Goal: Information Seeking & Learning: Check status

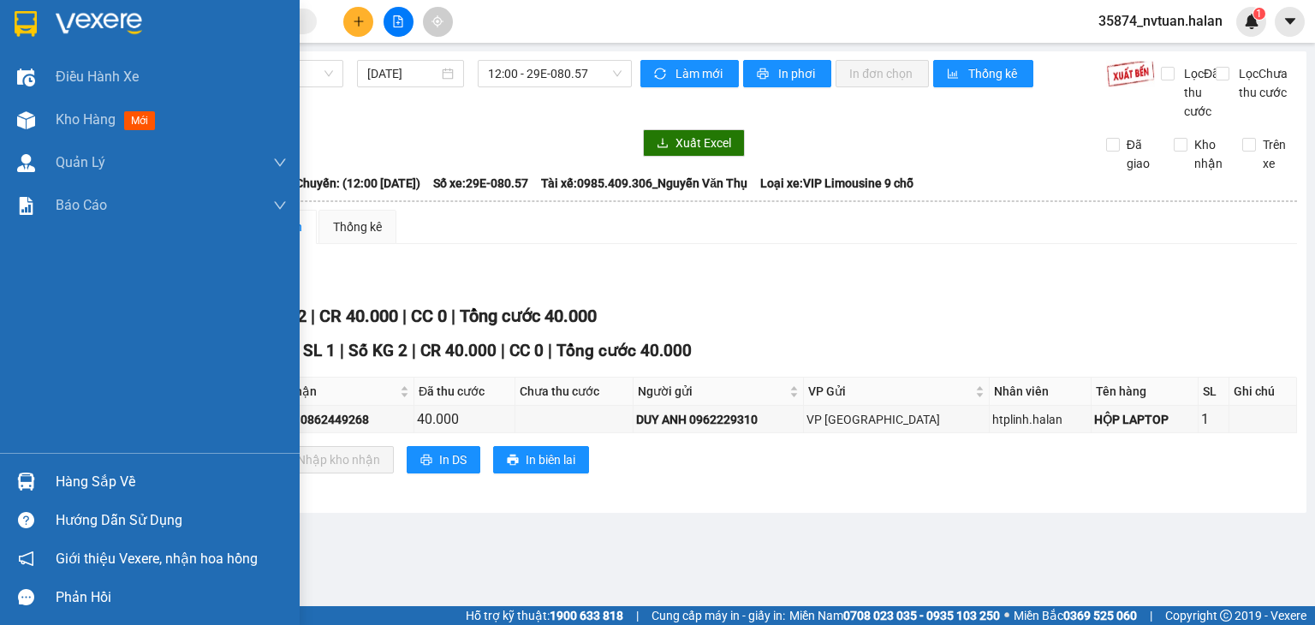
click at [45, 470] on div "Hàng sắp về" at bounding box center [150, 481] width 300 height 39
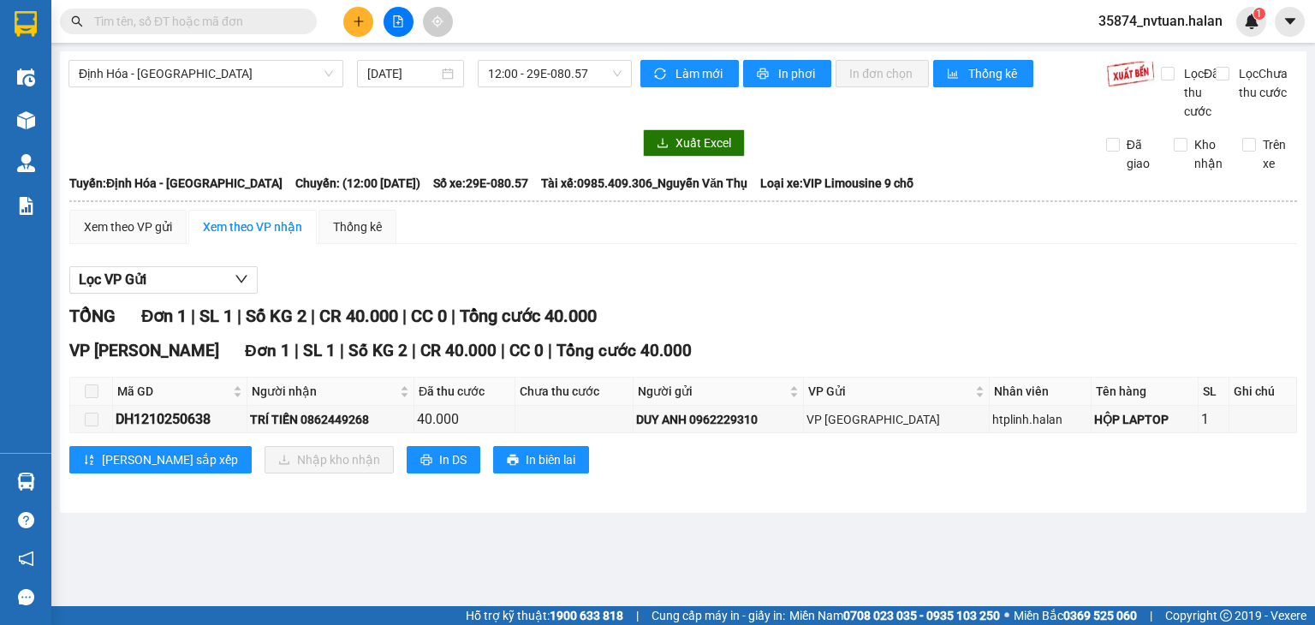
click at [822, 306] on section "Kết quả tìm kiếm ( 0 ) Bộ lọc No Data 35874_nvtuan.halan 1 Điều hành xe Kho hàn…" at bounding box center [657, 312] width 1315 height 625
click at [396, 21] on icon "file-add" at bounding box center [398, 21] width 12 height 12
click at [167, 82] on span "Định Hóa - [GEOGRAPHIC_DATA]" at bounding box center [206, 74] width 254 height 26
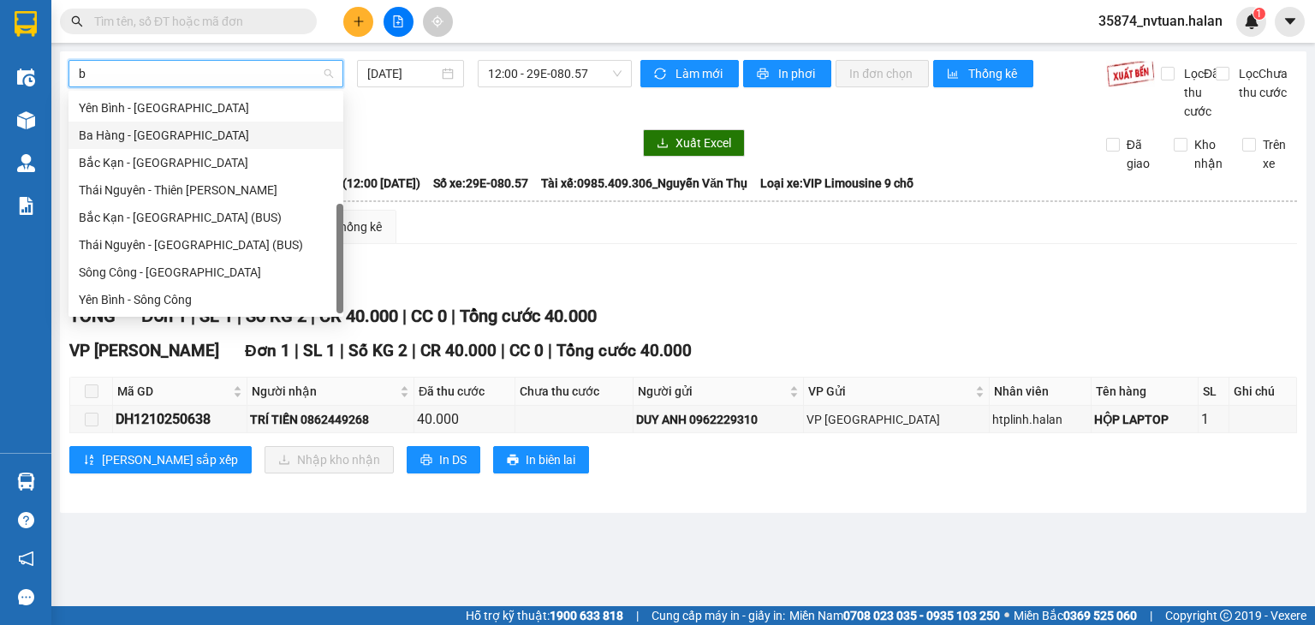
scroll to position [55, 0]
type input "bk"
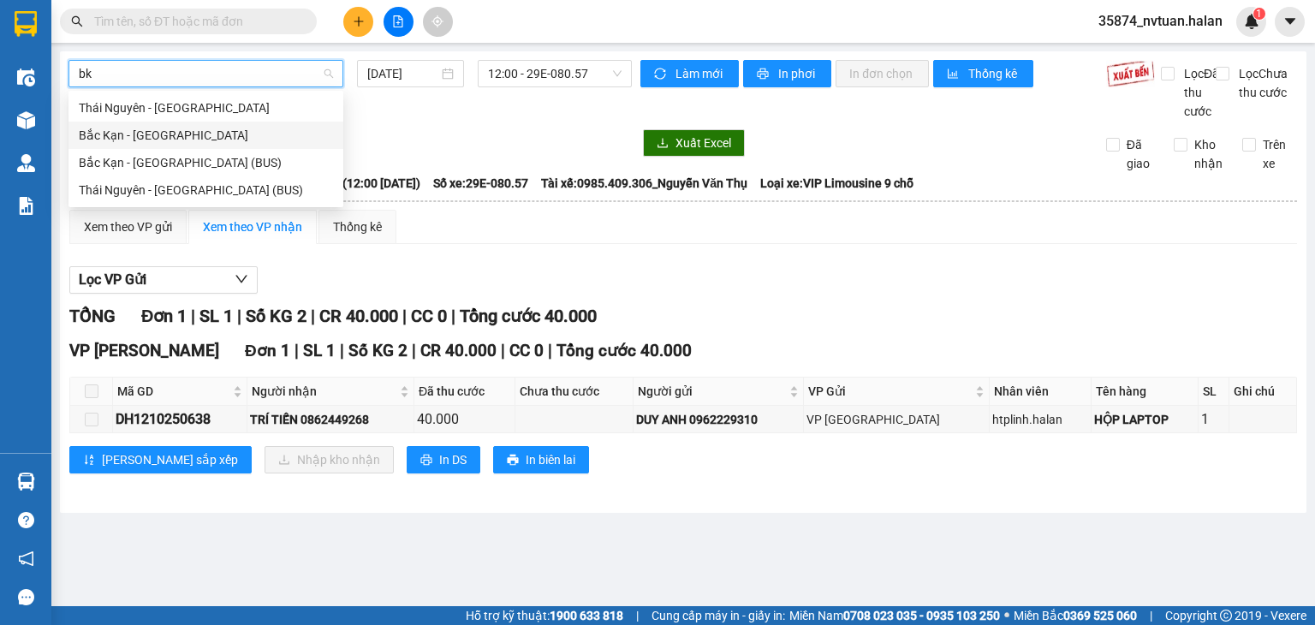
scroll to position [0, 0]
click at [215, 104] on div "Thái Nguyên - [GEOGRAPHIC_DATA]" at bounding box center [206, 107] width 254 height 19
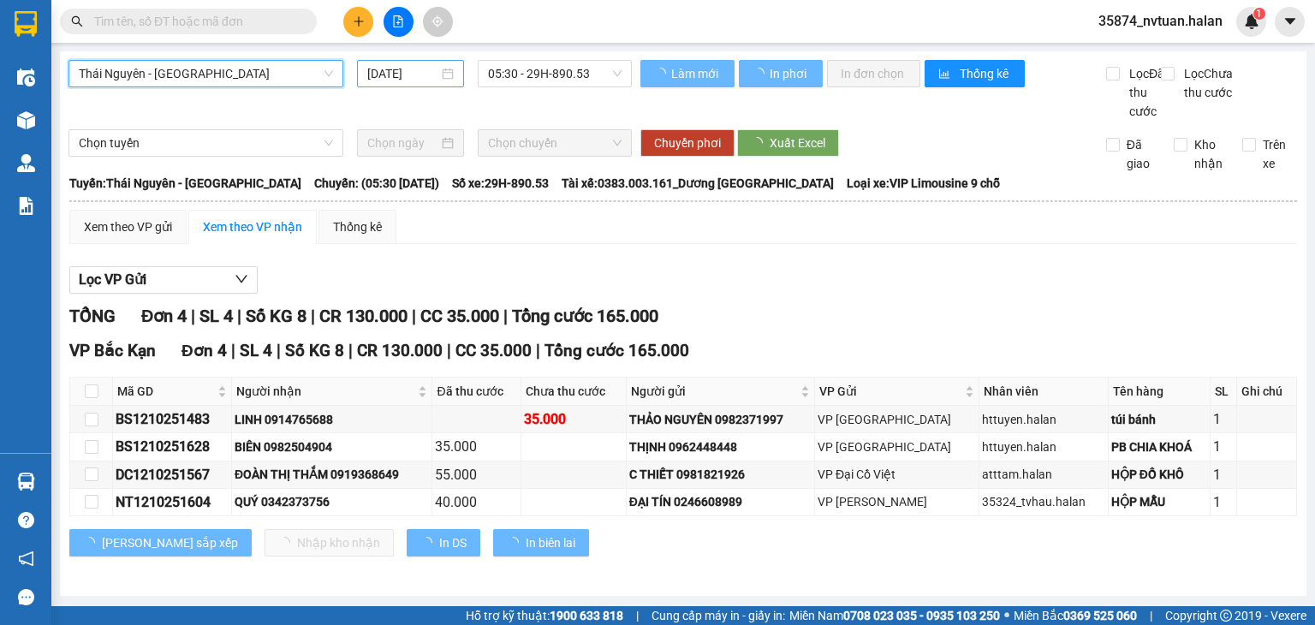
click at [449, 74] on div "[DATE]" at bounding box center [410, 73] width 106 height 27
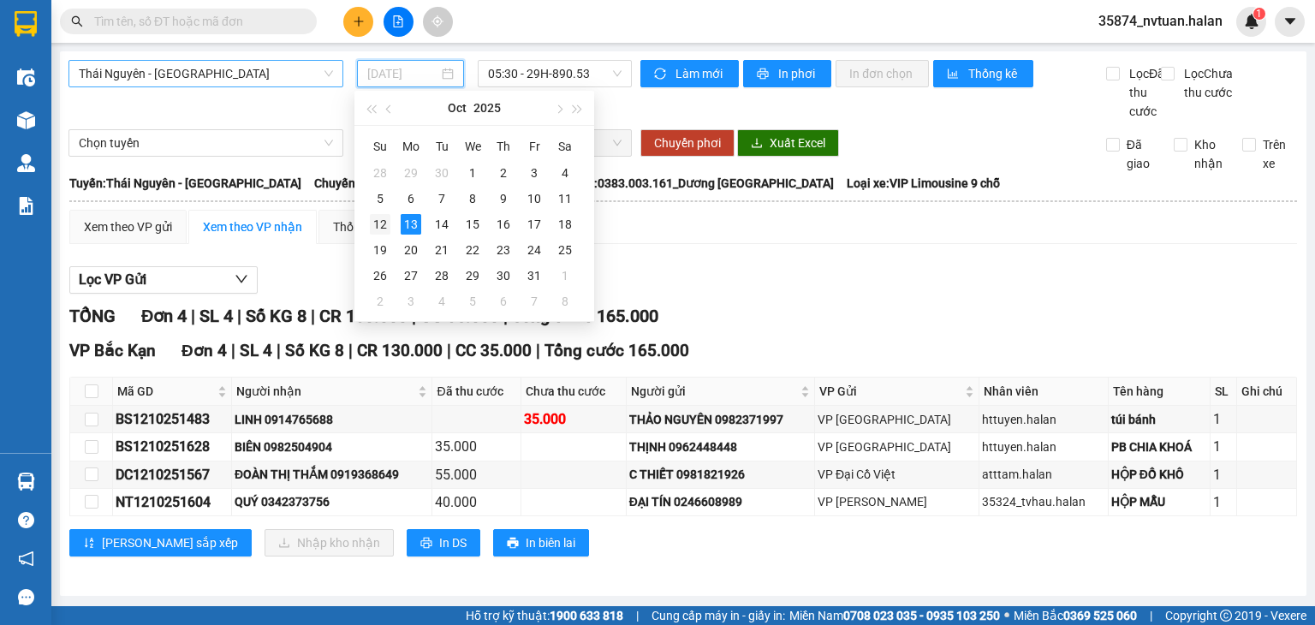
click at [387, 219] on div "12" at bounding box center [380, 224] width 21 height 21
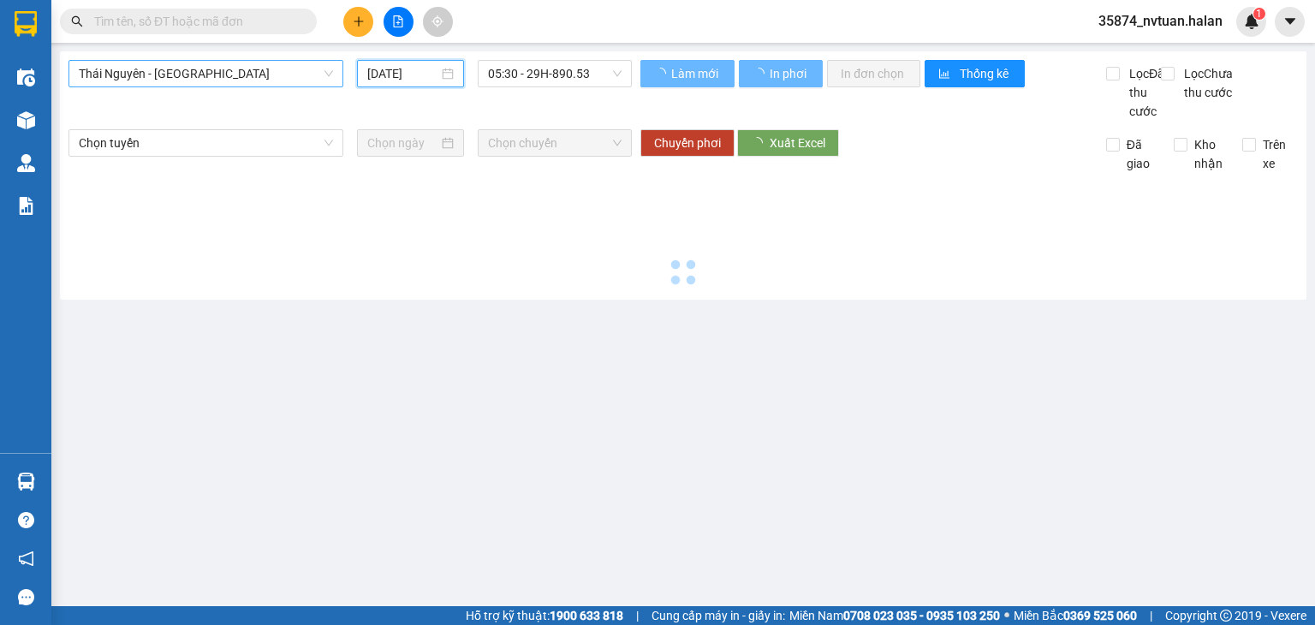
click at [569, 57] on div "[GEOGRAPHIC_DATA] - [GEOGRAPHIC_DATA] [DATE] 05:30 - 29H-890.53 Làm mới In phơi…" at bounding box center [683, 175] width 1247 height 248
type input "[DATE]"
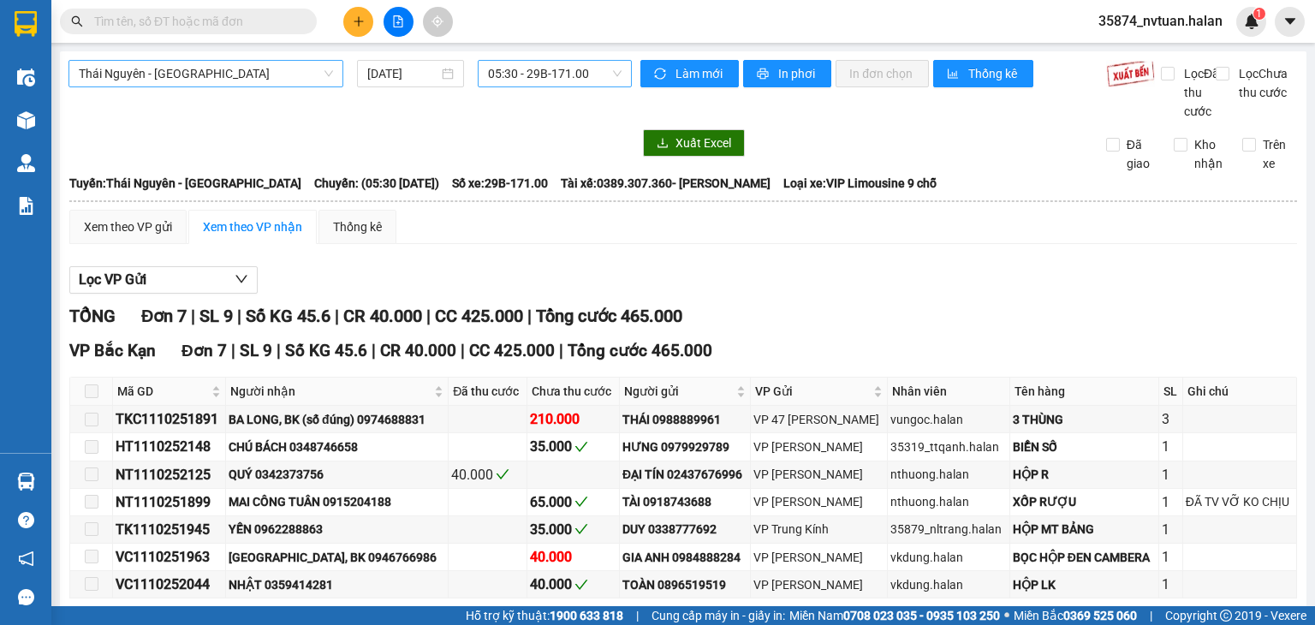
click at [541, 76] on span "05:30 - 29B-171.00" at bounding box center [555, 74] width 134 height 26
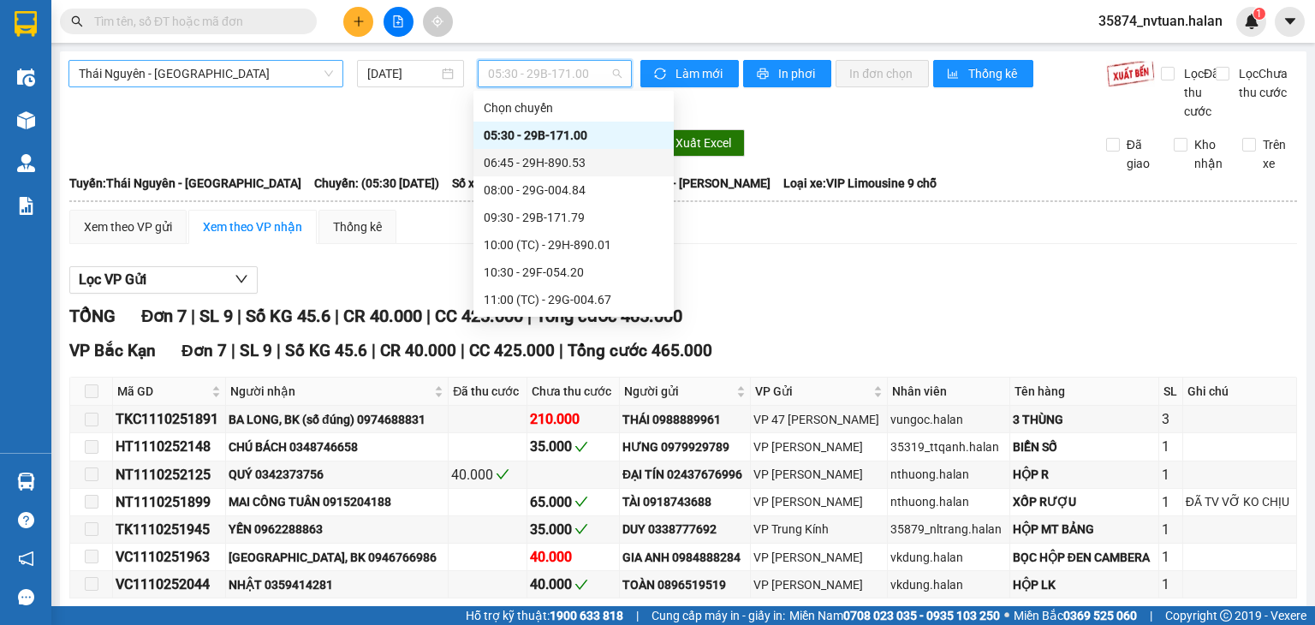
click at [555, 162] on div "06:45 - 29H-890.53" at bounding box center [574, 162] width 180 height 19
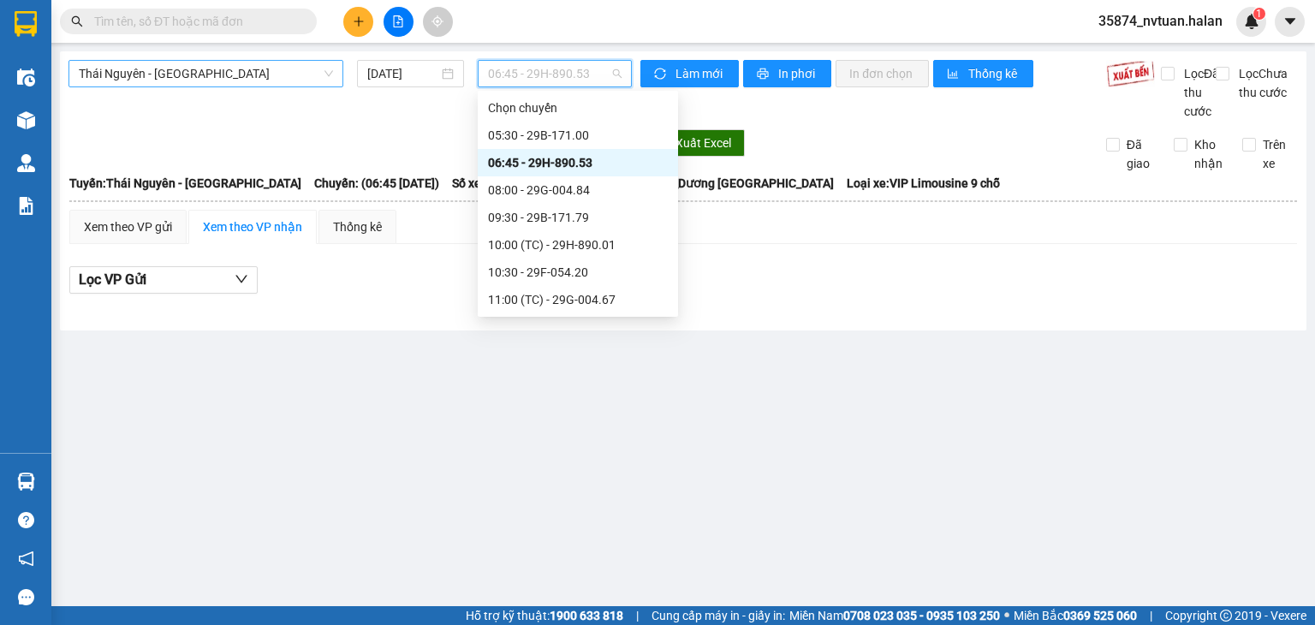
click at [558, 83] on span "06:45 - 29H-890.53" at bounding box center [555, 74] width 134 height 26
click at [531, 192] on div "08:00 - 29G-004.84" at bounding box center [578, 190] width 180 height 19
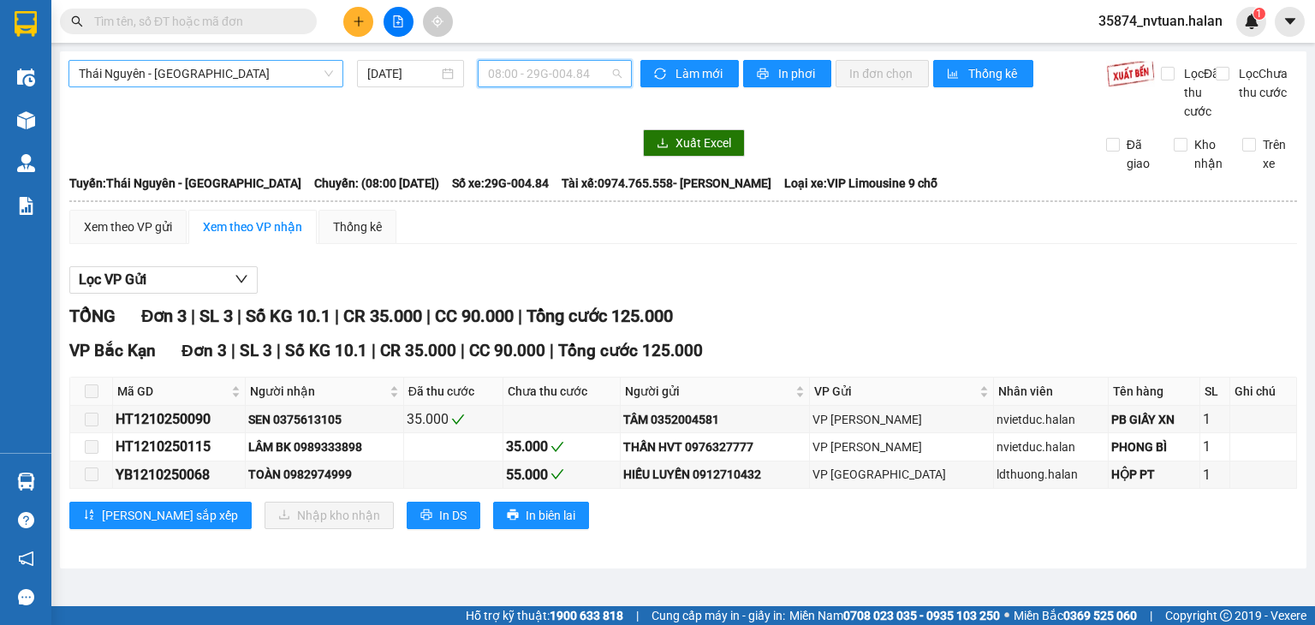
click at [552, 63] on span "08:00 - 29G-004.84" at bounding box center [555, 74] width 134 height 26
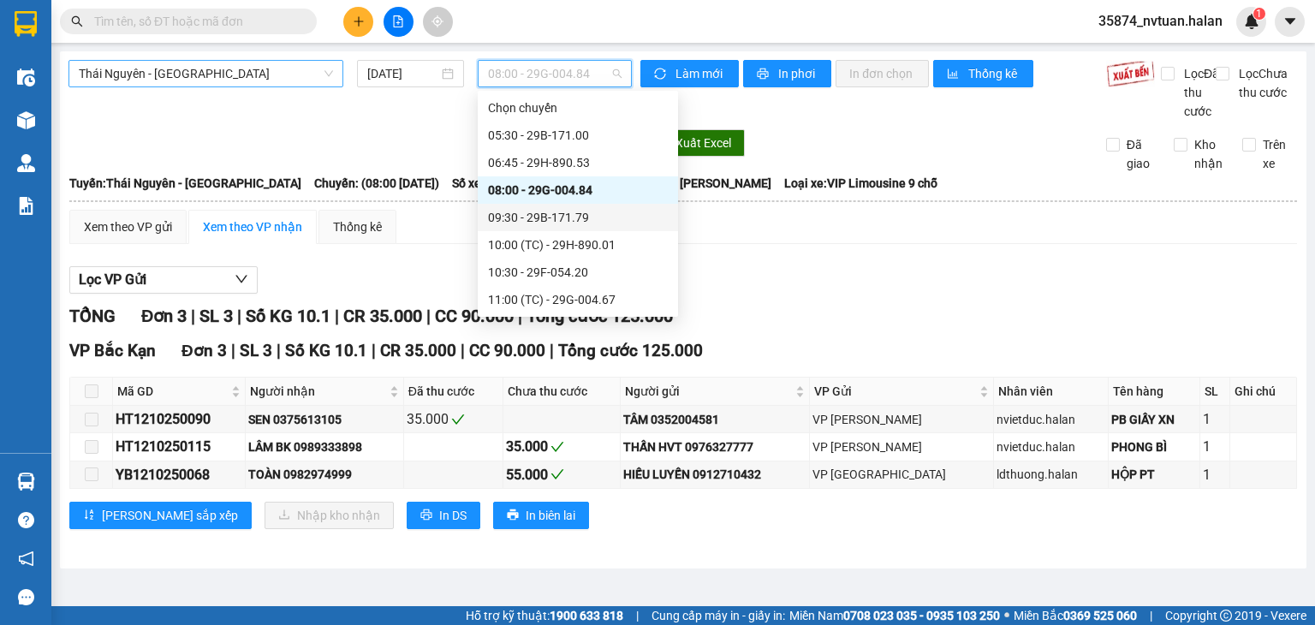
click at [547, 220] on div "09:30 - 29B-171.79" at bounding box center [578, 217] width 180 height 19
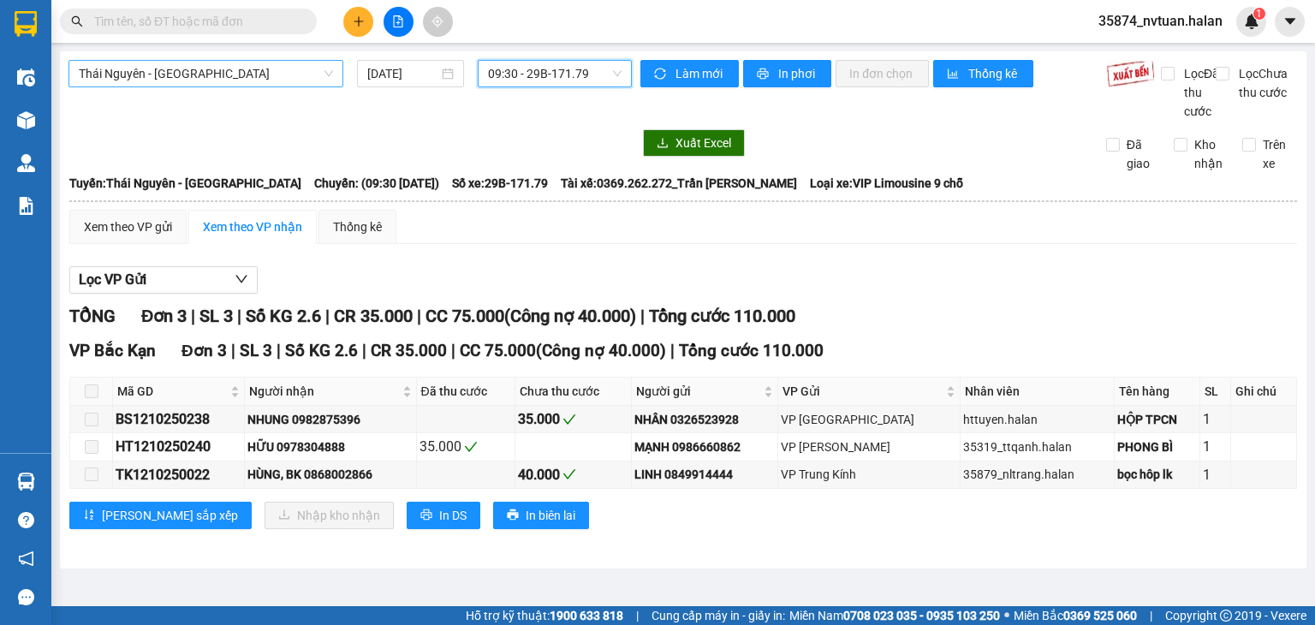
click at [559, 73] on span "09:30 - 29B-171.79" at bounding box center [555, 74] width 134 height 26
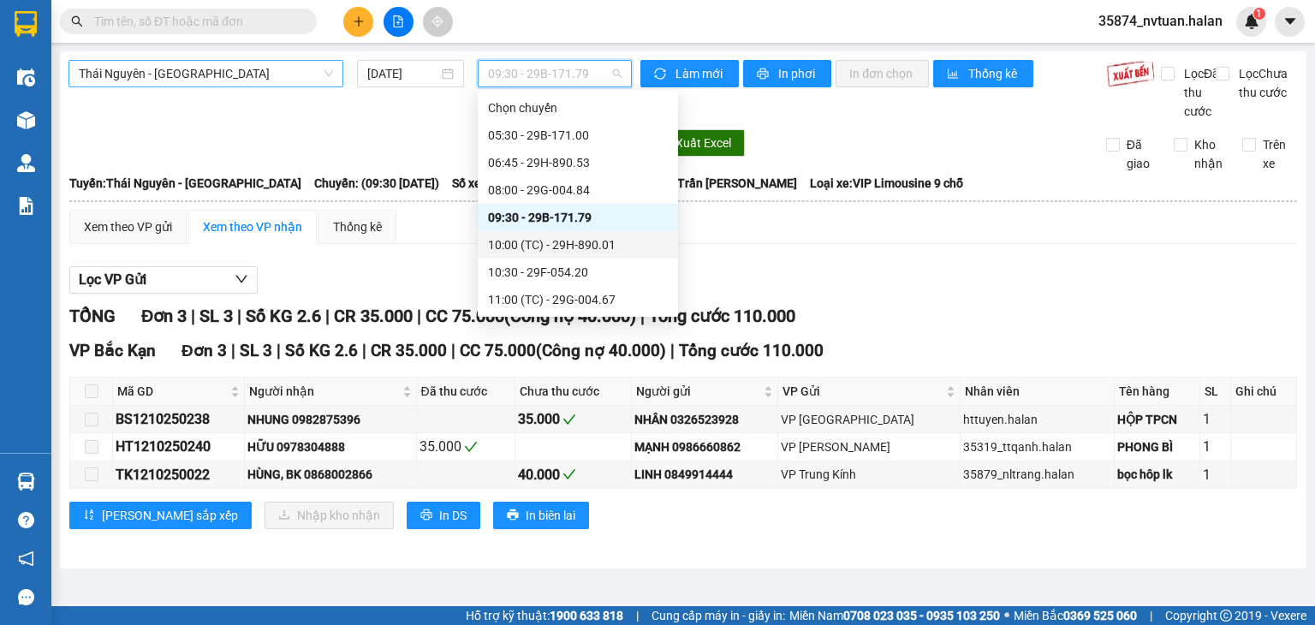
click at [552, 248] on div "10:00 (TC) - 29H-890.01" at bounding box center [578, 245] width 180 height 19
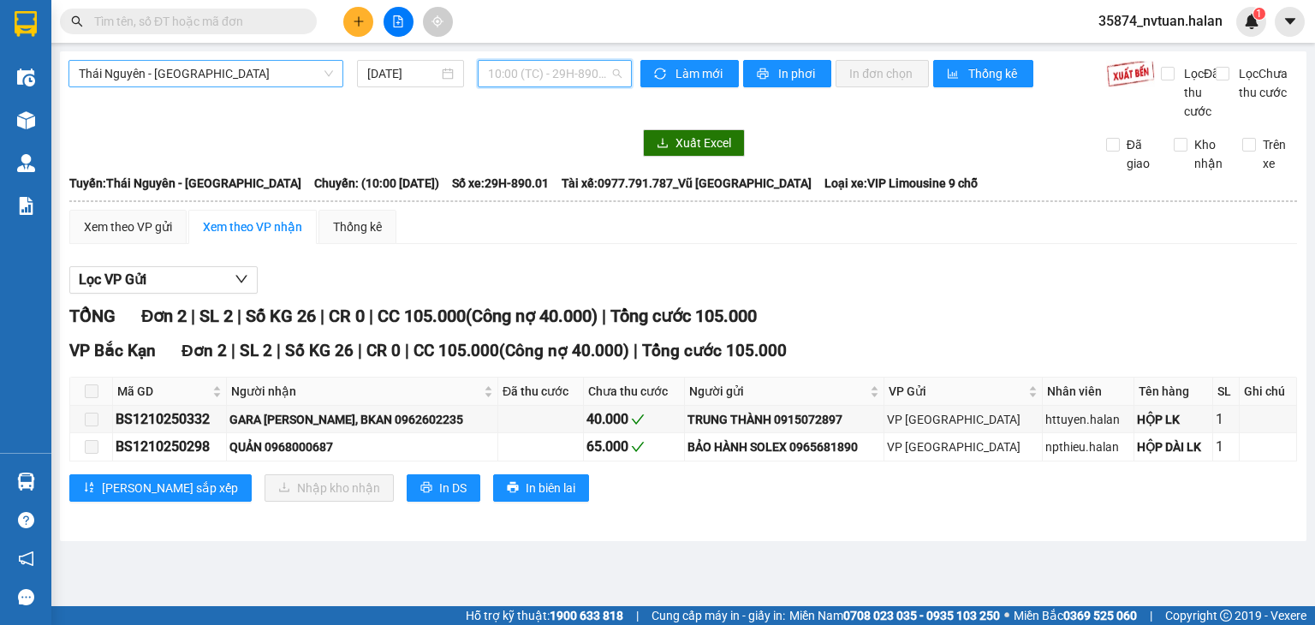
click at [587, 73] on span "10:00 (TC) - 29H-890.01" at bounding box center [555, 74] width 134 height 26
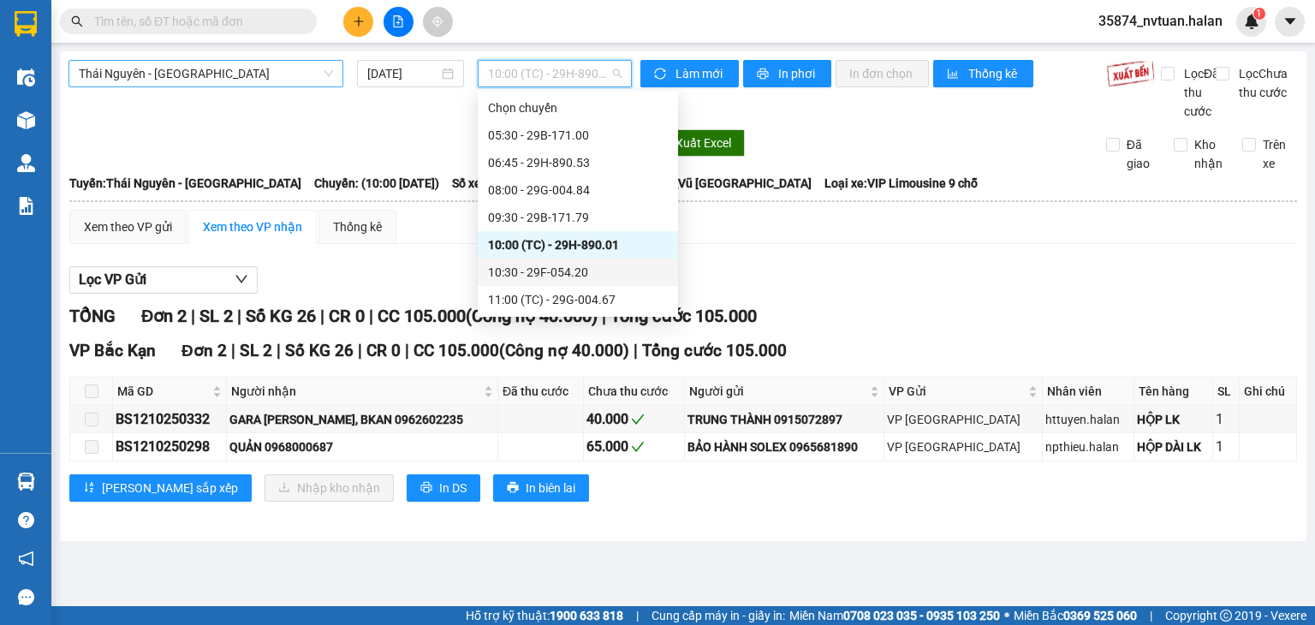
click at [568, 269] on div "10:30 - 29F-054.20" at bounding box center [578, 272] width 180 height 19
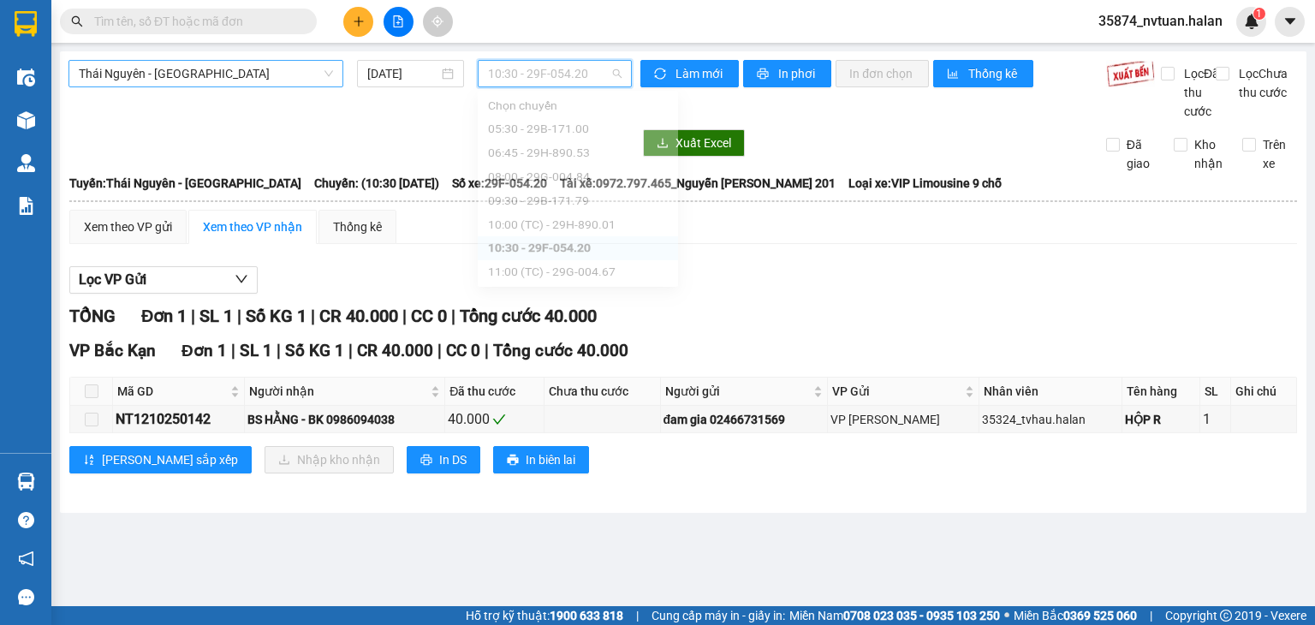
click at [586, 83] on span "10:30 - 29F-054.20" at bounding box center [555, 74] width 134 height 26
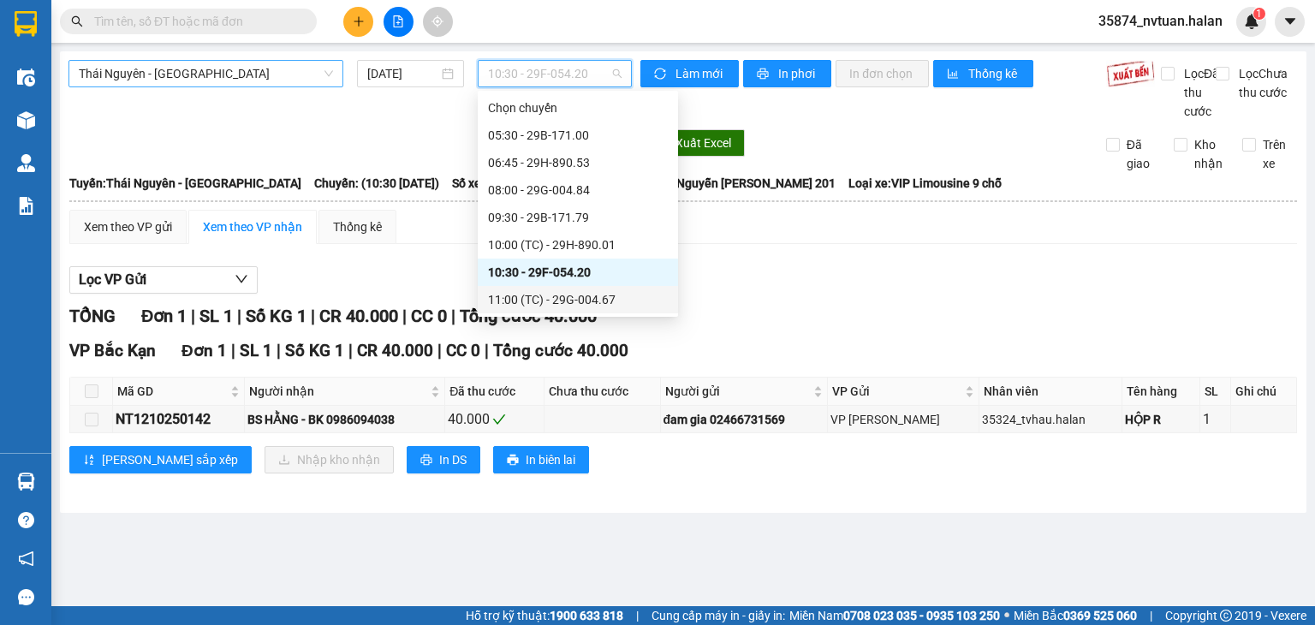
click at [558, 301] on div "11:00 (TC) - 29G-004.67" at bounding box center [578, 299] width 180 height 19
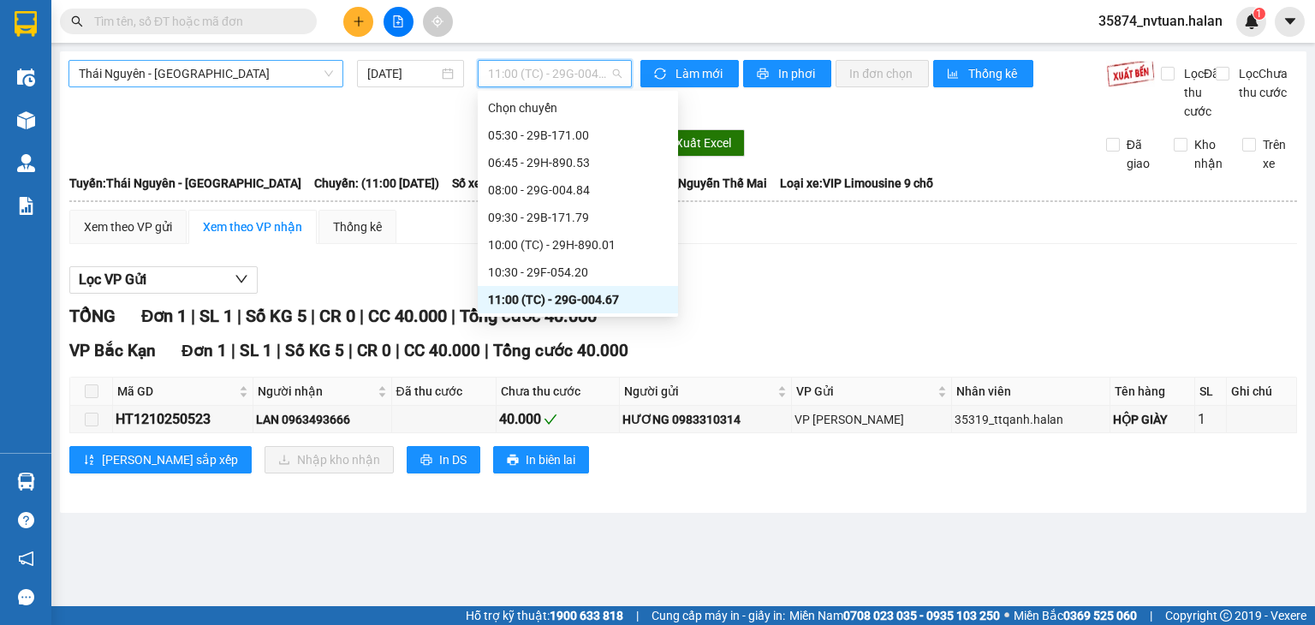
drag, startPoint x: 576, startPoint y: 82, endPoint x: 570, endPoint y: 194, distance: 111.5
click at [576, 83] on span "11:00 (TC) - 29G-004.67" at bounding box center [555, 74] width 134 height 26
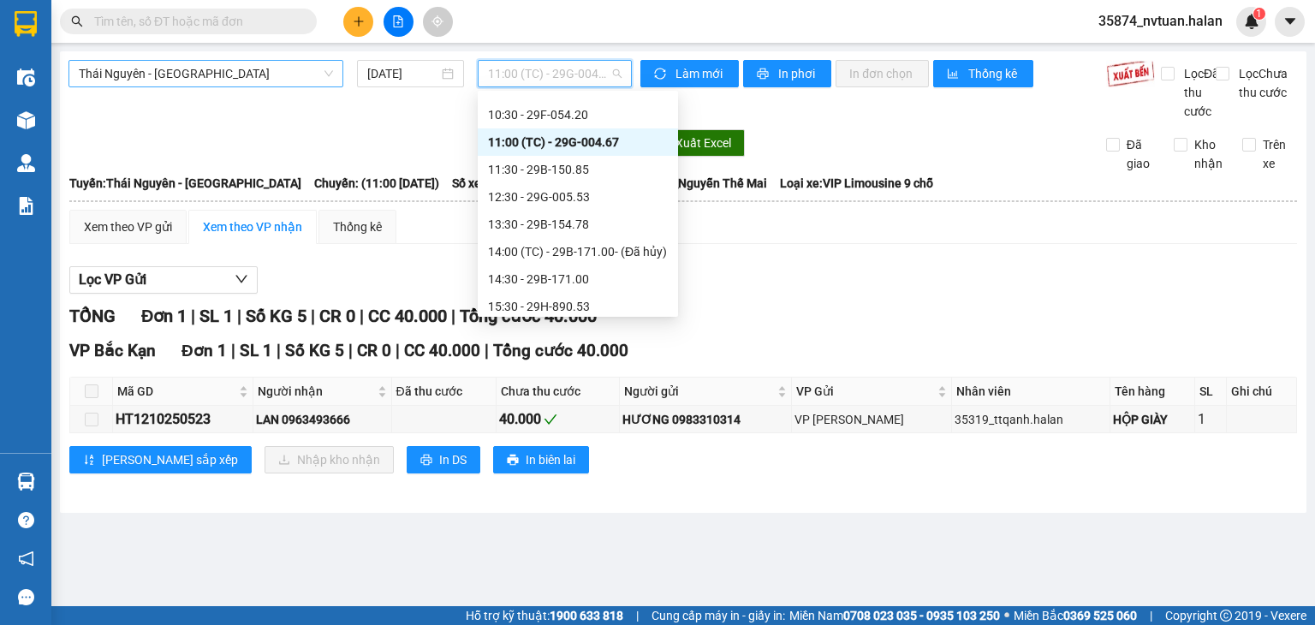
scroll to position [171, 0]
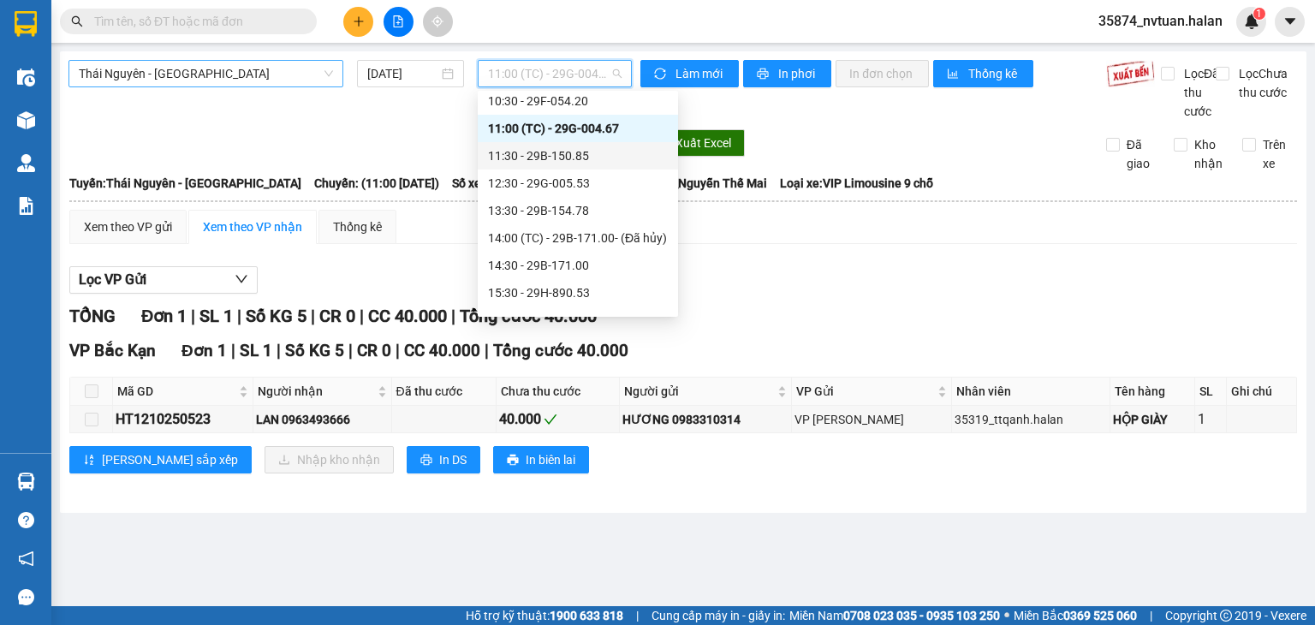
click at [576, 152] on div "11:30 - 29B-150.85" at bounding box center [578, 155] width 180 height 19
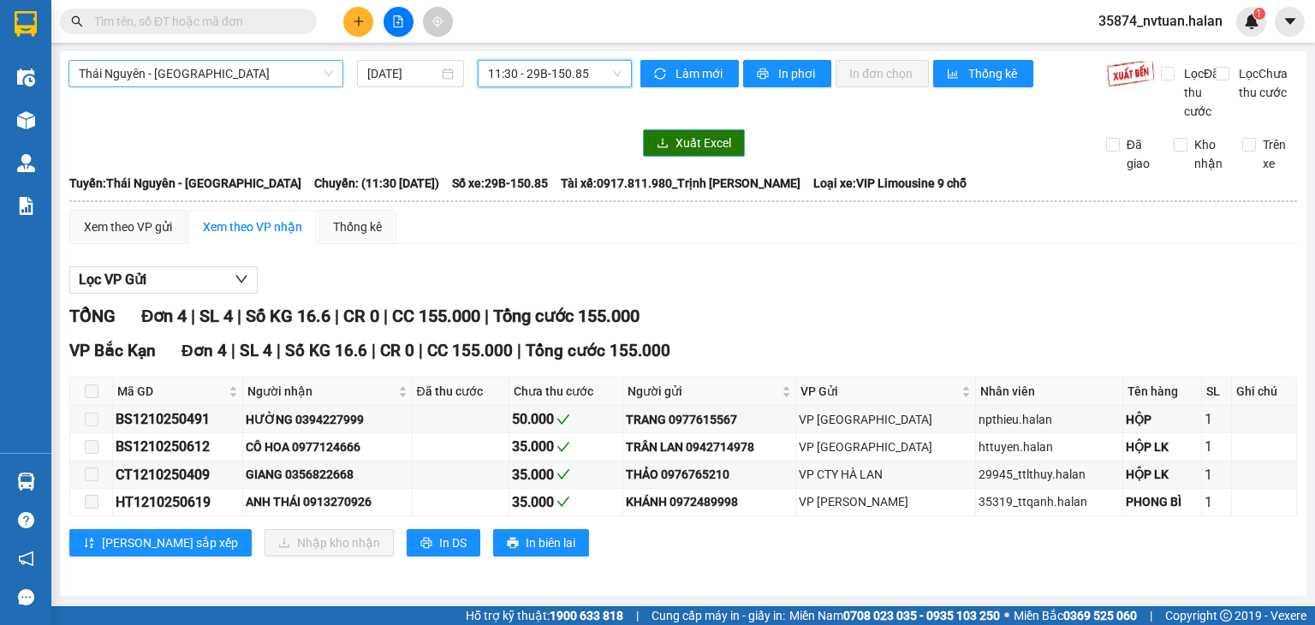
click at [582, 73] on span "11:30 - 29B-150.85" at bounding box center [555, 74] width 134 height 26
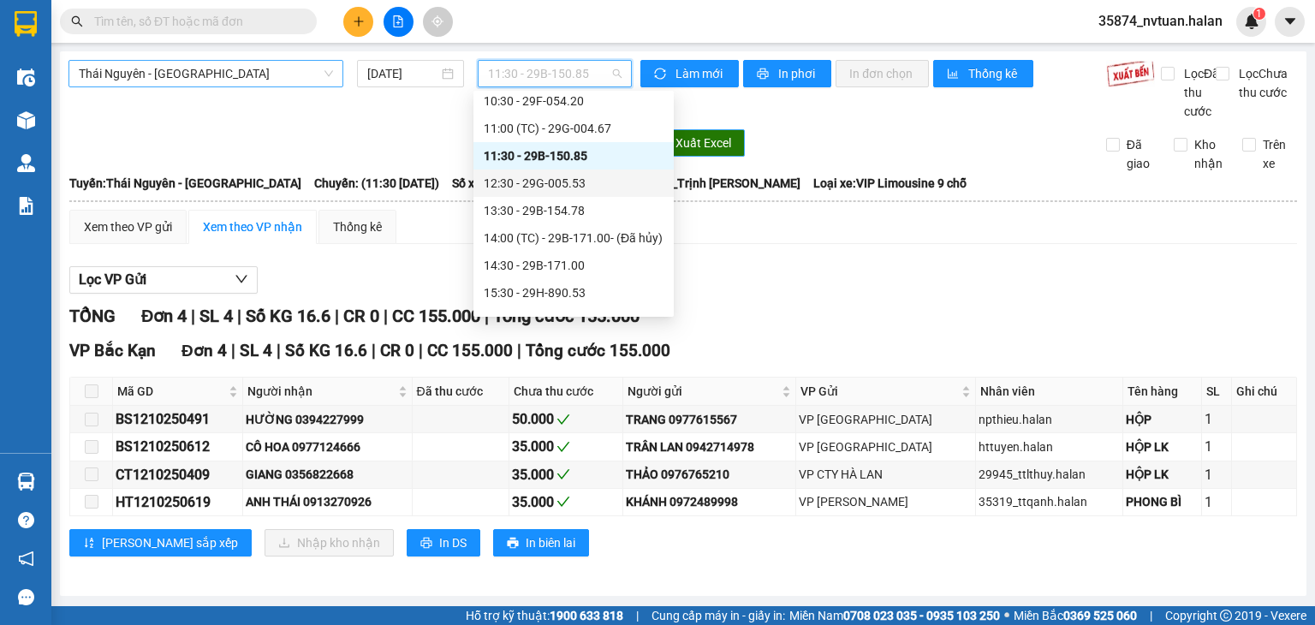
click at [572, 188] on div "12:30 - 29G-005.53" at bounding box center [574, 183] width 180 height 19
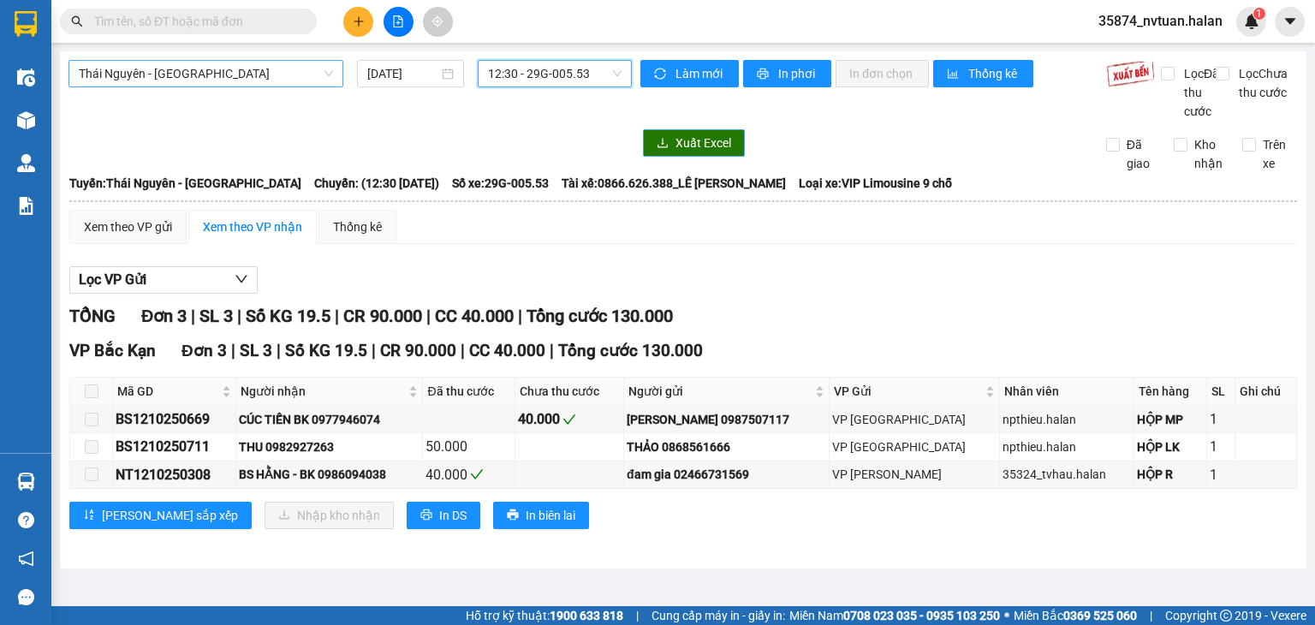
click at [599, 58] on div "[GEOGRAPHIC_DATA] - [GEOGRAPHIC_DATA] [DATE] 12:30 12:30 - 29G-005.53 Làm mới I…" at bounding box center [683, 309] width 1247 height 517
click at [599, 73] on span "12:30 - 29G-005.53" at bounding box center [555, 74] width 134 height 26
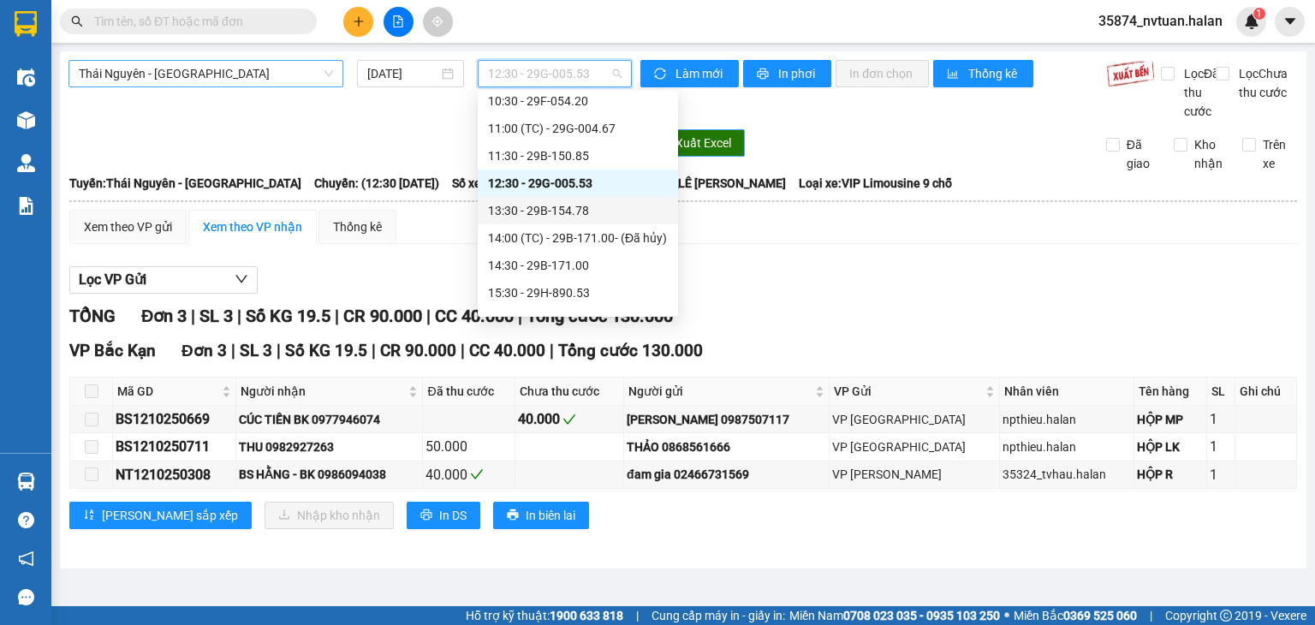
click at [590, 200] on div "13:30 - 29B-154.78" at bounding box center [578, 210] width 200 height 27
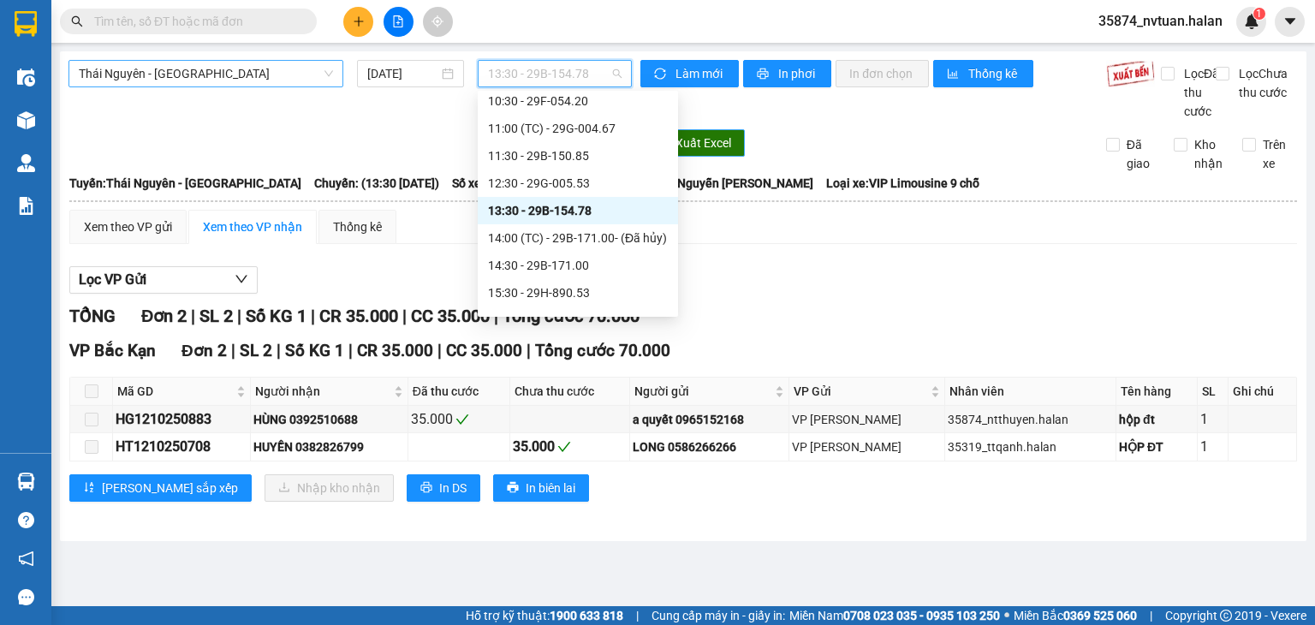
click at [613, 84] on span "13:30 - 29B-154.78" at bounding box center [555, 74] width 134 height 26
click at [582, 241] on div "14:00 (TC) - 29B-171.00 - (Đã hủy)" at bounding box center [578, 238] width 180 height 19
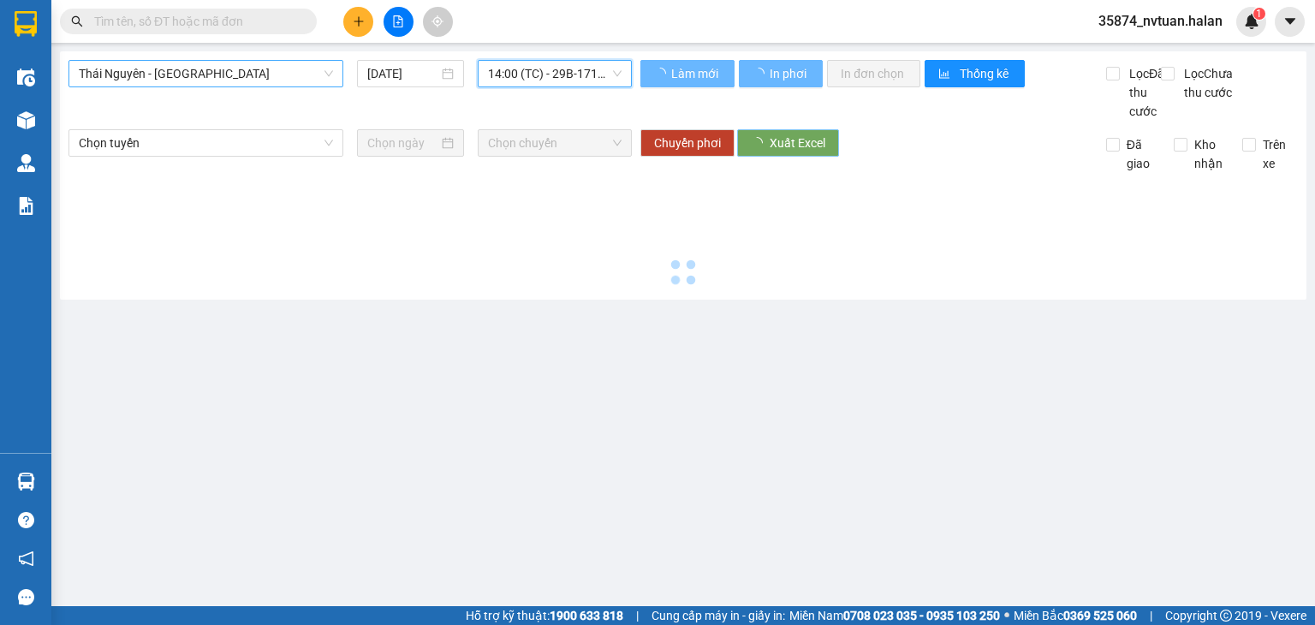
click at [589, 78] on span "14:00 (TC) - 29B-171.00 - (Đã hủy)" at bounding box center [555, 74] width 134 height 26
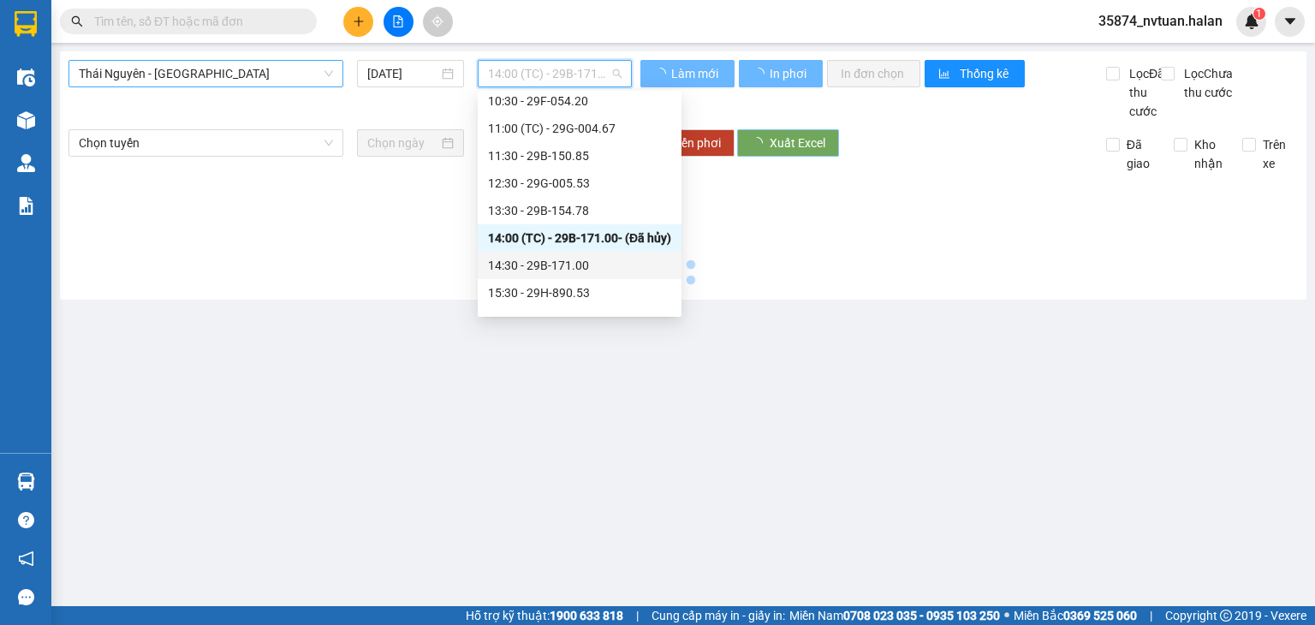
click at [587, 268] on div "14:30 - 29B-171.00" at bounding box center [579, 265] width 183 height 19
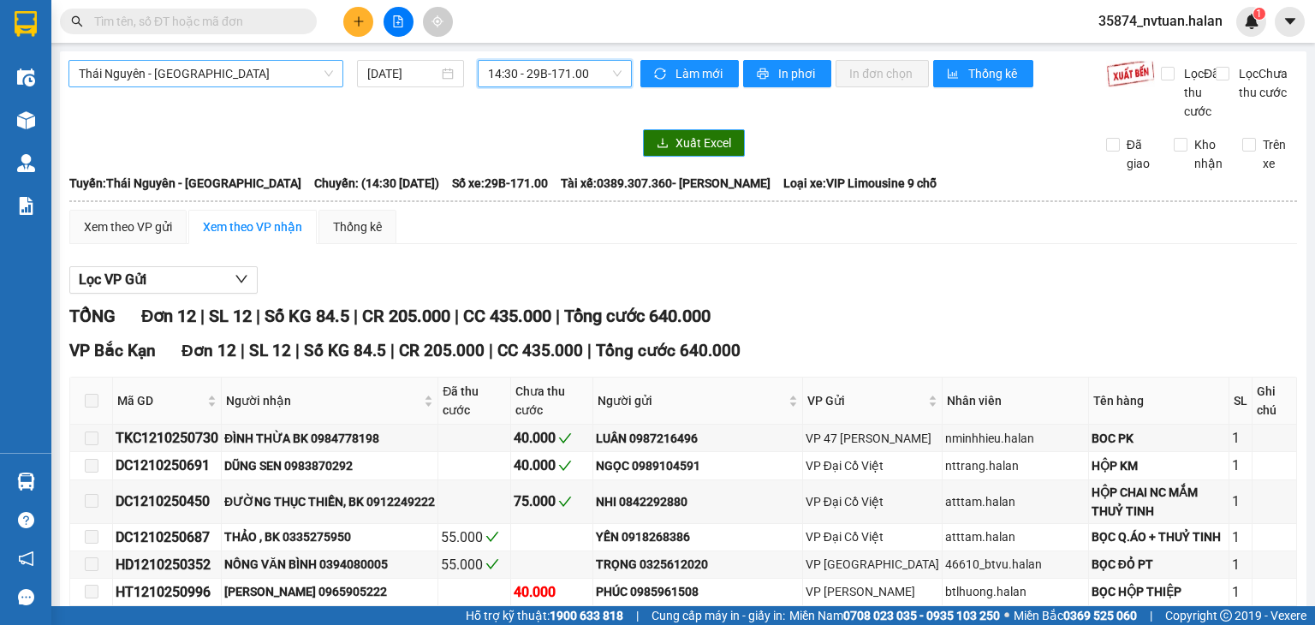
click at [605, 63] on span "14:30 - 29B-171.00" at bounding box center [555, 74] width 134 height 26
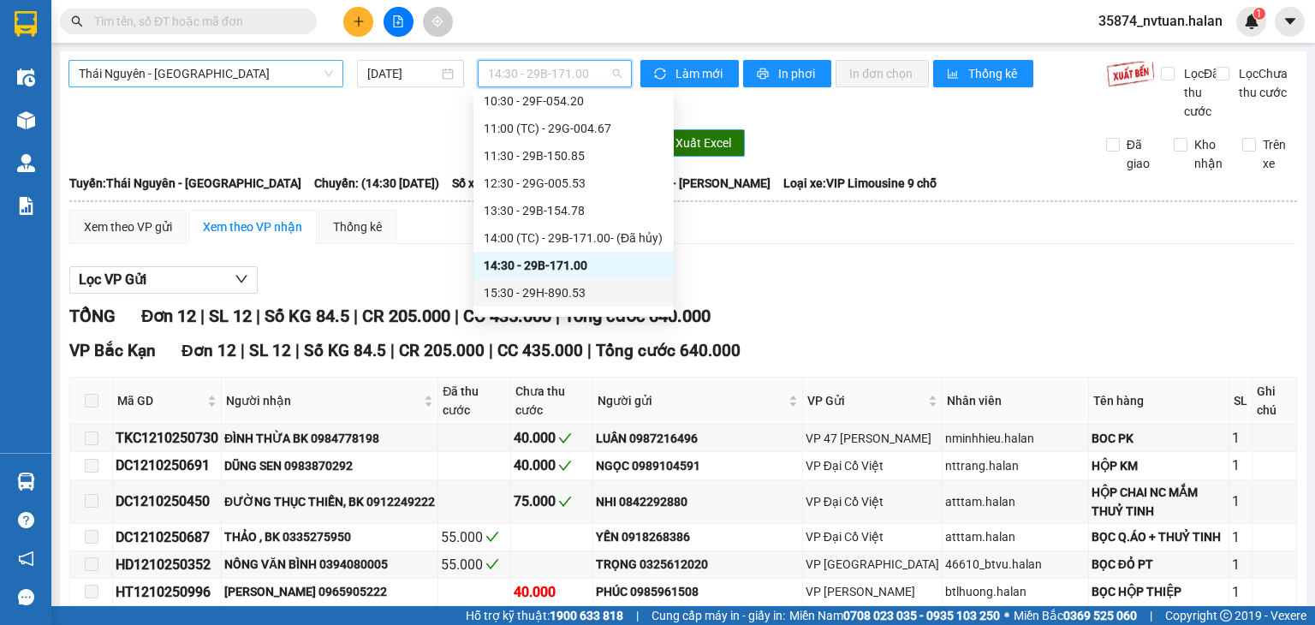
click at [552, 289] on div "15:30 - 29H-890.53" at bounding box center [574, 292] width 180 height 19
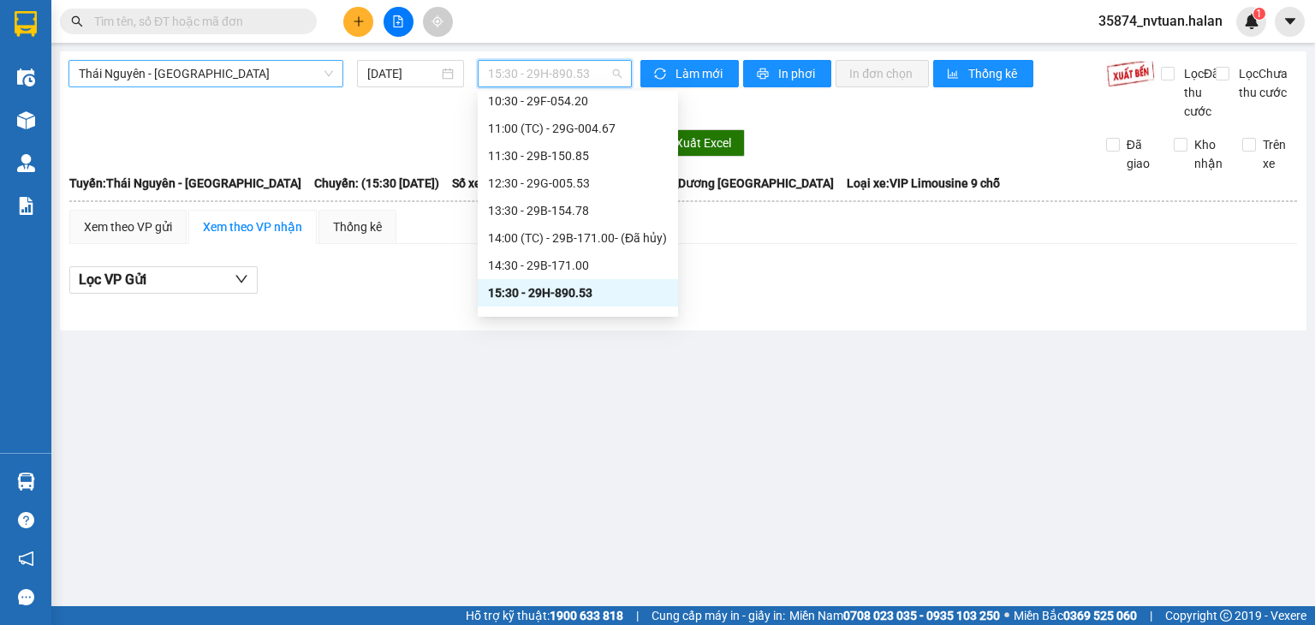
click at [552, 69] on span "15:30 - 29H-890.53" at bounding box center [555, 74] width 134 height 26
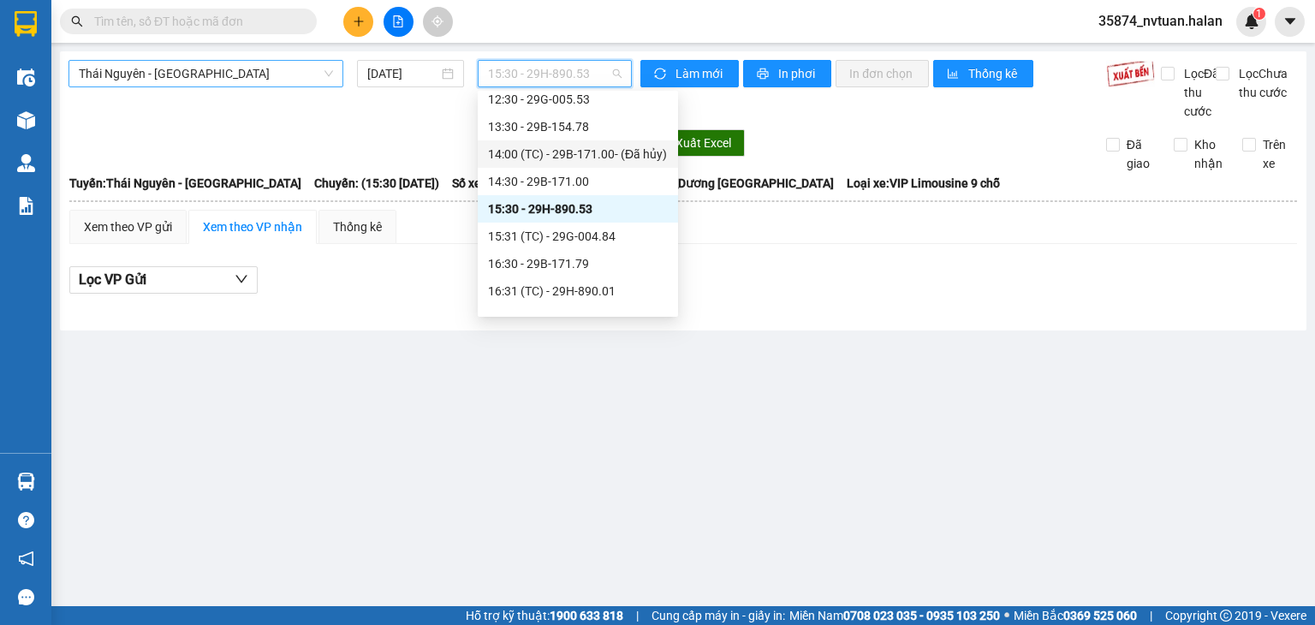
scroll to position [257, 0]
click at [582, 236] on div "15:31 (TC) - 29G-004.84" at bounding box center [578, 234] width 180 height 19
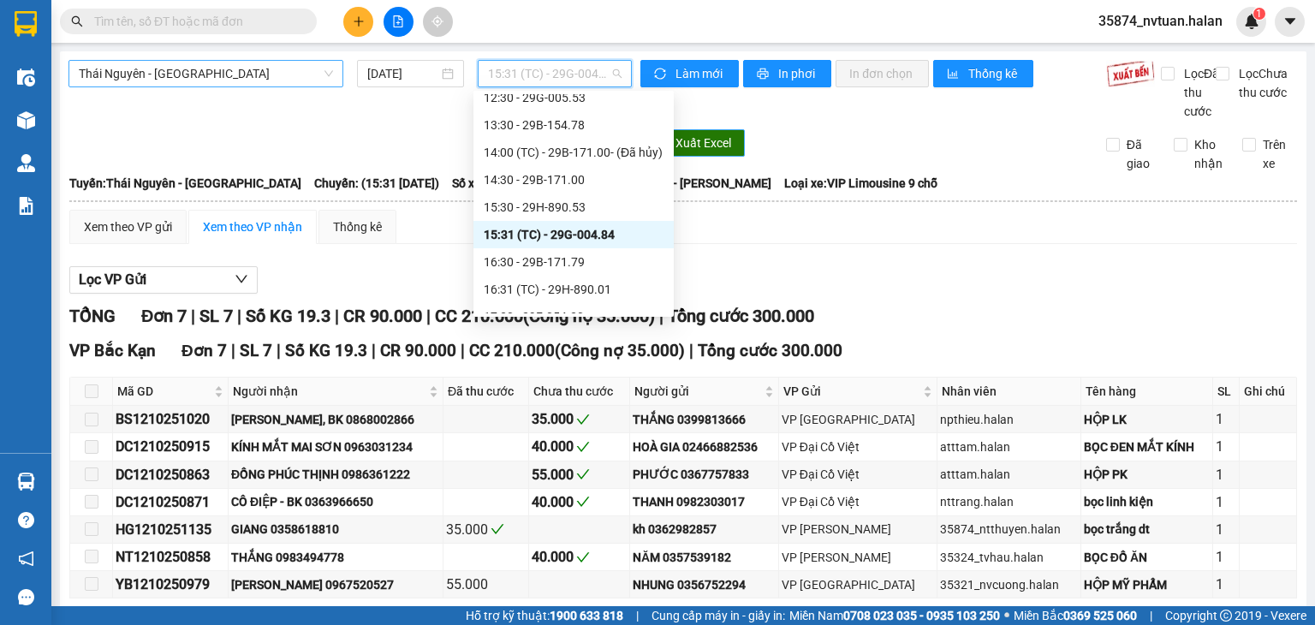
click at [538, 72] on span "15:31 (TC) - 29G-004.84" at bounding box center [555, 74] width 134 height 26
click at [560, 265] on div "16:30 - 29B-171.79" at bounding box center [574, 262] width 180 height 19
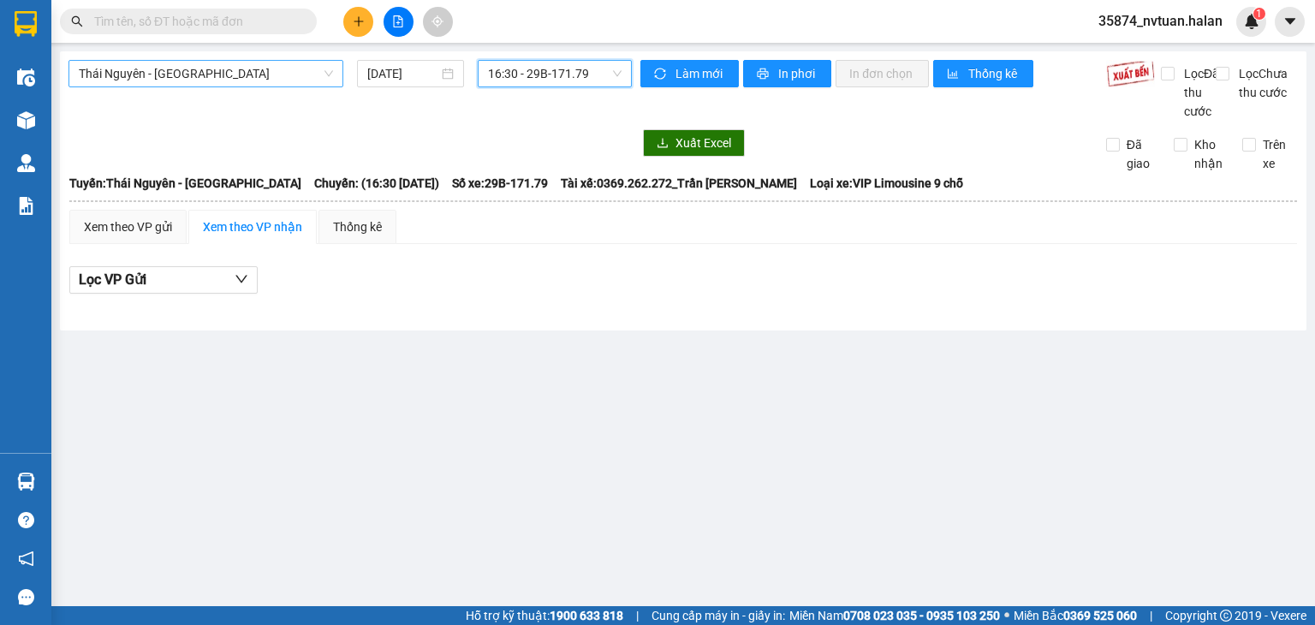
click at [599, 69] on span "16:30 - 29B-171.79" at bounding box center [555, 74] width 134 height 26
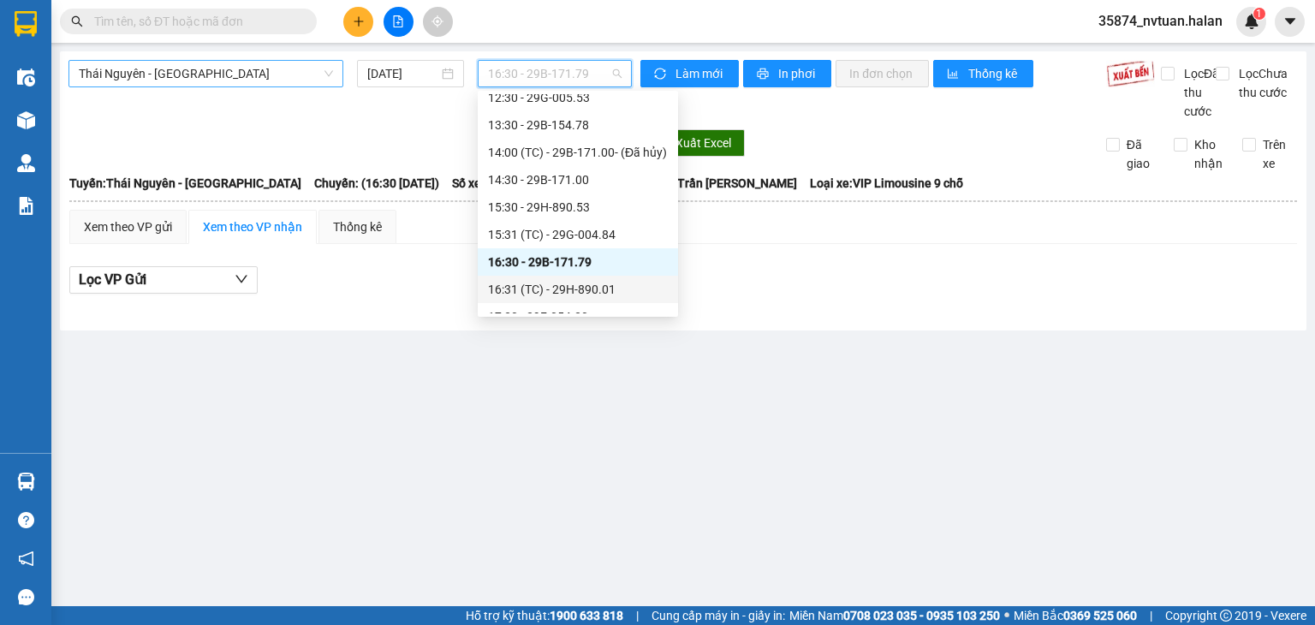
click at [582, 285] on div "16:31 (TC) - 29H-890.01" at bounding box center [578, 289] width 180 height 19
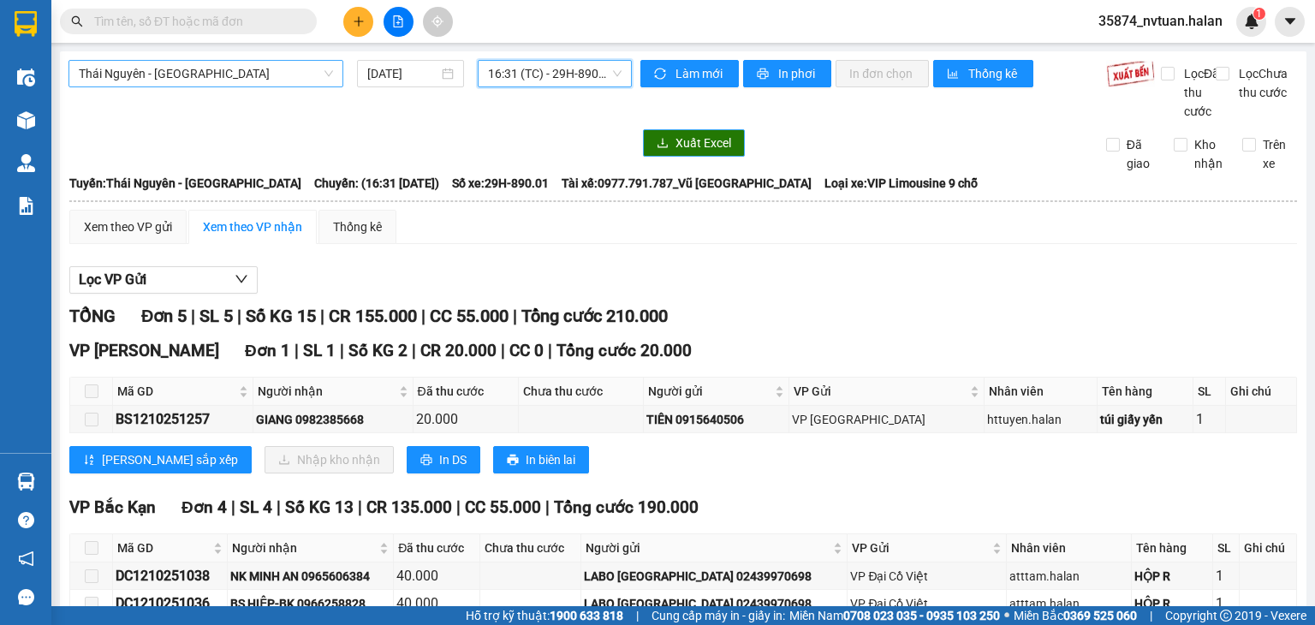
click at [540, 76] on span "16:31 (TC) - 29H-890.01" at bounding box center [555, 74] width 134 height 26
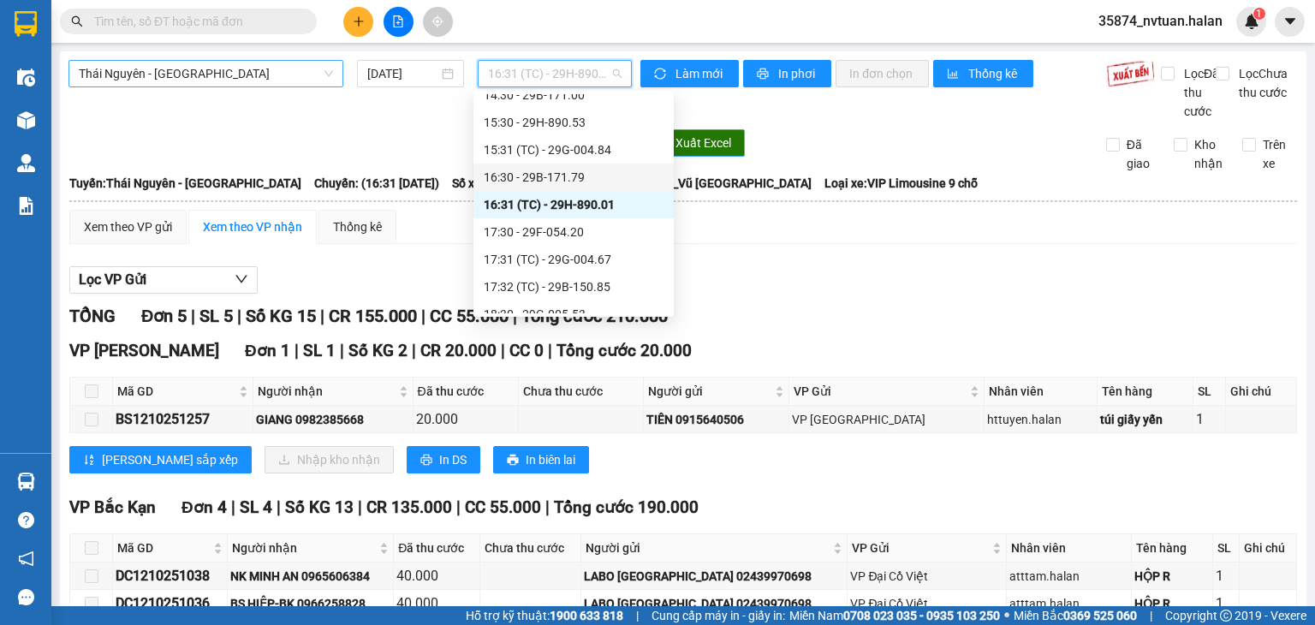
scroll to position [343, 0]
click at [598, 230] on div "17:30 - 29F-054.20" at bounding box center [574, 231] width 180 height 19
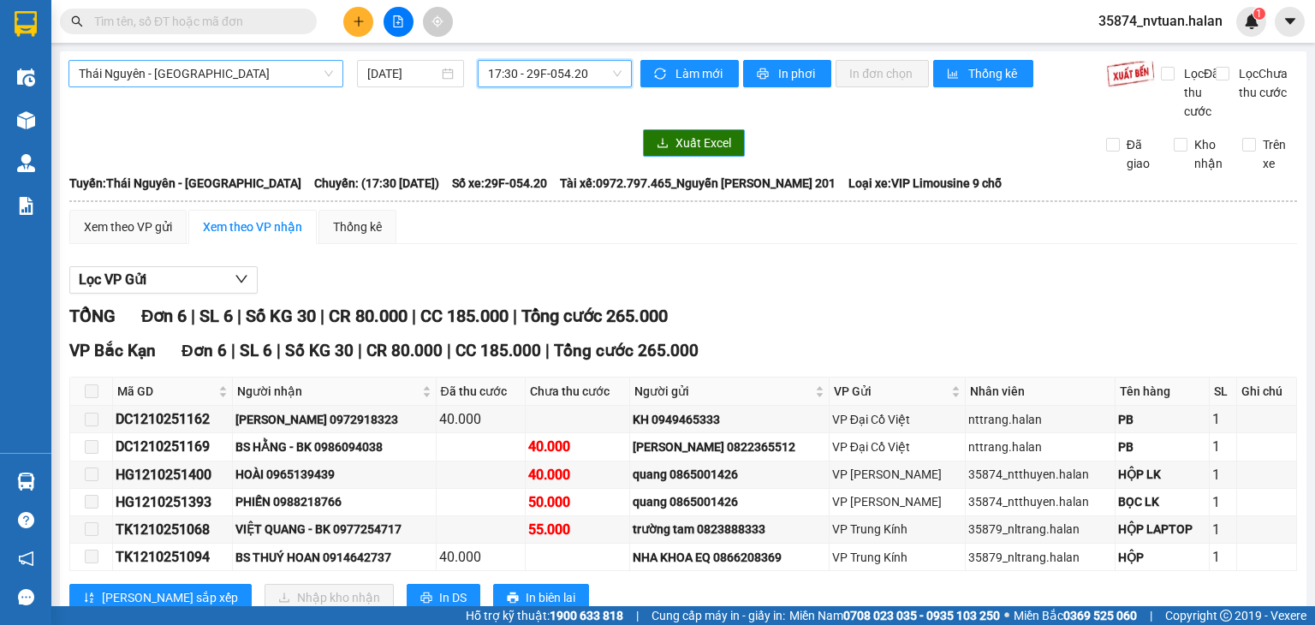
click at [564, 86] on div "17:30 - 29F-054.20" at bounding box center [555, 73] width 155 height 27
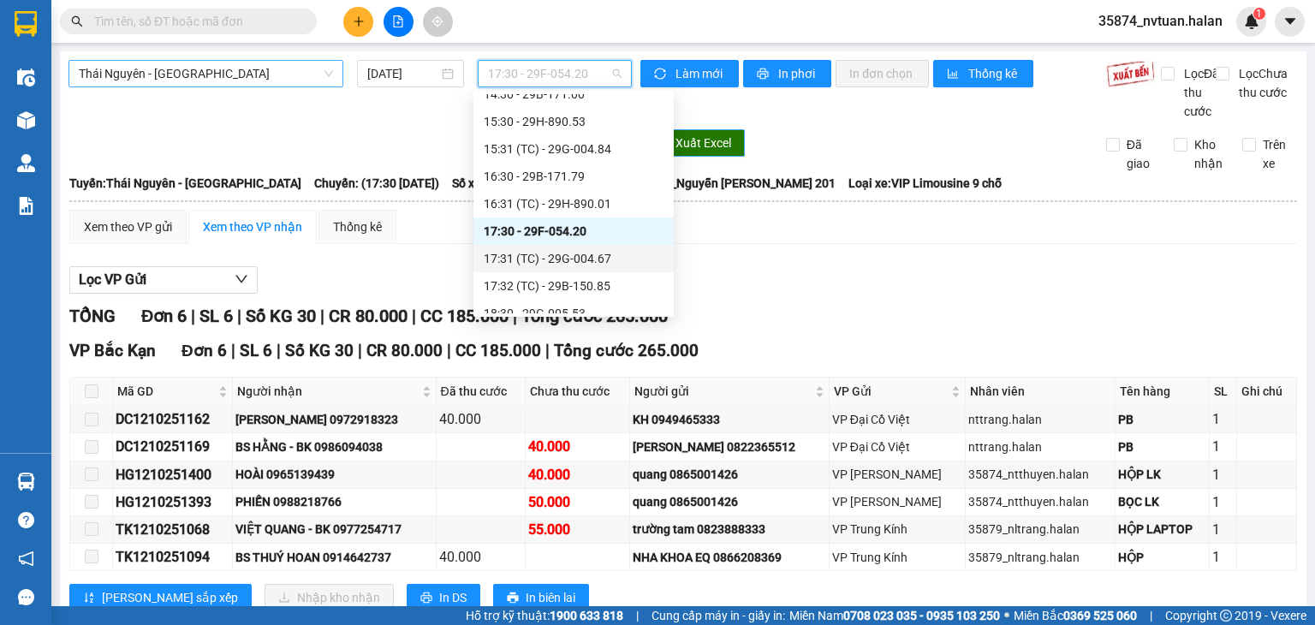
click at [588, 260] on div "17:31 (TC) - 29G-004.67" at bounding box center [574, 258] width 180 height 19
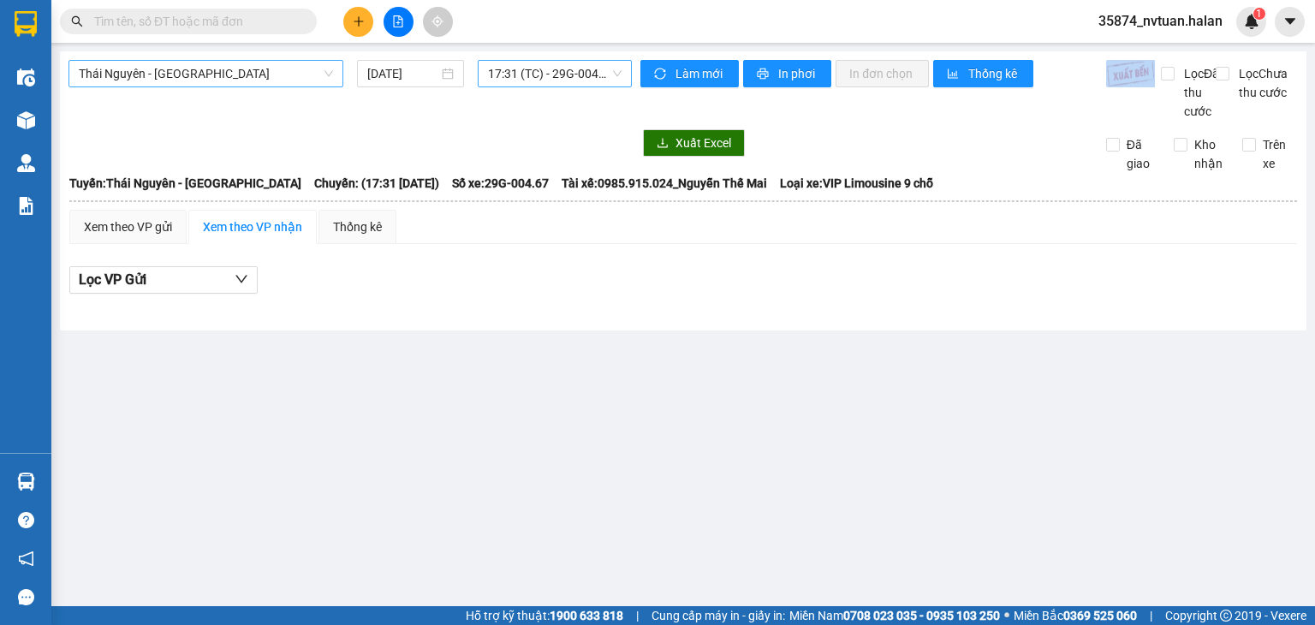
drag, startPoint x: 538, startPoint y: 59, endPoint x: 534, endPoint y: 77, distance: 18.3
click at [537, 69] on div "[GEOGRAPHIC_DATA] - [GEOGRAPHIC_DATA] [DATE] 17:31 (TC) - 29G-004.67 Làm mới In…" at bounding box center [683, 190] width 1247 height 279
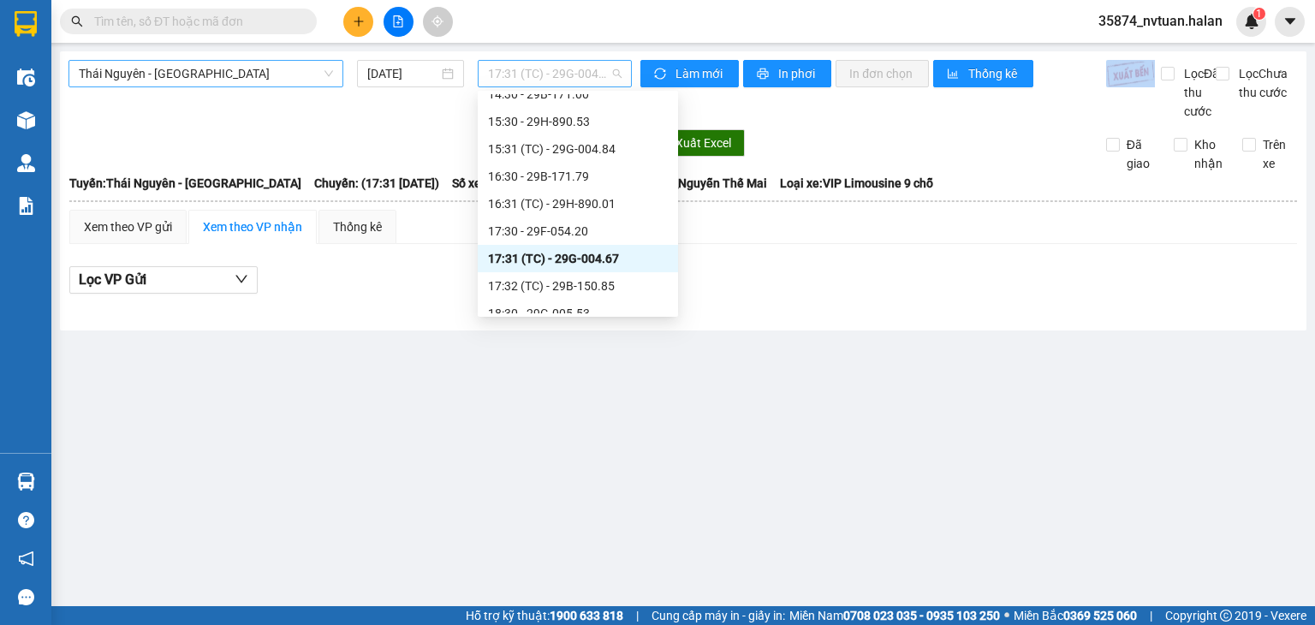
click at [534, 77] on span "17:31 (TC) - 29G-004.67" at bounding box center [555, 74] width 134 height 26
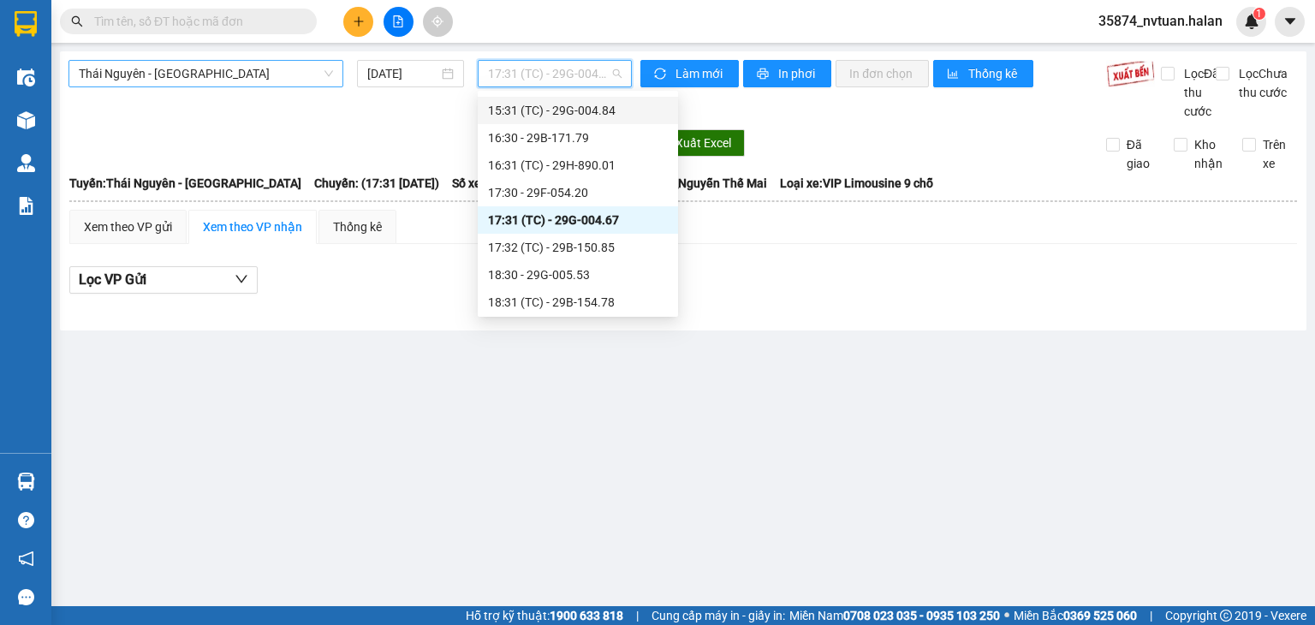
scroll to position [428, 0]
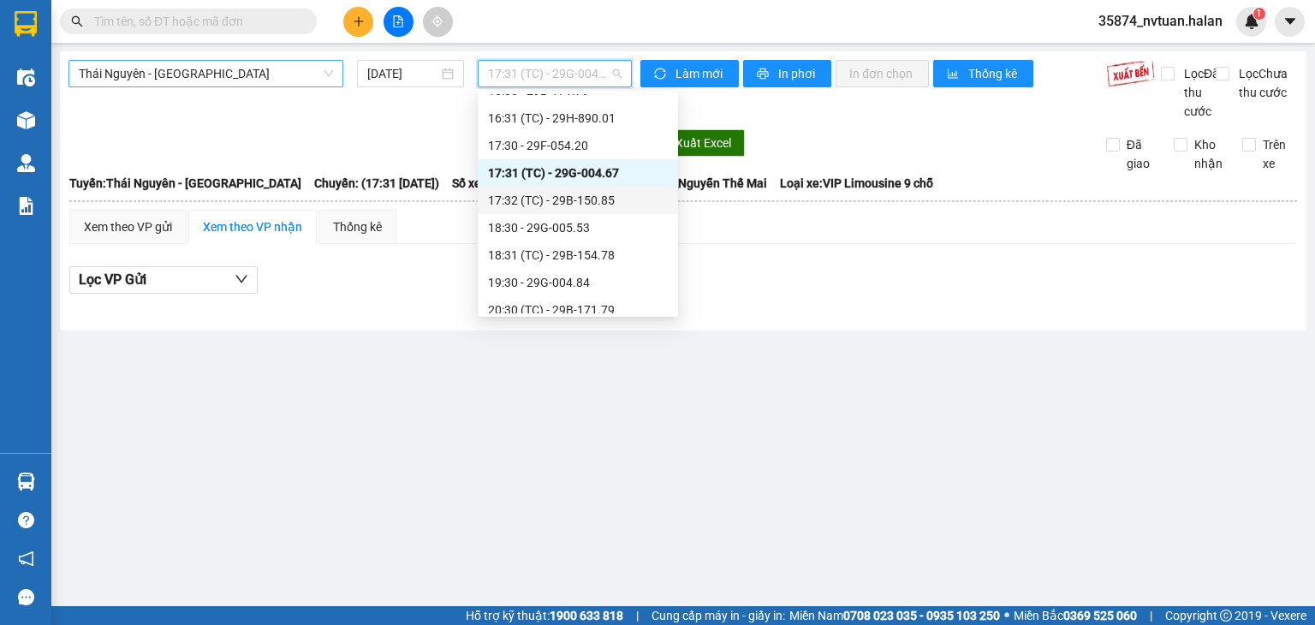
click at [612, 208] on div "17:32 (TC) - 29B-150.85" at bounding box center [578, 200] width 180 height 19
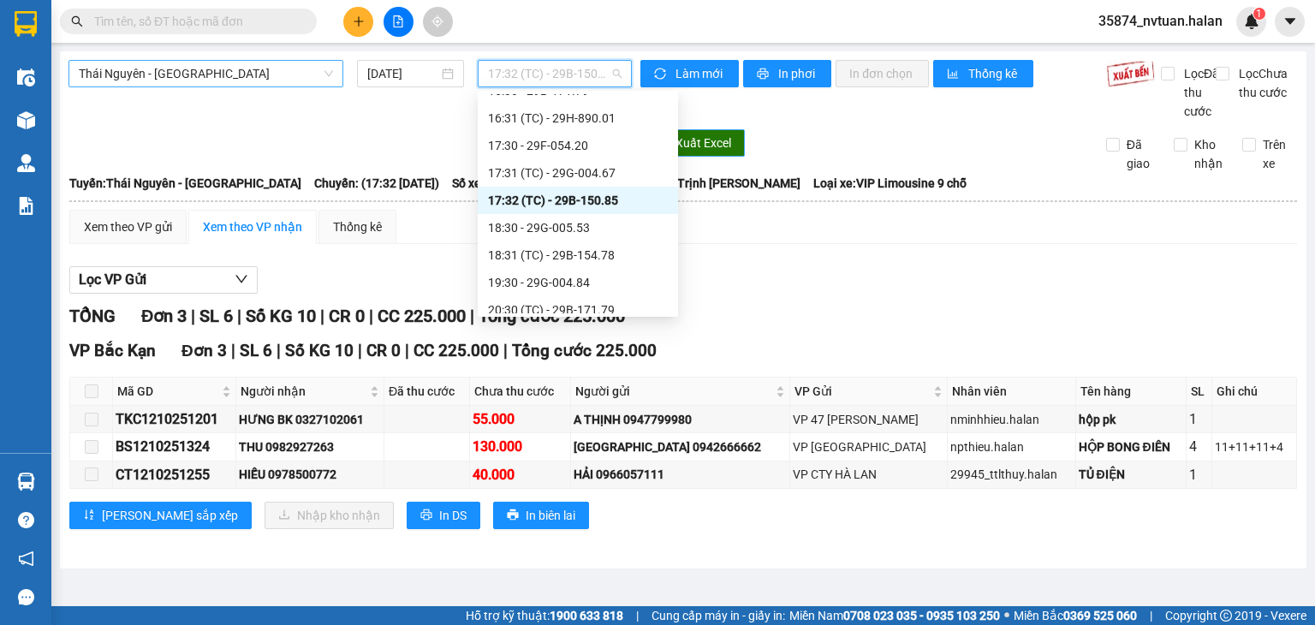
click at [581, 81] on span "17:32 (TC) - 29B-150.85" at bounding box center [555, 74] width 134 height 26
click at [562, 226] on div "18:30 - 29G-005.53" at bounding box center [578, 227] width 180 height 19
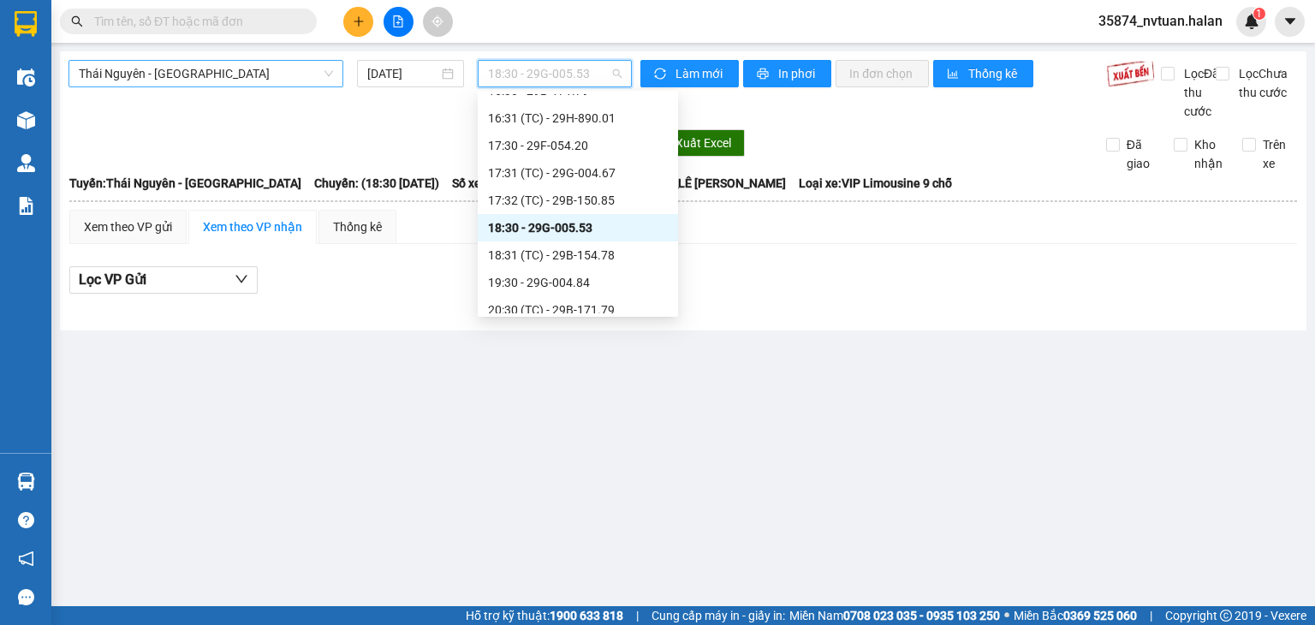
click at [600, 83] on span "18:30 - 29G-005.53" at bounding box center [555, 74] width 134 height 26
click at [558, 256] on div "18:31 (TC) - 29B-154.78" at bounding box center [578, 255] width 180 height 19
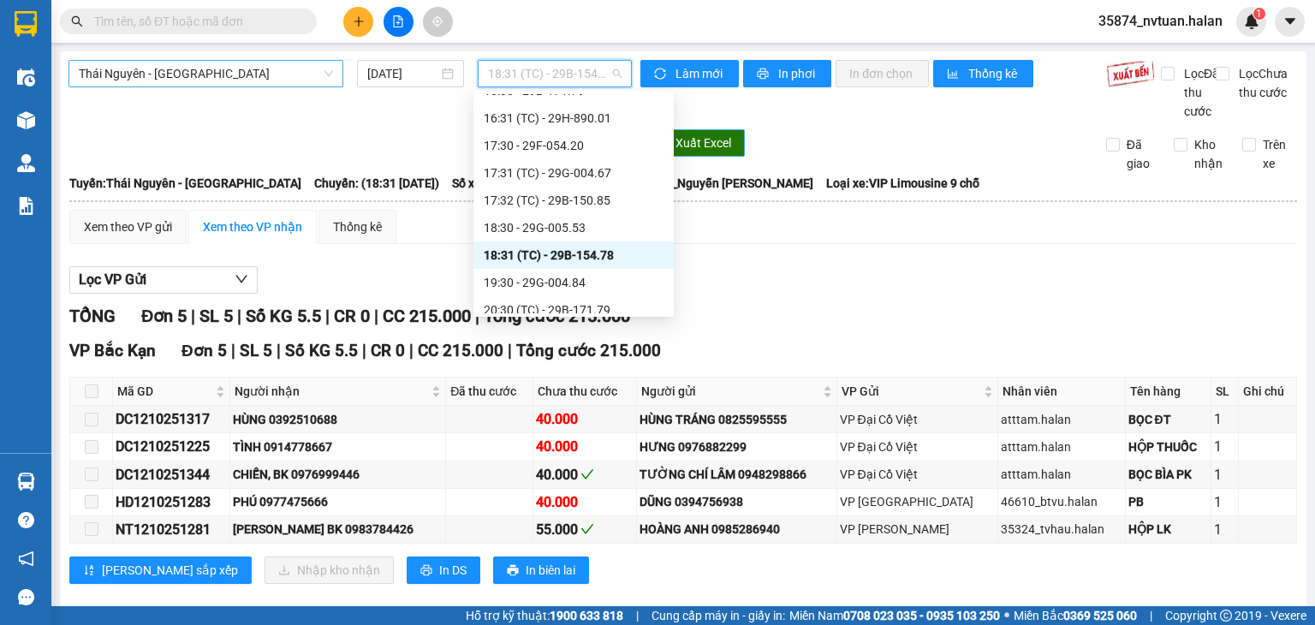
click at [568, 81] on span "18:31 (TC) - 29B-154.78" at bounding box center [555, 74] width 134 height 26
click at [576, 277] on div "19:30 - 29G-004.84" at bounding box center [574, 282] width 180 height 19
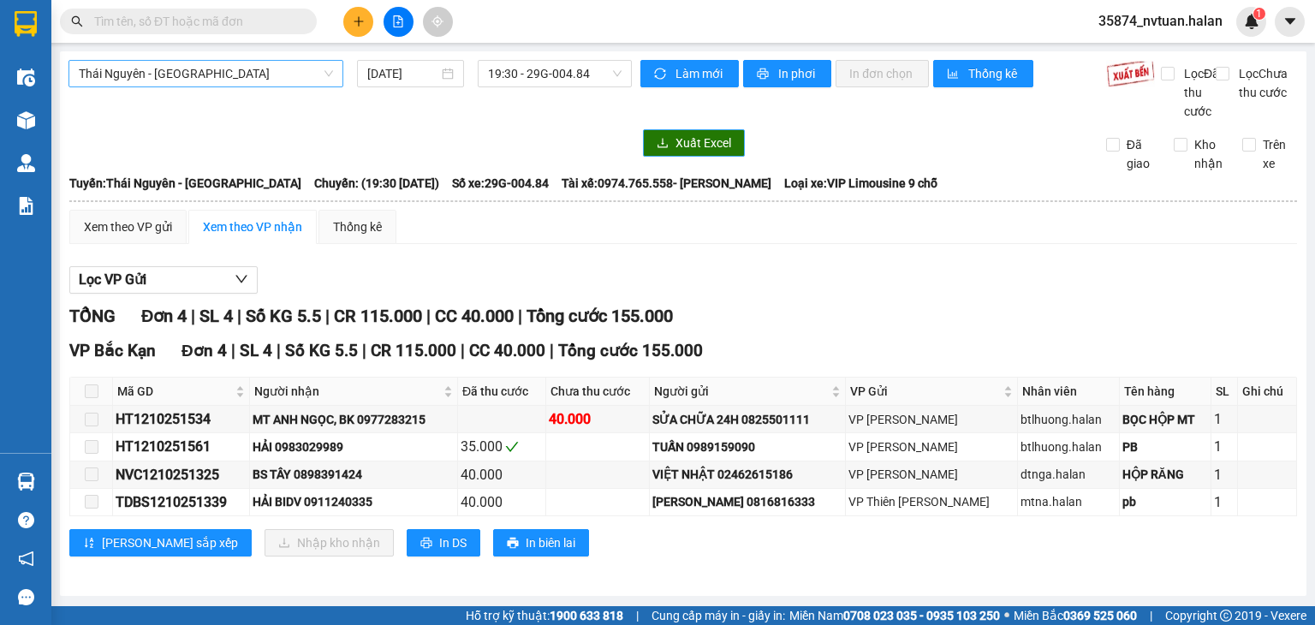
click at [546, 51] on div "[GEOGRAPHIC_DATA] - [GEOGRAPHIC_DATA] [DATE] 19:30 - 29G-004.84 Làm mới In phơi…" at bounding box center [683, 323] width 1247 height 545
click at [537, 73] on span "19:30 - 29G-004.84" at bounding box center [555, 74] width 134 height 26
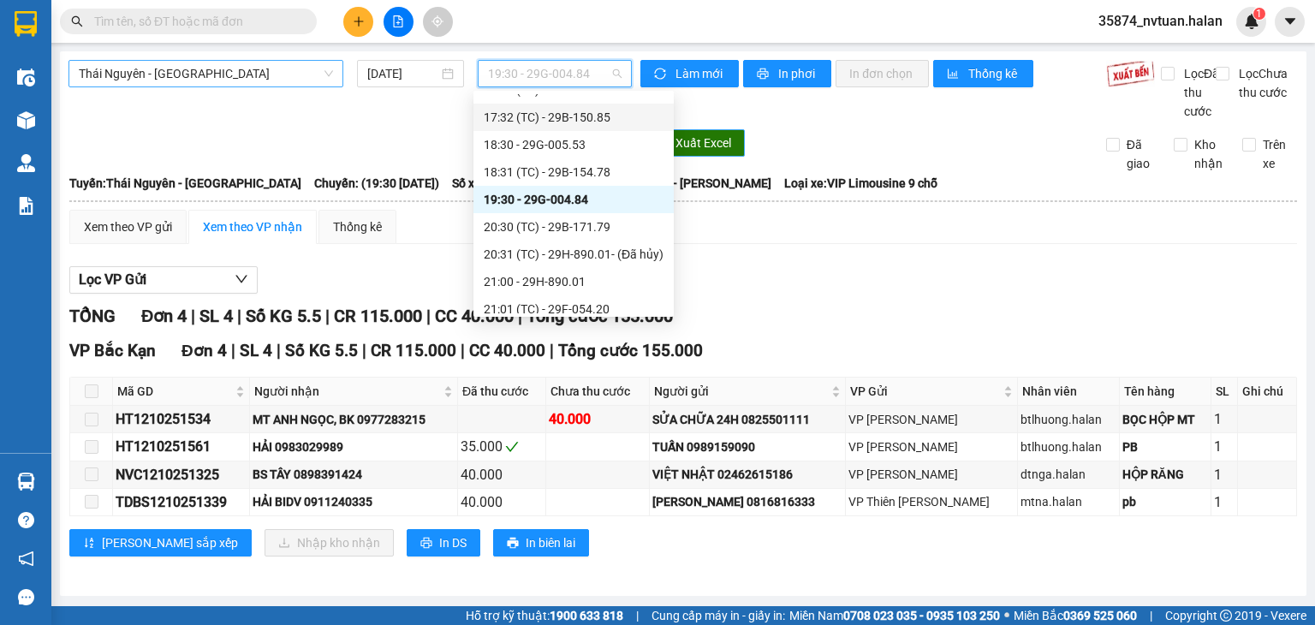
scroll to position [514, 0]
click at [603, 216] on div "20:30 (TC) - 29B-171.79" at bounding box center [574, 224] width 180 height 19
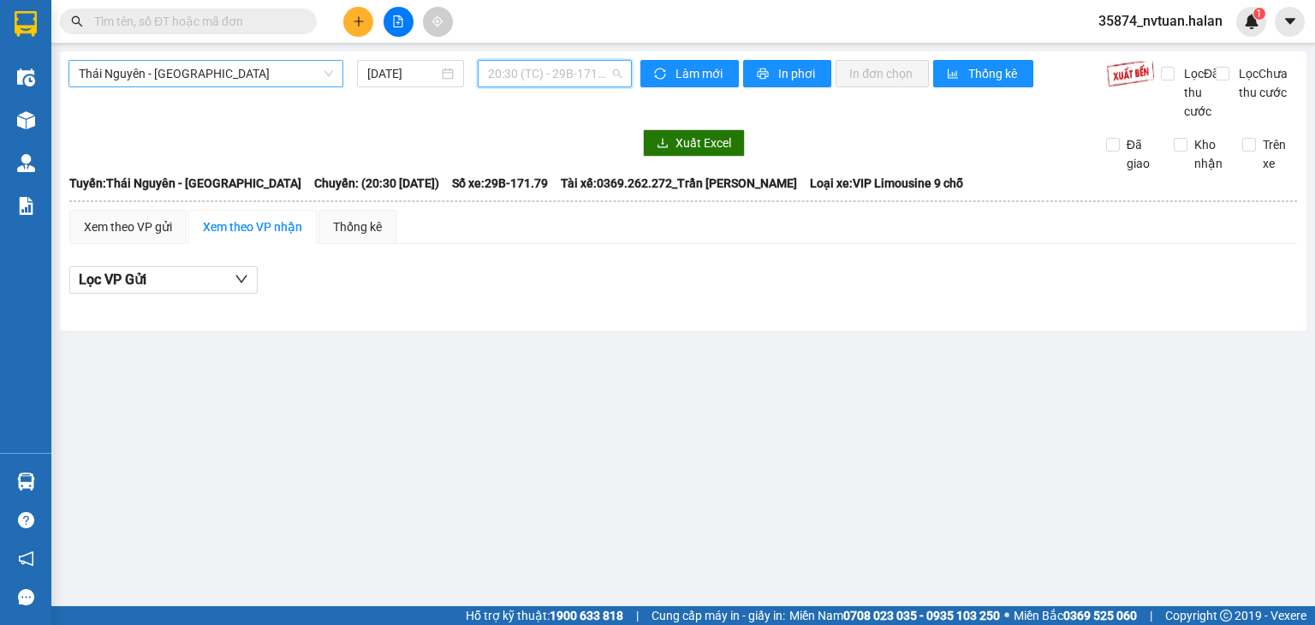
click at [610, 80] on span "20:30 (TC) - 29B-171.79" at bounding box center [555, 74] width 134 height 26
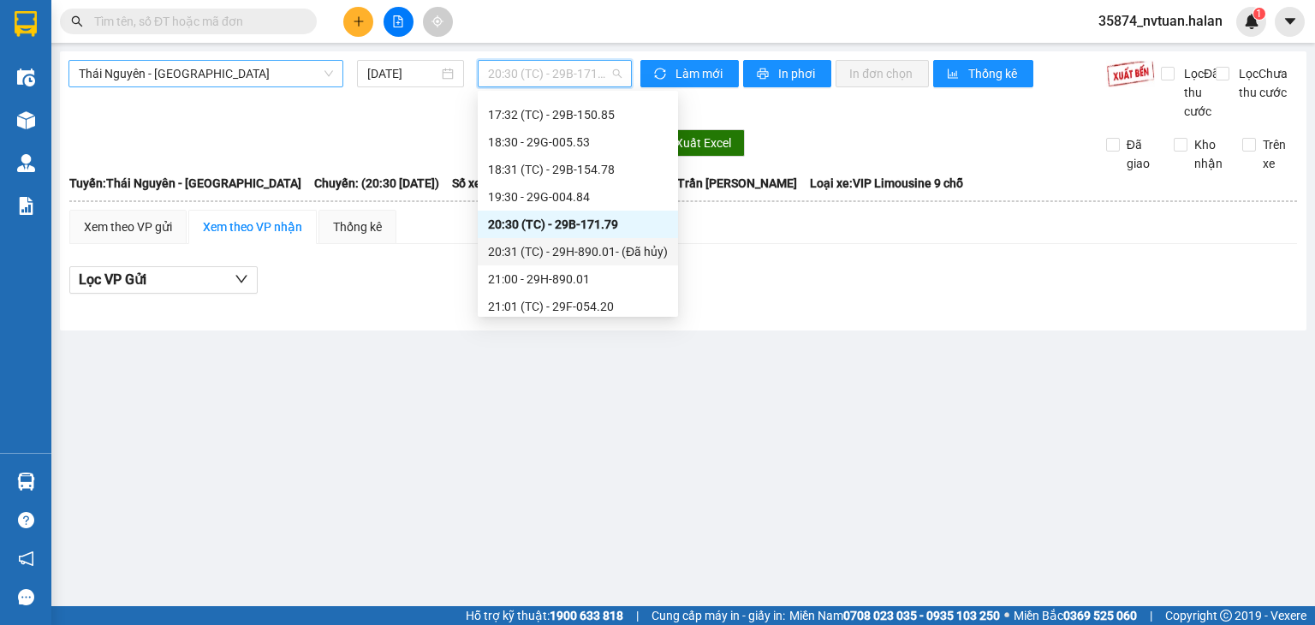
click at [581, 245] on div "20:31 (TC) - 29H-890.01 - (Đã hủy)" at bounding box center [578, 251] width 180 height 19
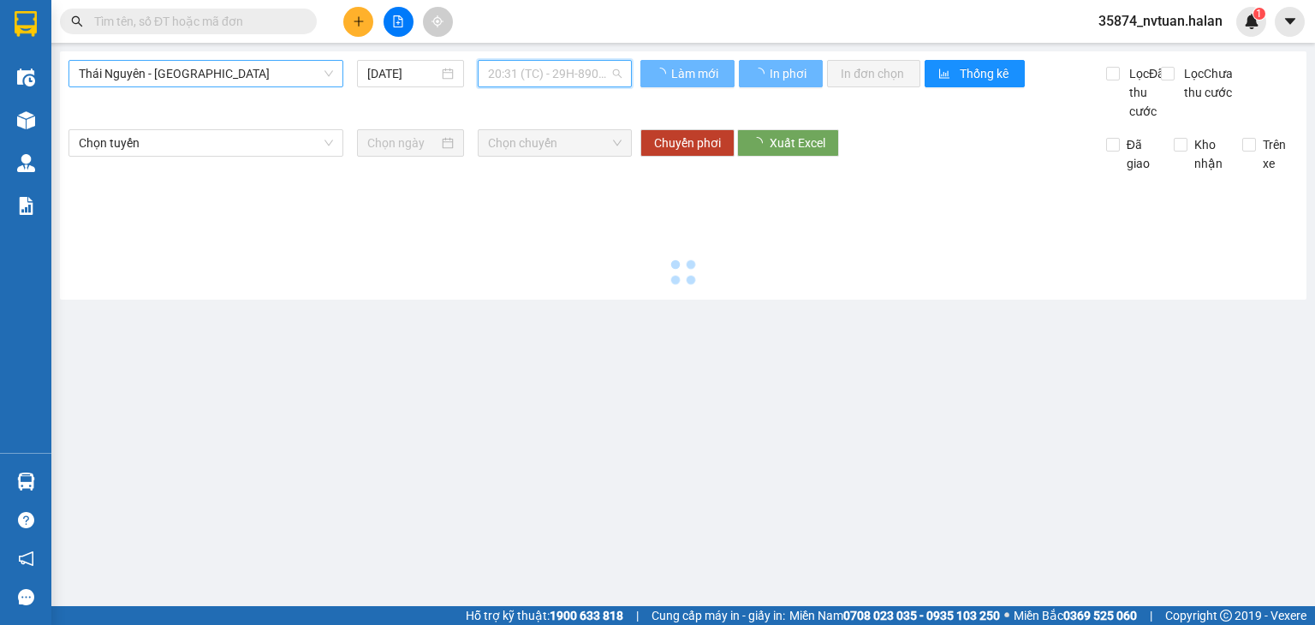
click at [599, 74] on span "20:31 (TC) - 29H-890.01 - (Đã hủy)" at bounding box center [555, 74] width 134 height 26
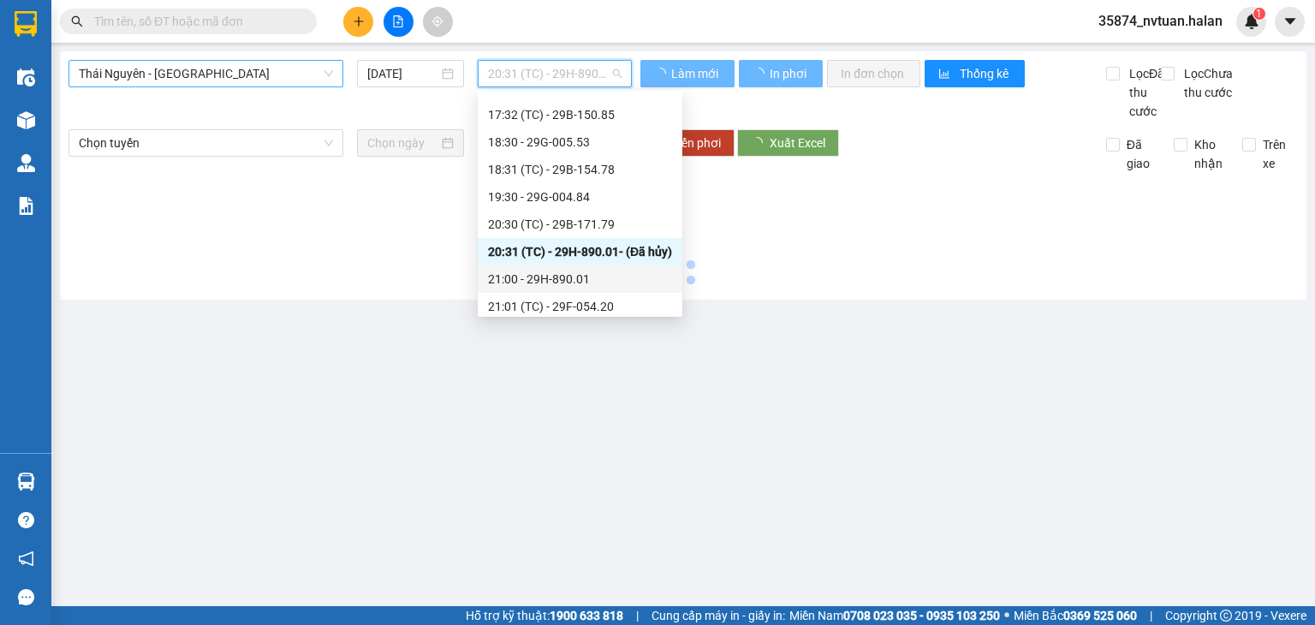
click at [588, 278] on div "21:00 - 29H-890.01" at bounding box center [580, 279] width 184 height 19
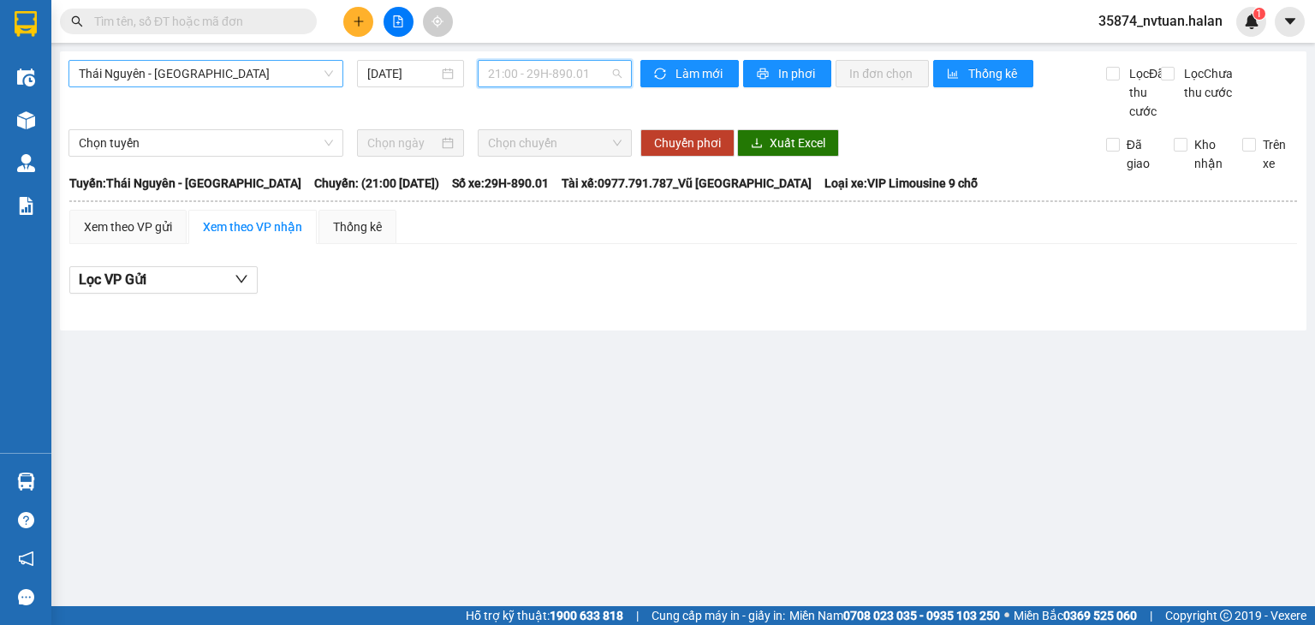
click at [569, 63] on span "21:00 - 29H-890.01" at bounding box center [555, 74] width 134 height 26
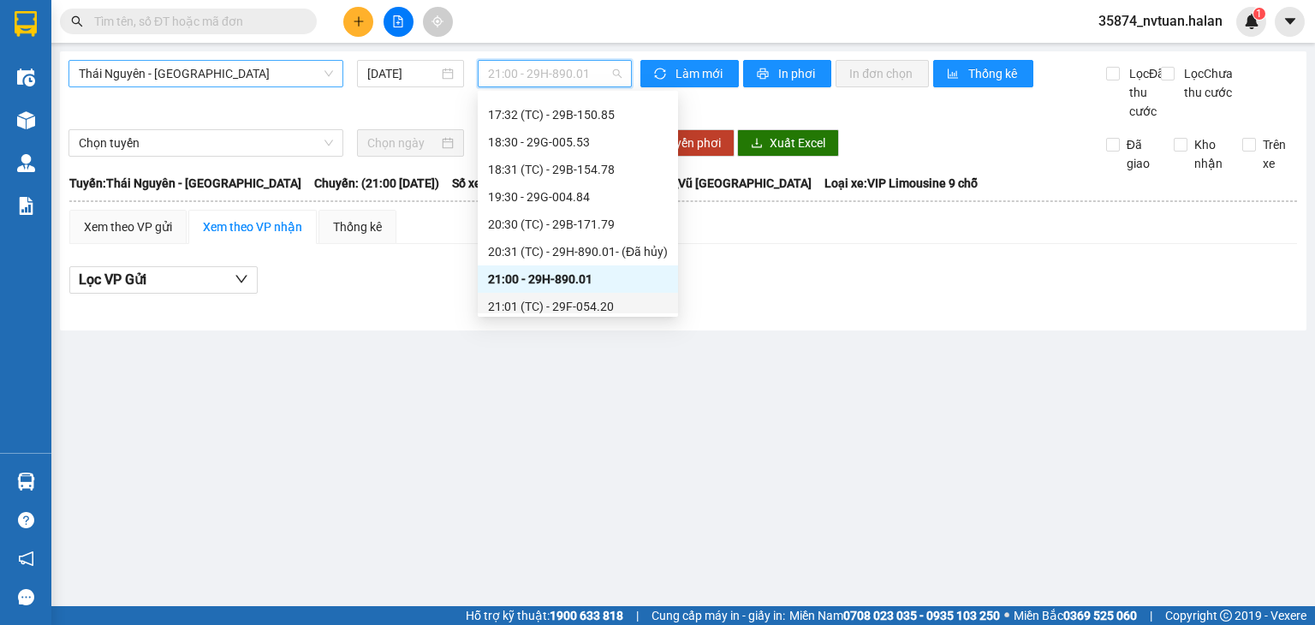
click at [593, 303] on div "21:01 (TC) - 29F-054.20" at bounding box center [578, 306] width 180 height 19
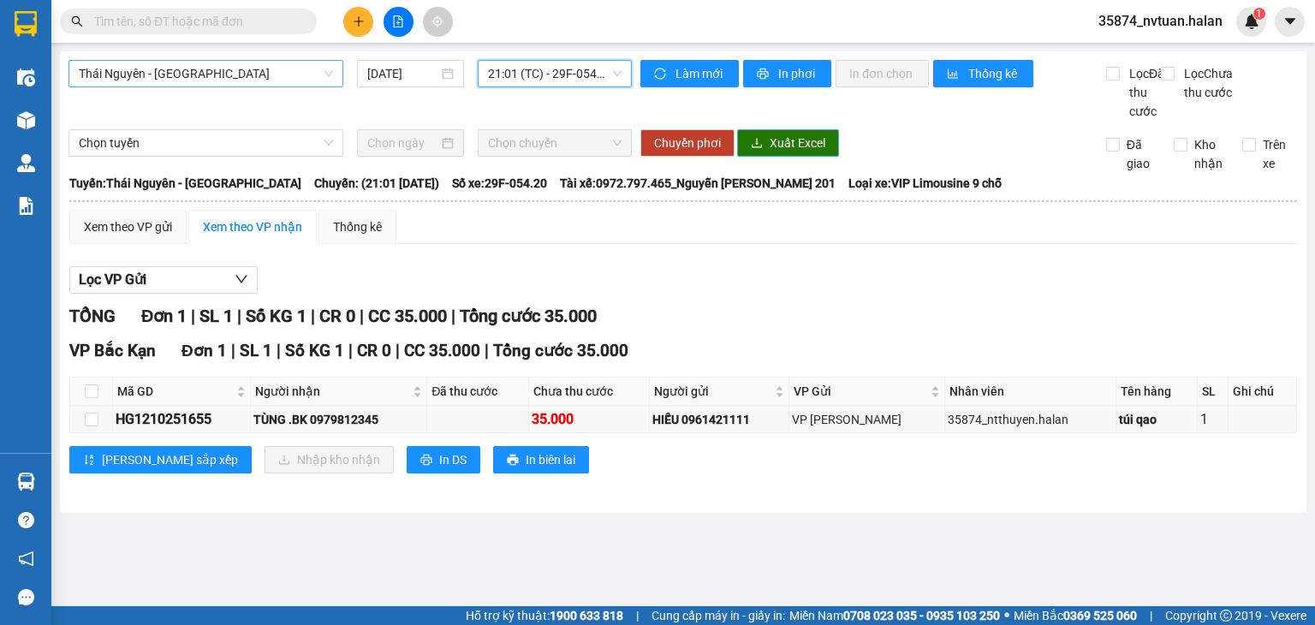
click at [261, 72] on span "Thái Nguyên - [GEOGRAPHIC_DATA]" at bounding box center [206, 74] width 254 height 26
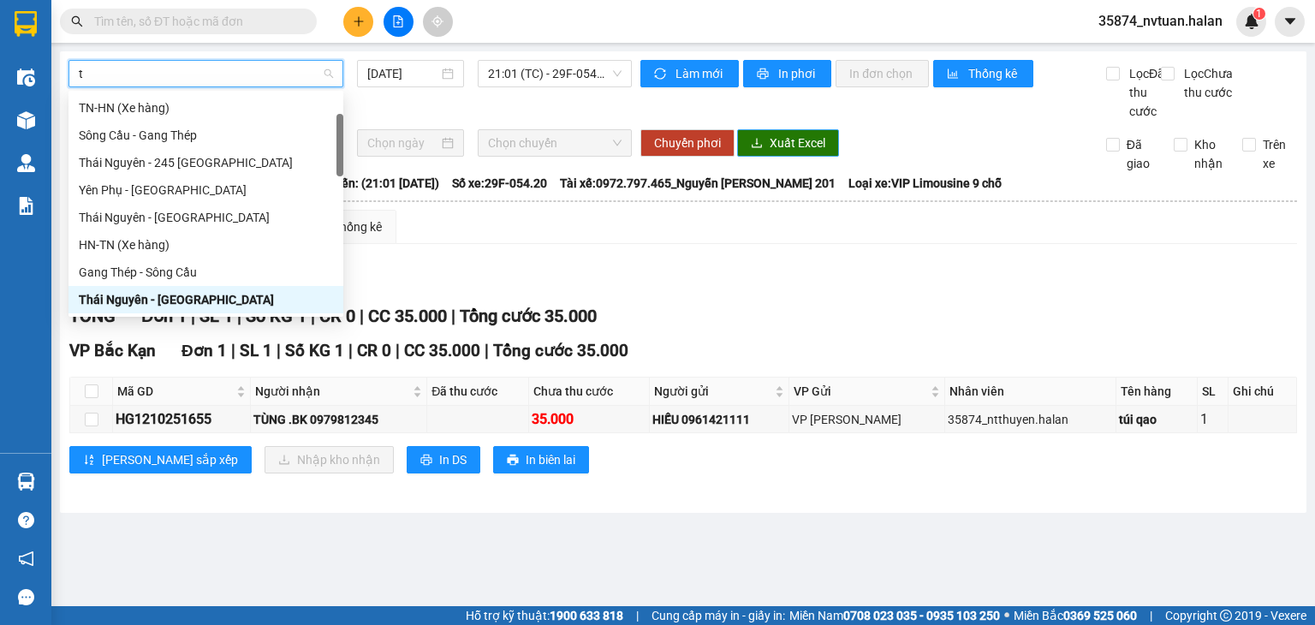
type input "tq"
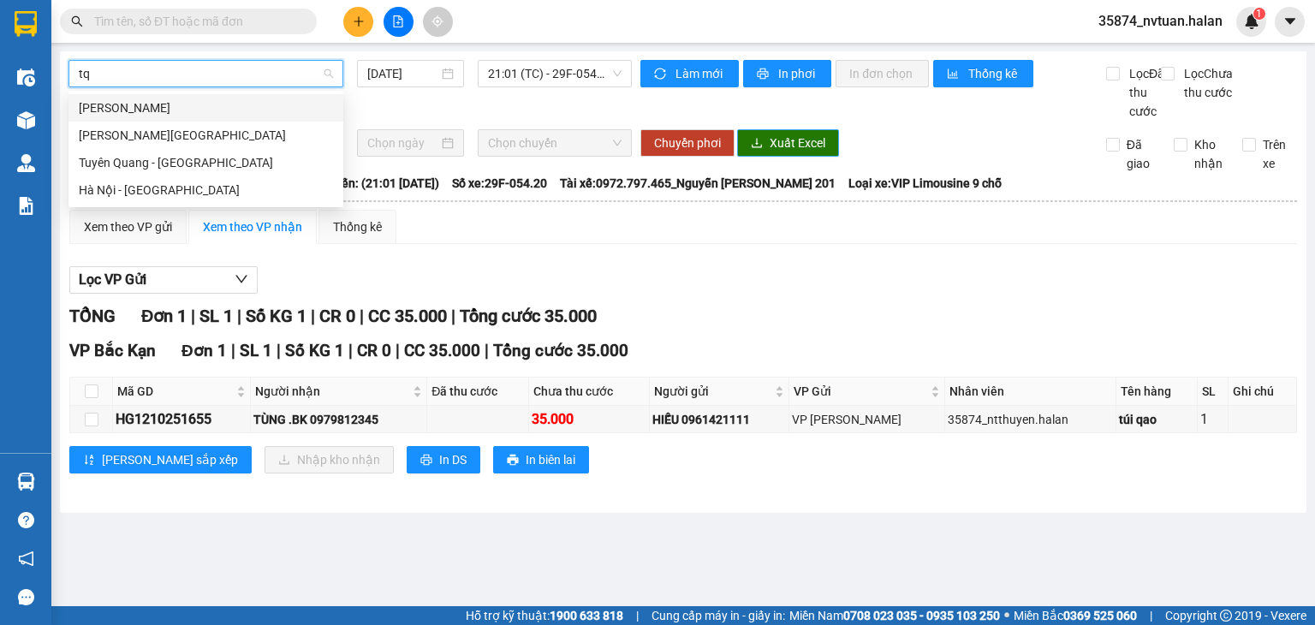
scroll to position [0, 0]
click at [195, 110] on div "[PERSON_NAME]" at bounding box center [206, 107] width 254 height 19
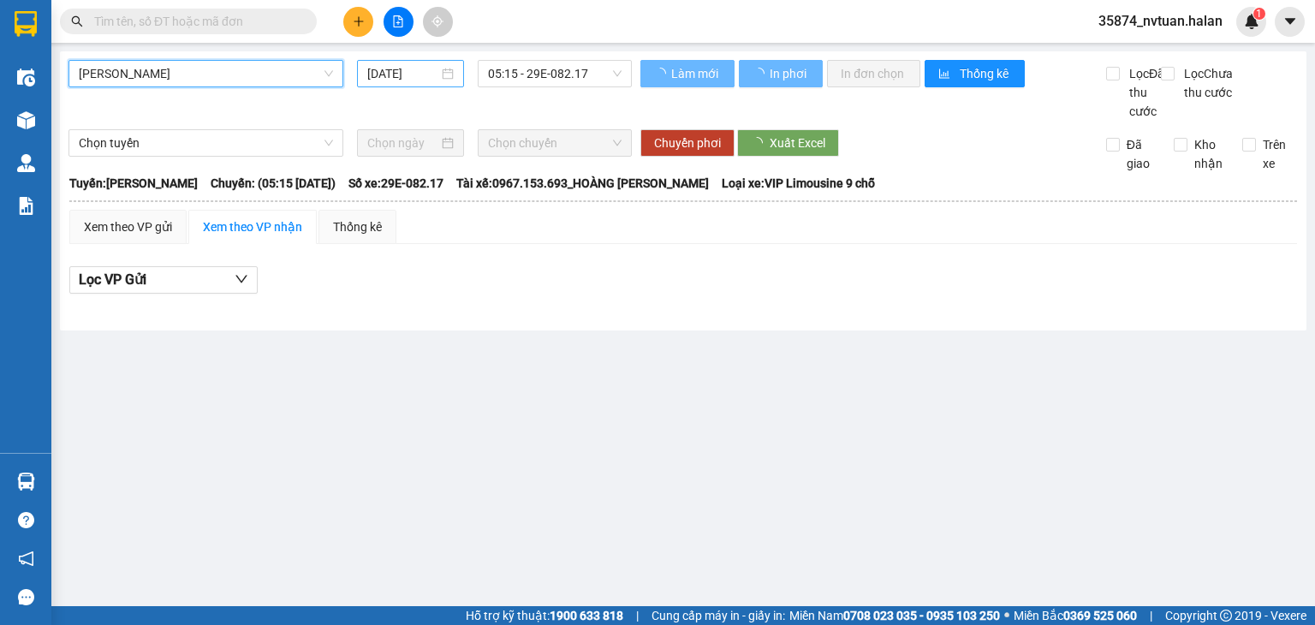
click at [429, 69] on input "[DATE]" at bounding box center [402, 73] width 70 height 19
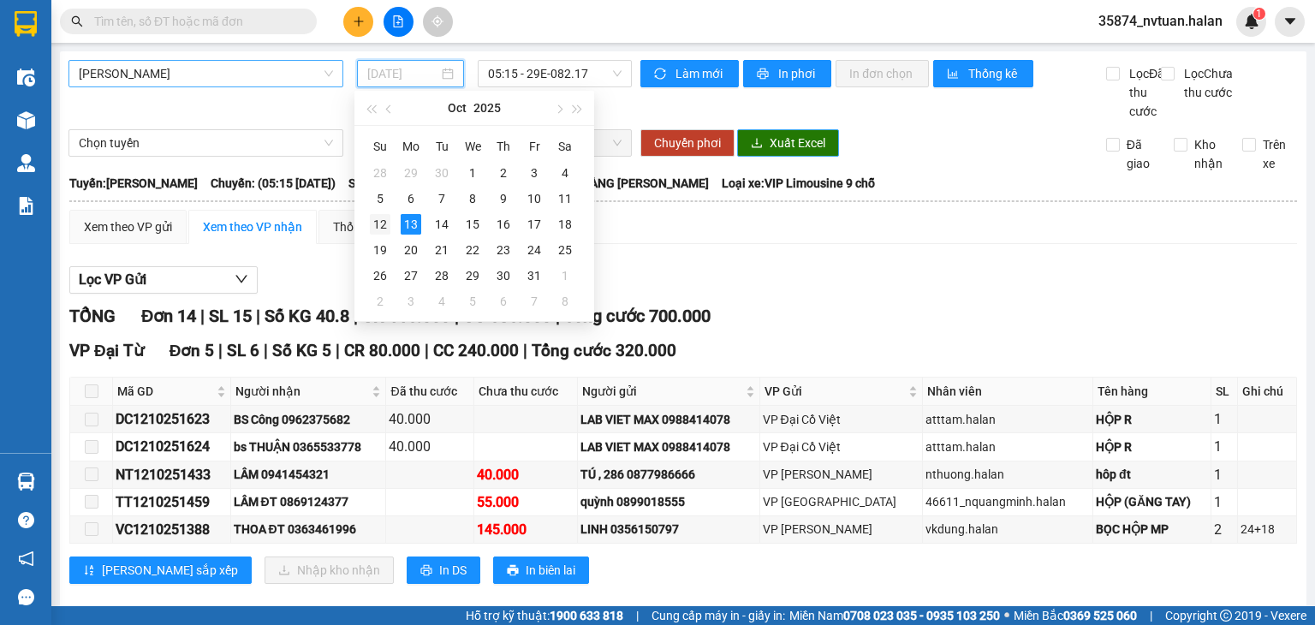
click at [384, 226] on div "12" at bounding box center [380, 224] width 21 height 21
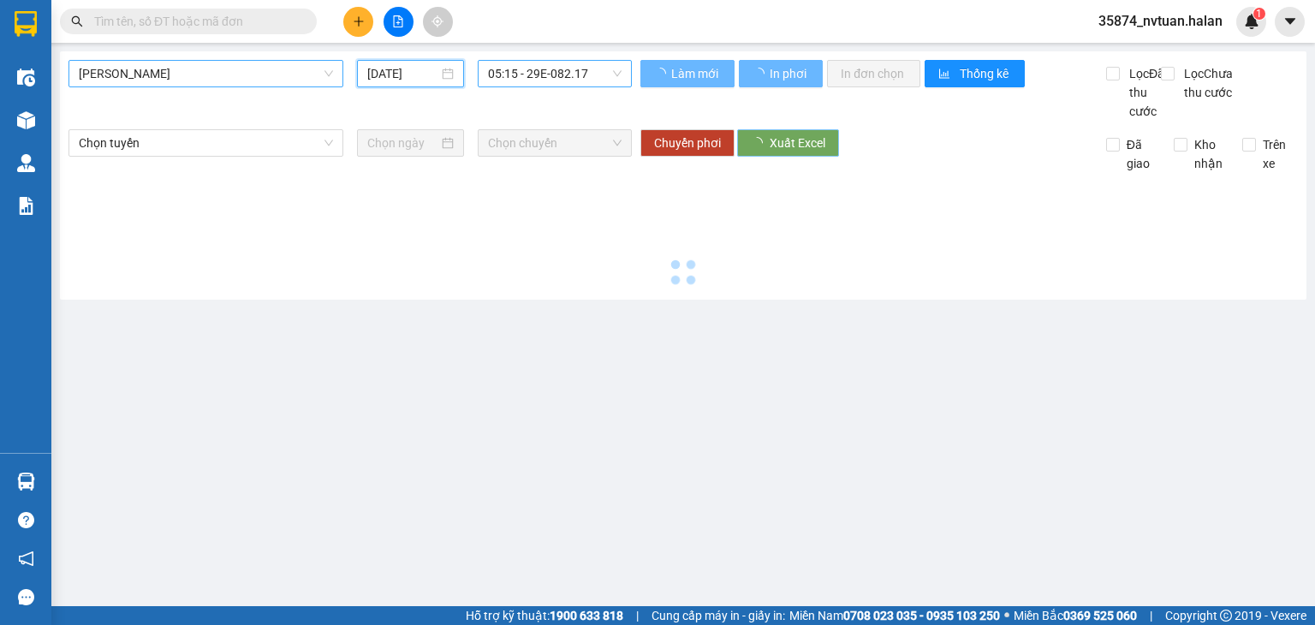
type input "[DATE]"
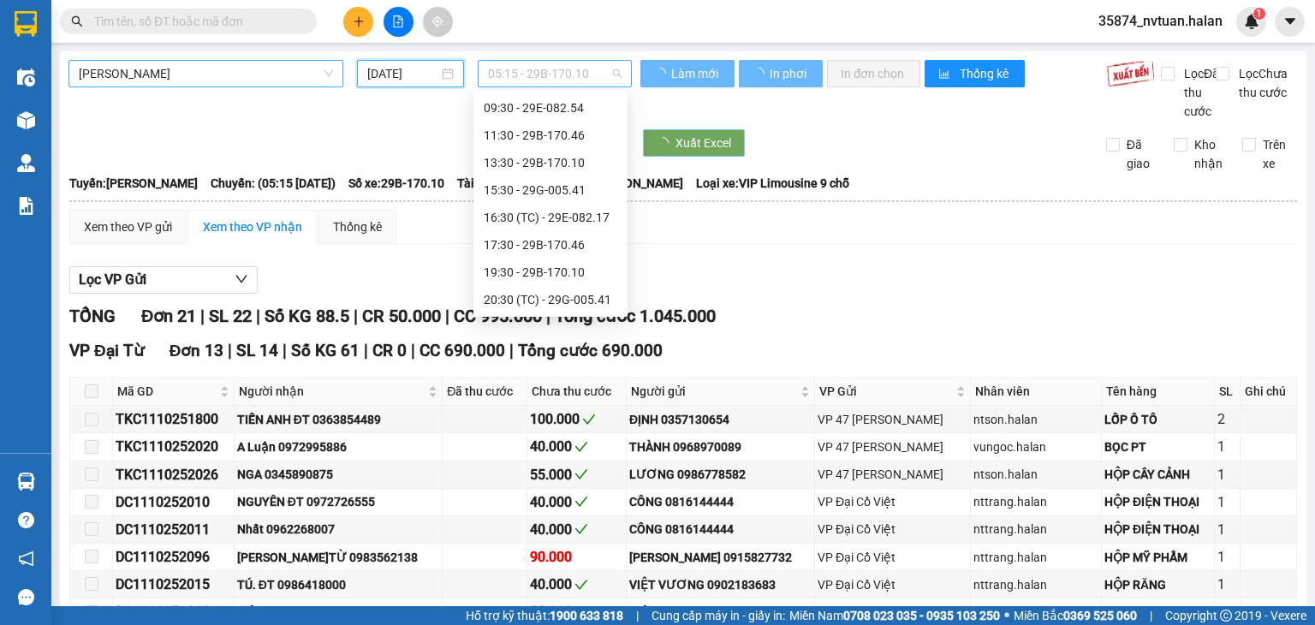
click at [506, 79] on span "05:15 - 29B-170.10" at bounding box center [555, 74] width 134 height 26
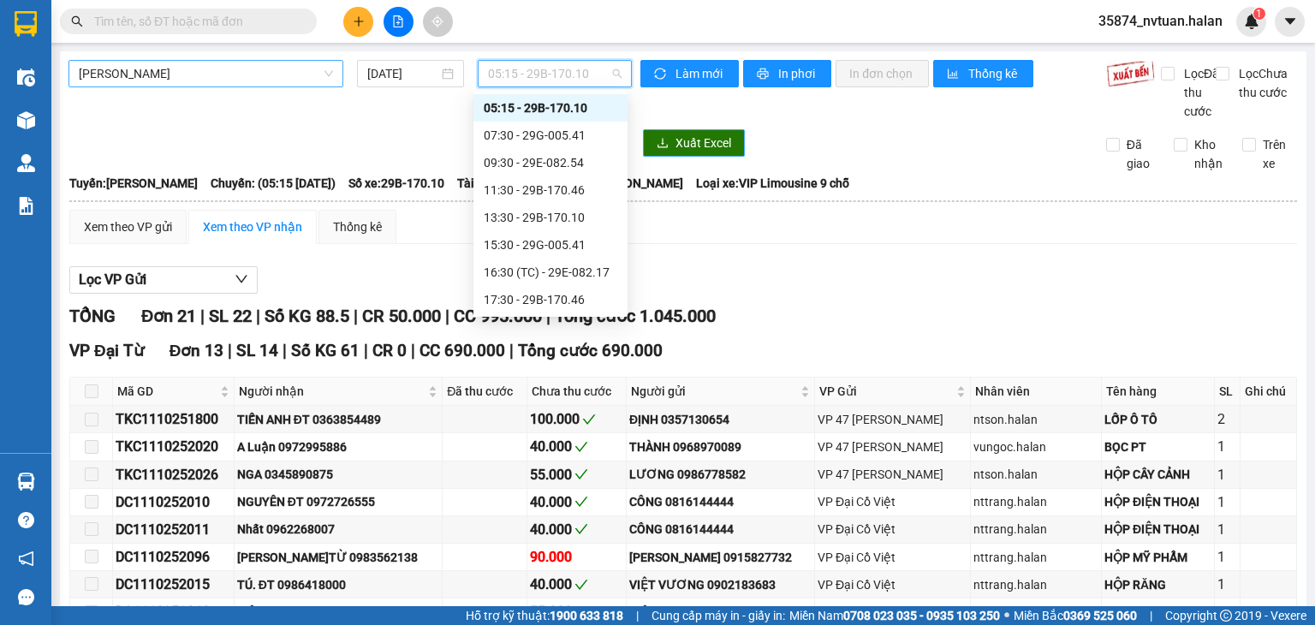
click at [558, 105] on div "05:15 - 29B-170.10" at bounding box center [551, 107] width 134 height 19
click at [508, 78] on span "05:15 - 29B-170.10" at bounding box center [555, 74] width 134 height 26
click at [534, 140] on div "07:30 - 29G-005.41" at bounding box center [551, 135] width 134 height 19
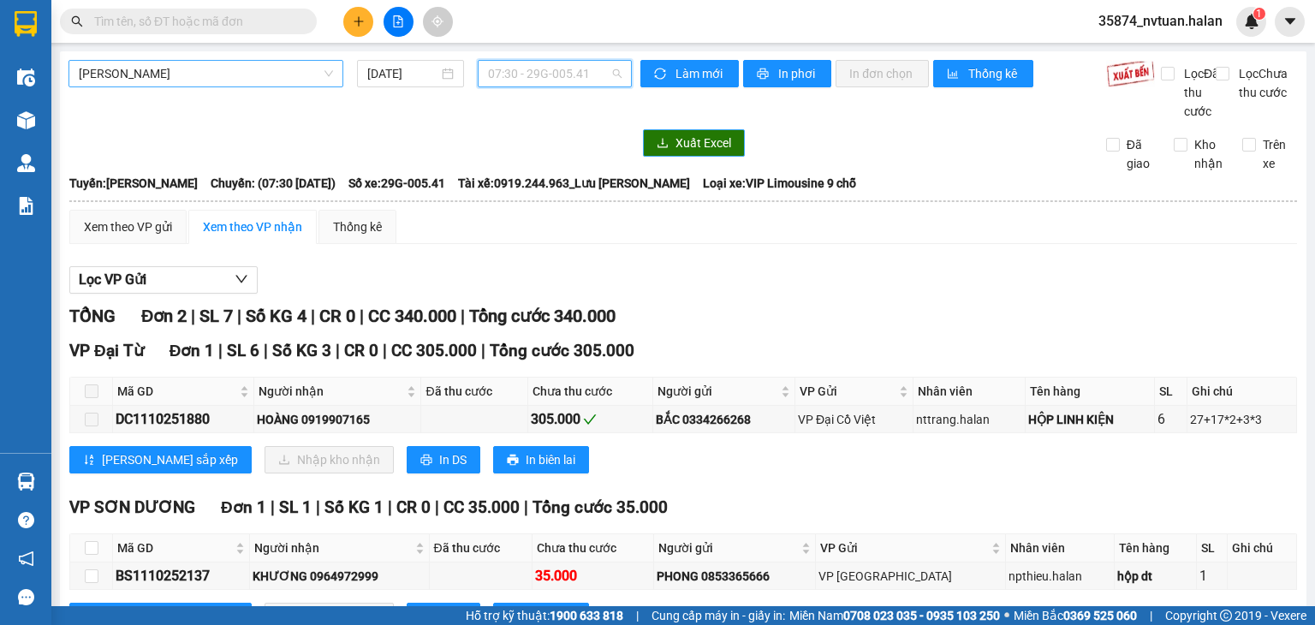
click at [556, 81] on span "07:30 - 29G-005.41" at bounding box center [555, 74] width 134 height 26
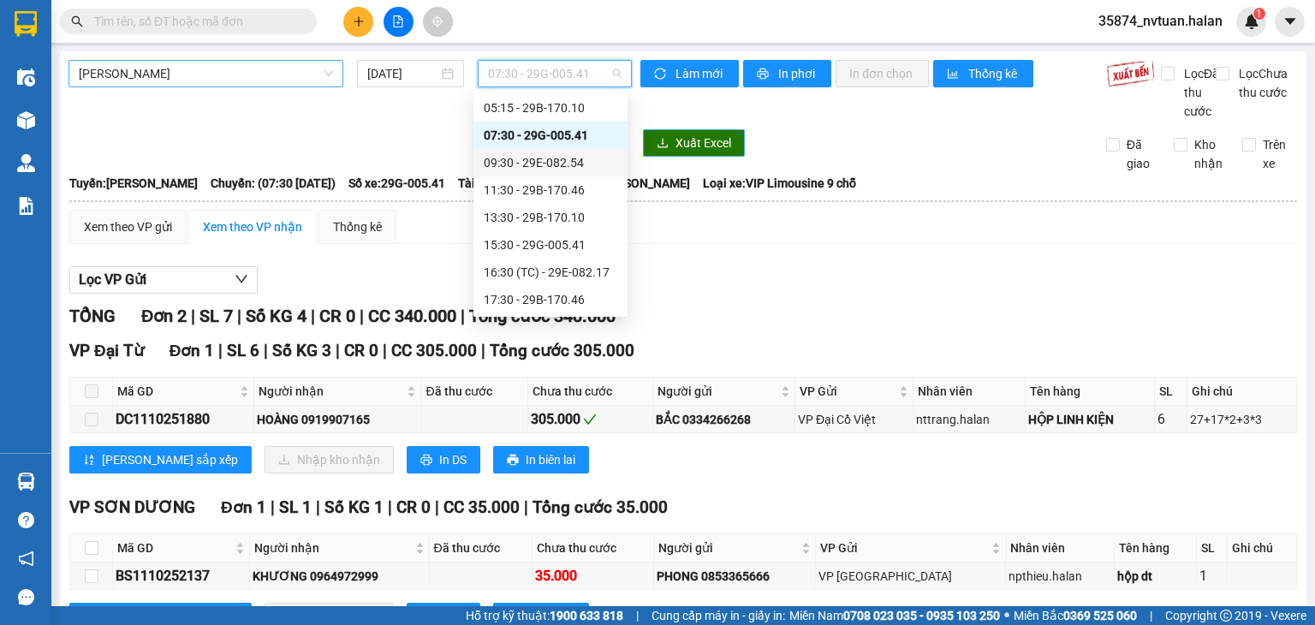
click at [559, 159] on div "09:30 - 29E-082.54" at bounding box center [551, 162] width 134 height 19
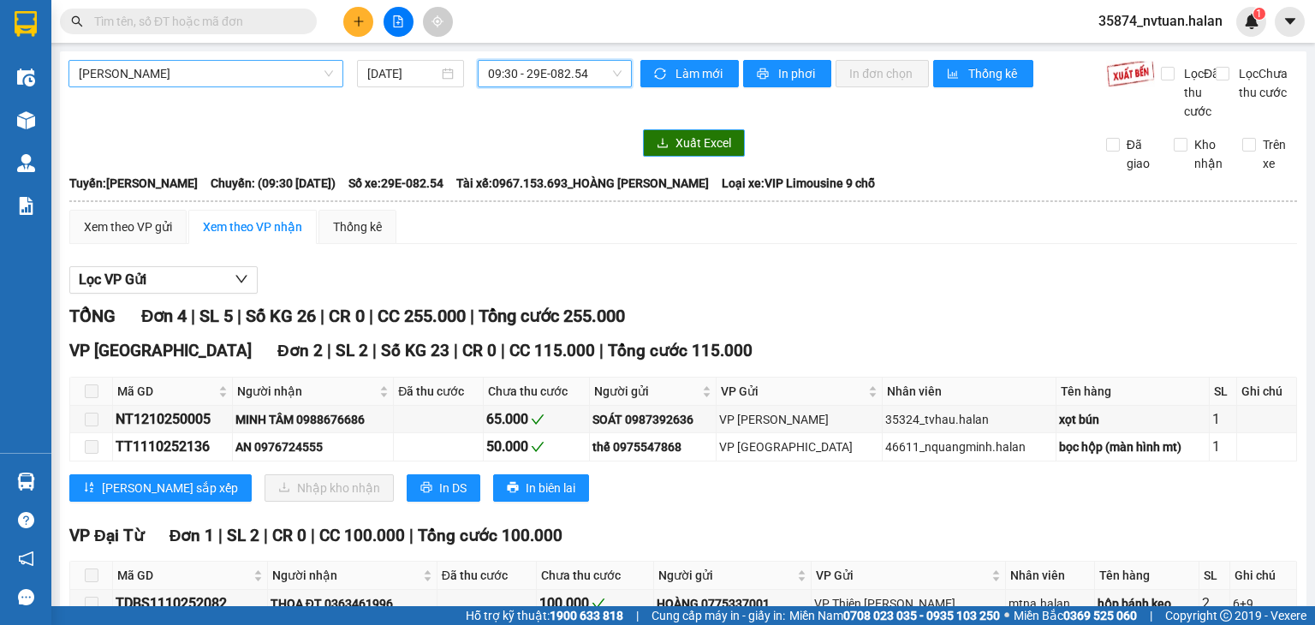
click at [478, 80] on div "09:30 - 29E-082.54" at bounding box center [555, 73] width 155 height 27
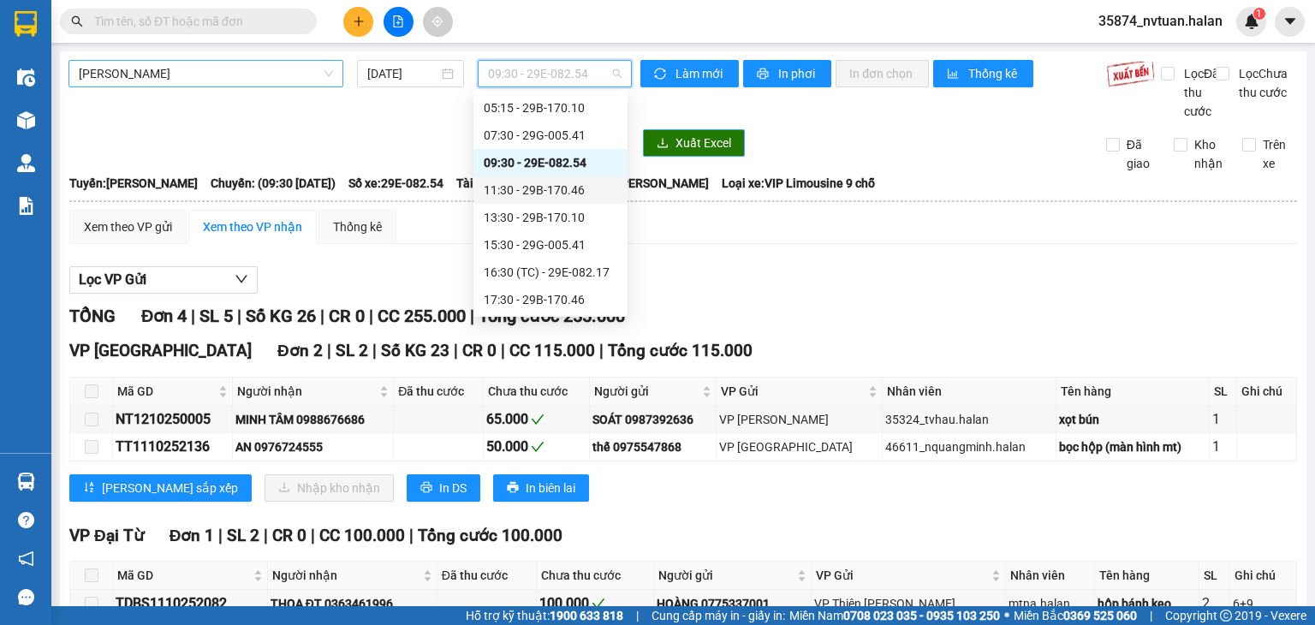
click at [526, 192] on div "11:30 - 29B-170.46" at bounding box center [551, 190] width 134 height 19
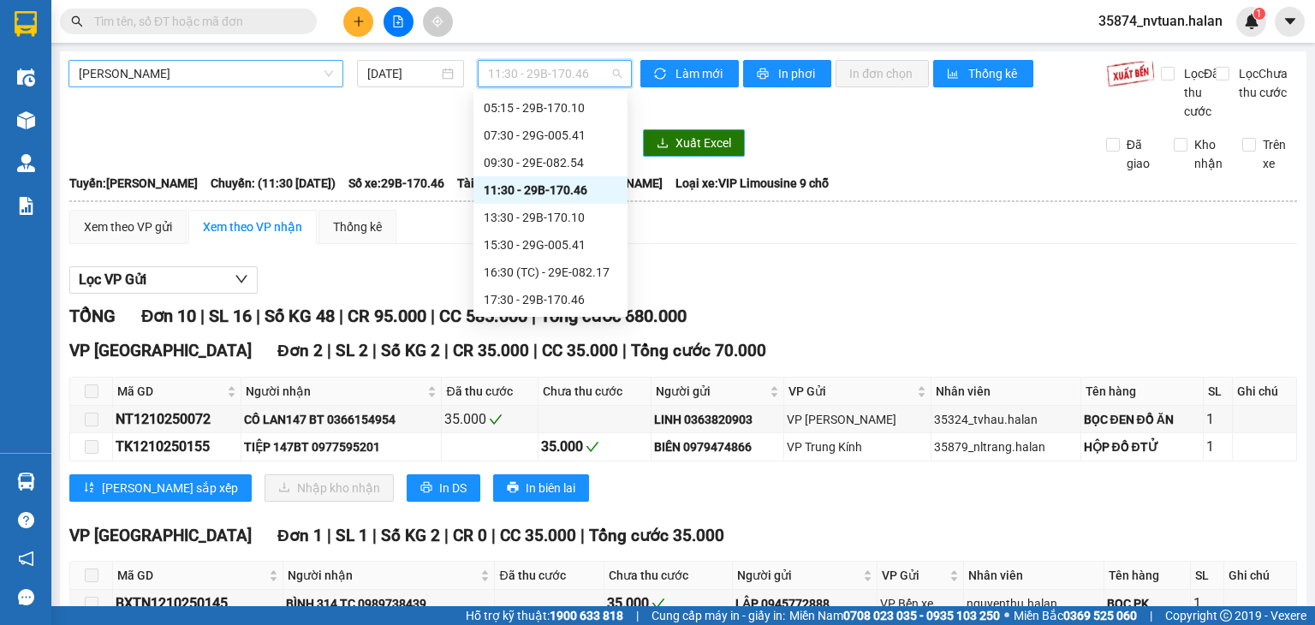
click at [521, 63] on span "11:30 - 29B-170.46" at bounding box center [555, 74] width 134 height 26
click at [517, 212] on div "13:30 - 29B-170.10" at bounding box center [551, 217] width 134 height 19
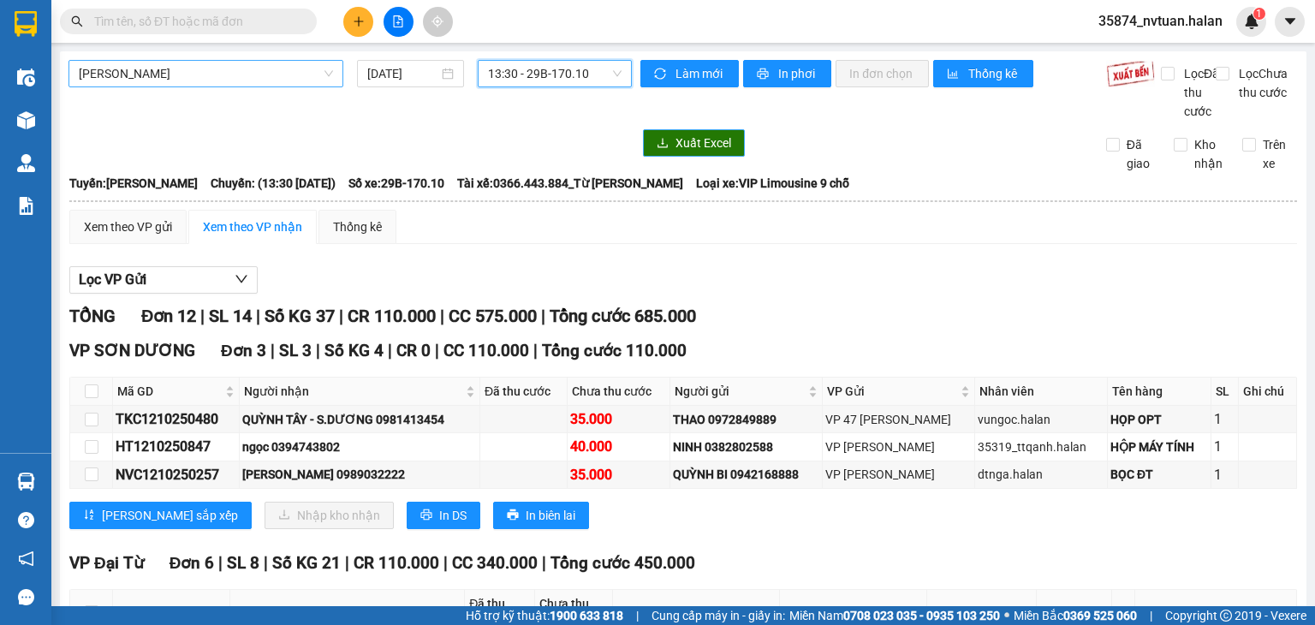
click at [563, 77] on span "13:30 - 29B-170.10" at bounding box center [555, 74] width 134 height 26
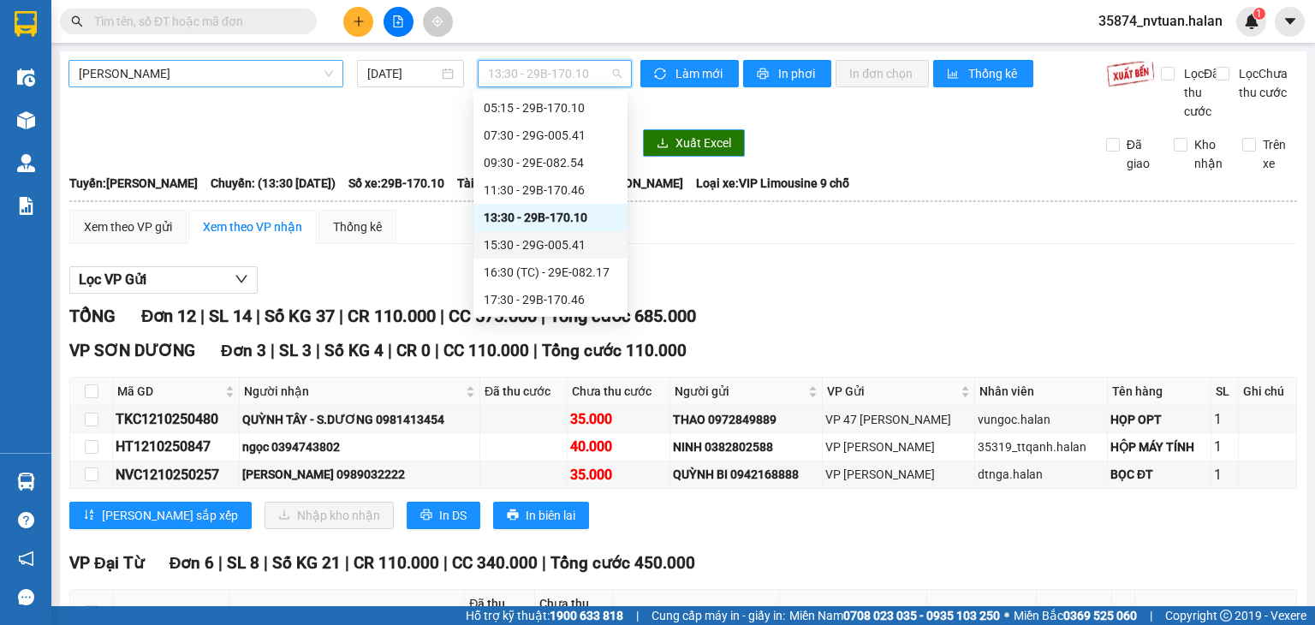
click at [551, 242] on div "15:30 - 29G-005.41" at bounding box center [551, 245] width 134 height 19
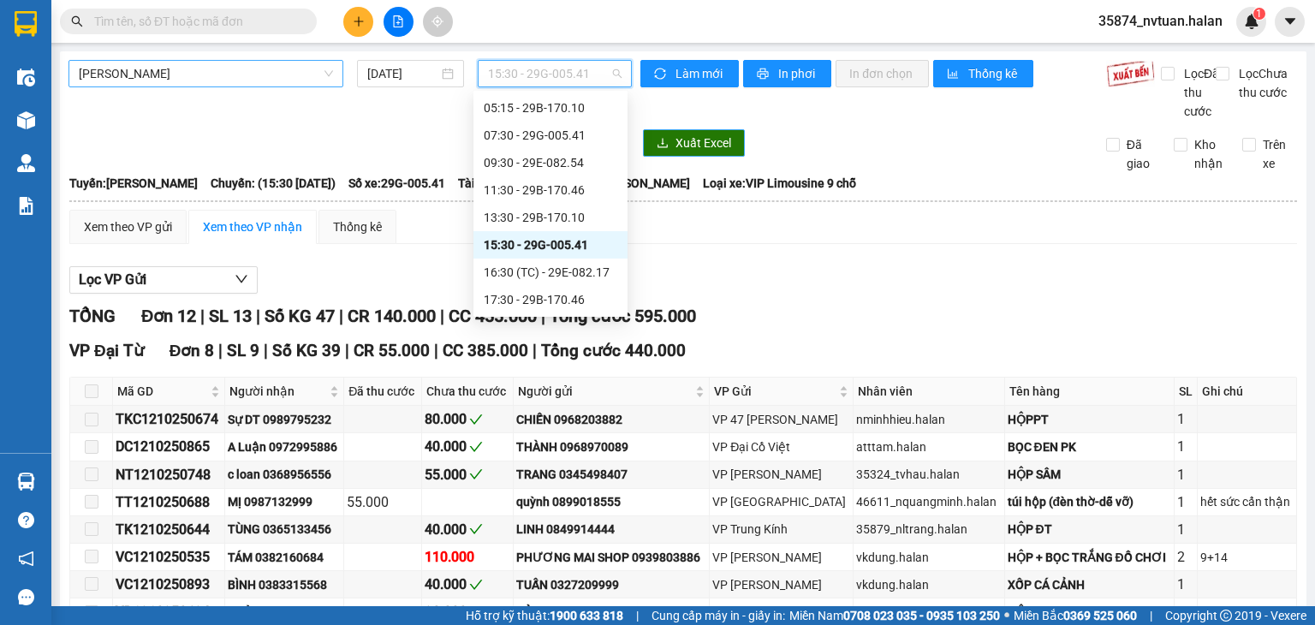
click at [601, 61] on span "15:30 - 29G-005.41" at bounding box center [555, 74] width 134 height 26
click at [571, 278] on div "16:30 (TC) - 29E-082.17" at bounding box center [551, 272] width 134 height 19
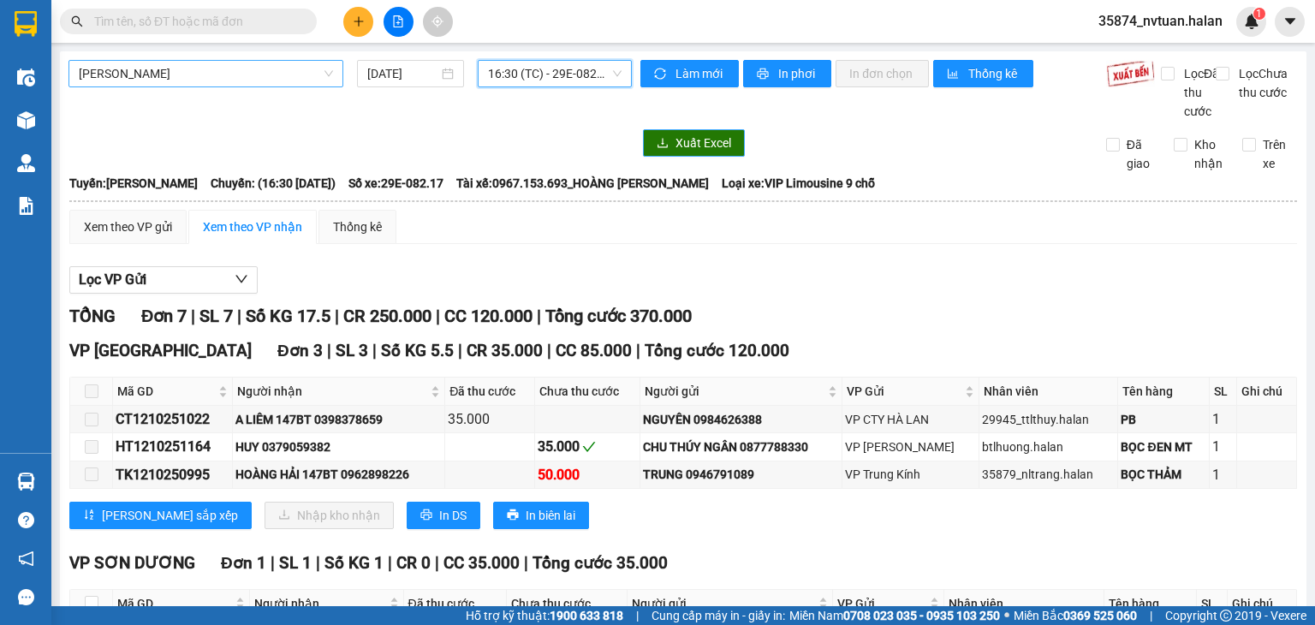
click at [520, 73] on span "16:30 (TC) - 29E-082.17" at bounding box center [555, 74] width 134 height 26
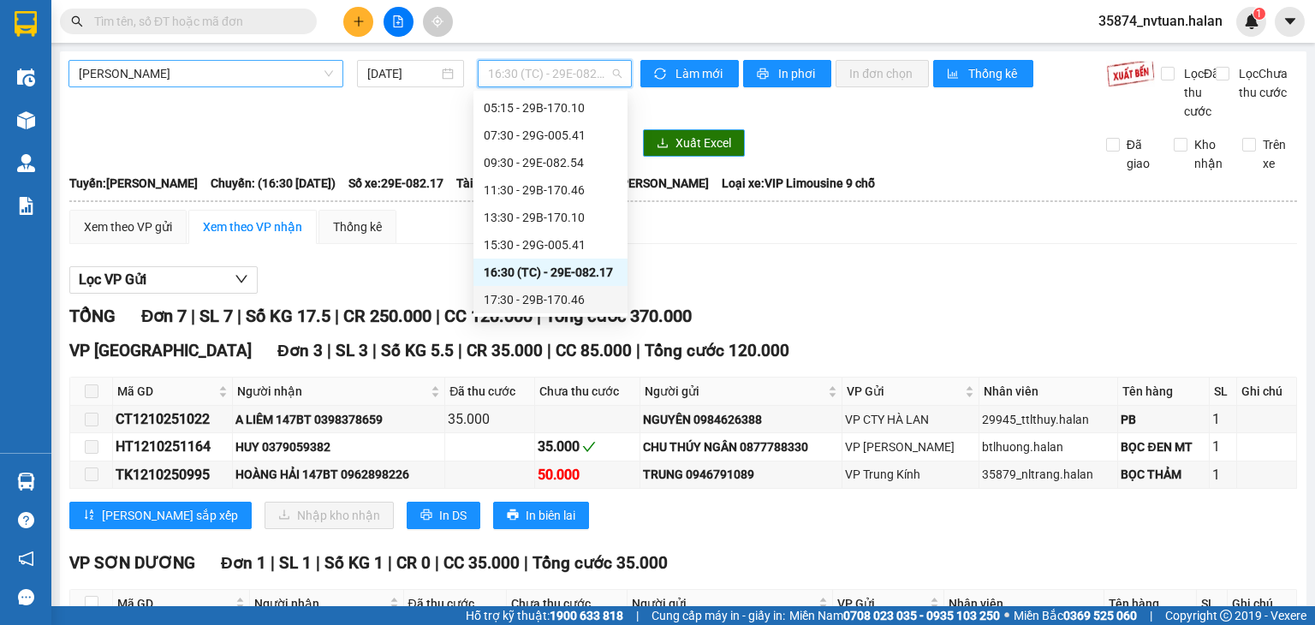
click at [539, 301] on div "17:30 - 29B-170.46" at bounding box center [551, 299] width 134 height 19
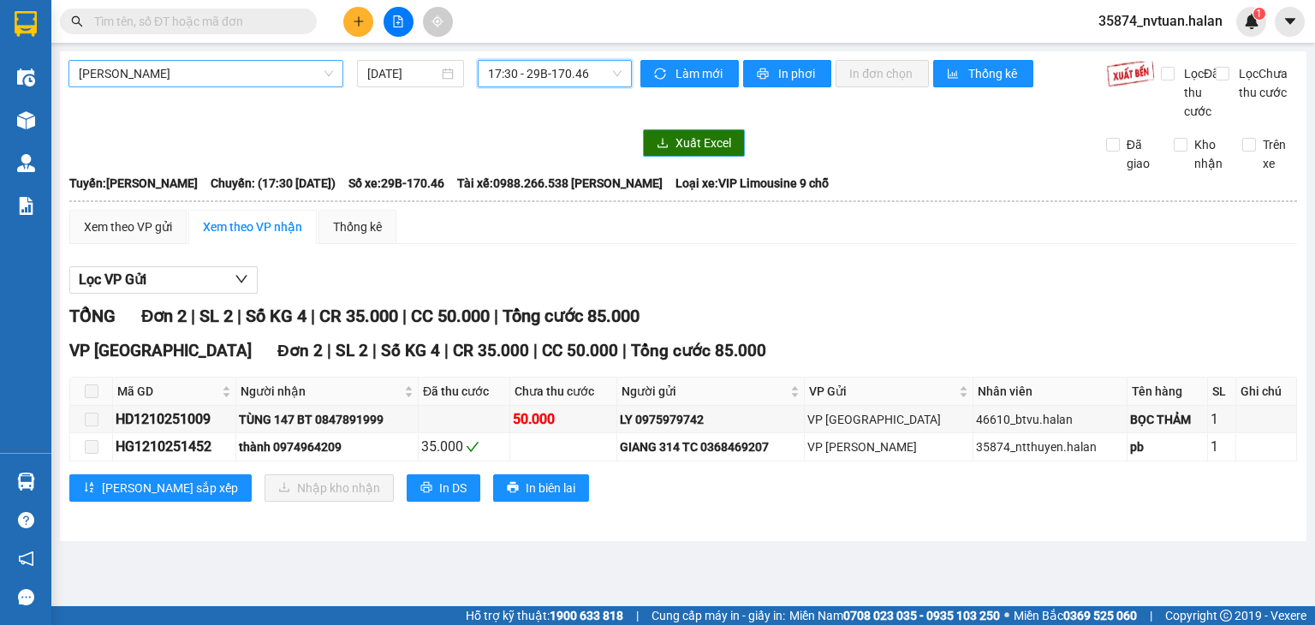
click at [610, 75] on span "17:30 - 29B-170.46" at bounding box center [555, 74] width 134 height 26
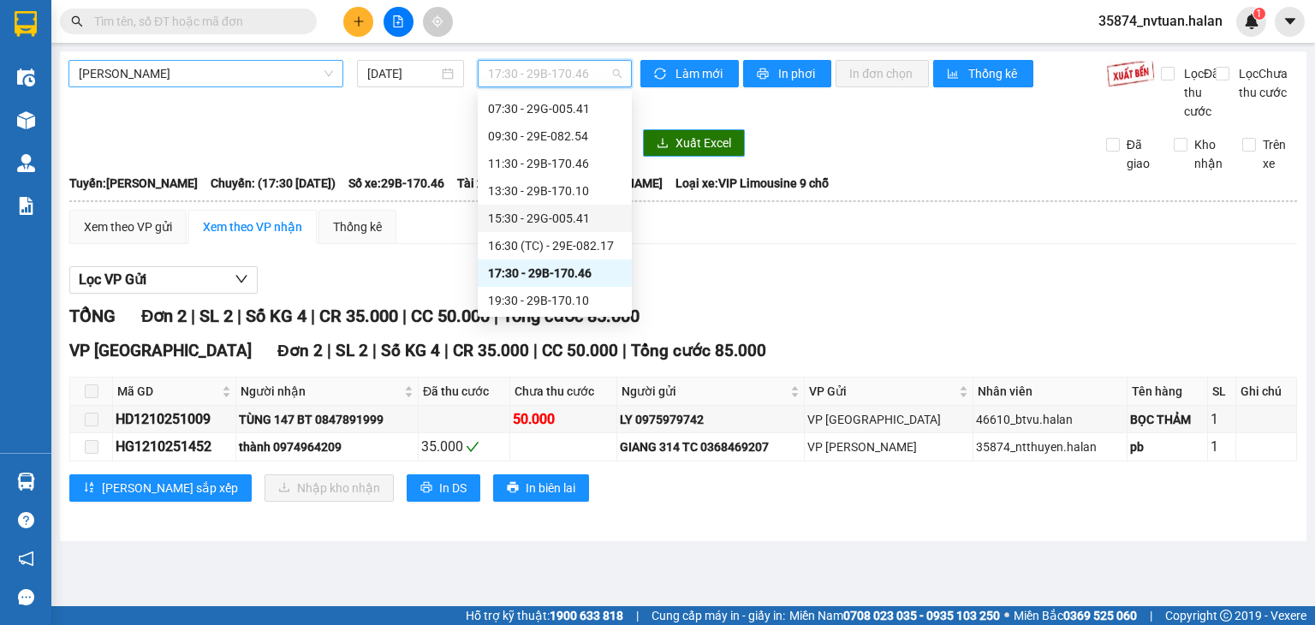
scroll to position [82, 0]
click at [565, 267] on div "19:30 - 29B-170.10" at bounding box center [555, 272] width 134 height 19
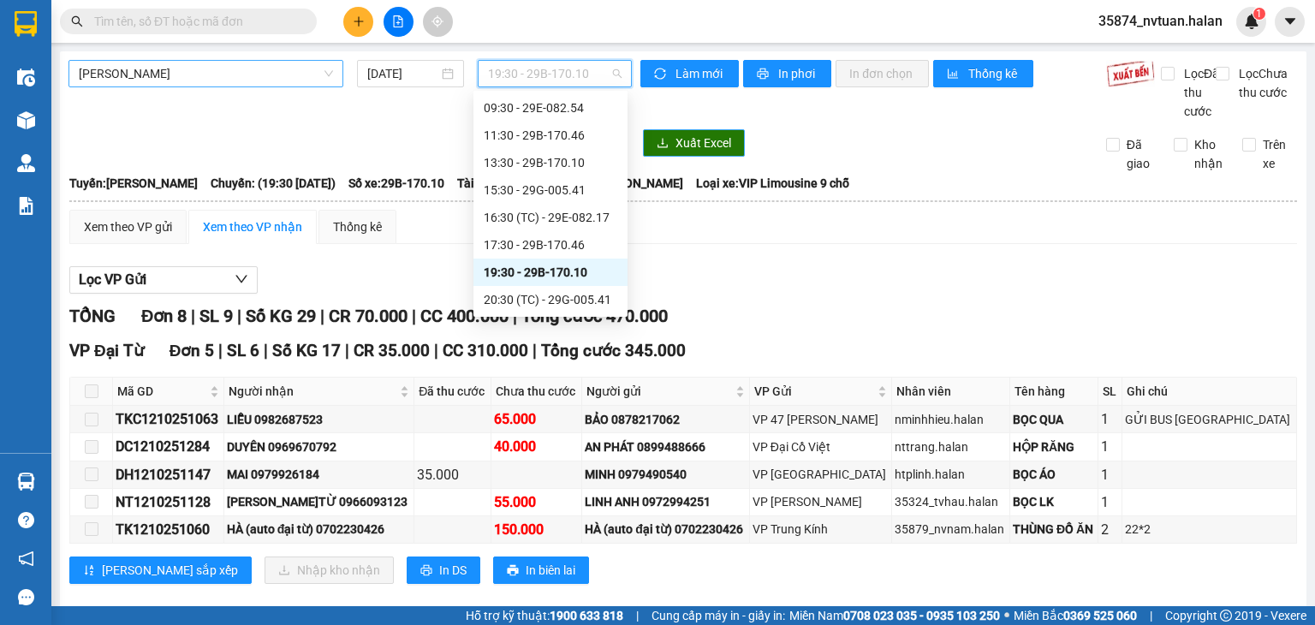
click at [517, 75] on span "19:30 - 29B-170.10" at bounding box center [555, 74] width 134 height 26
click at [563, 306] on div "20:30 (TC) - 29G-005.41" at bounding box center [551, 299] width 134 height 19
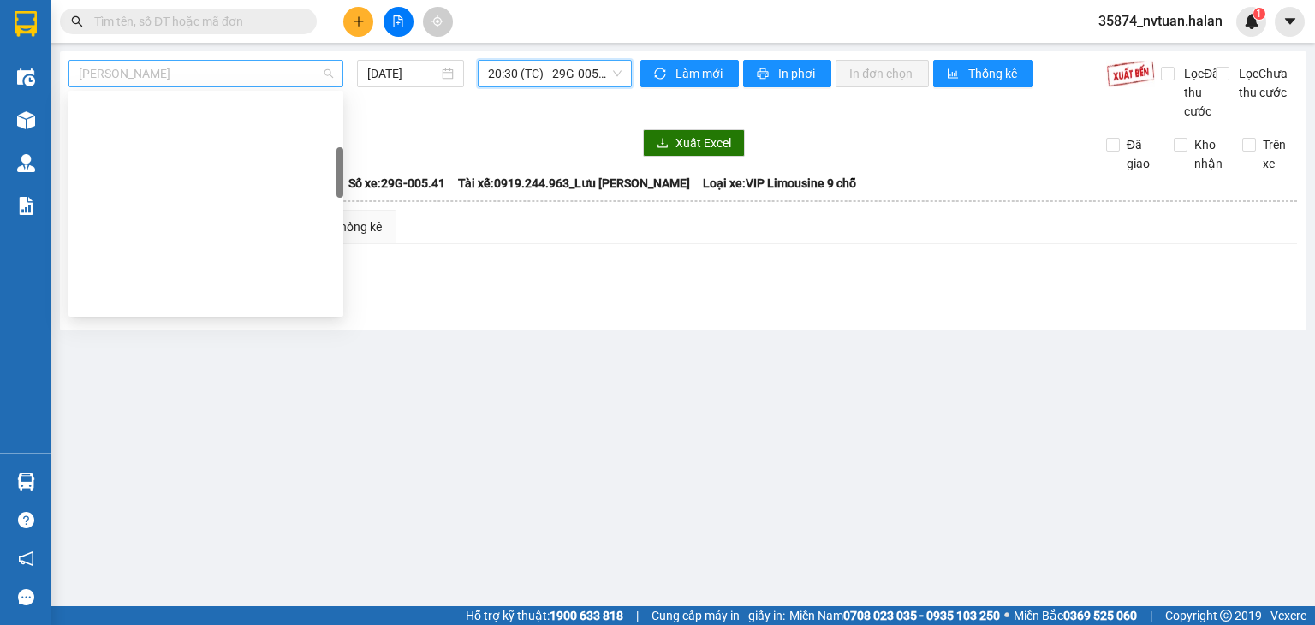
scroll to position [274, 0]
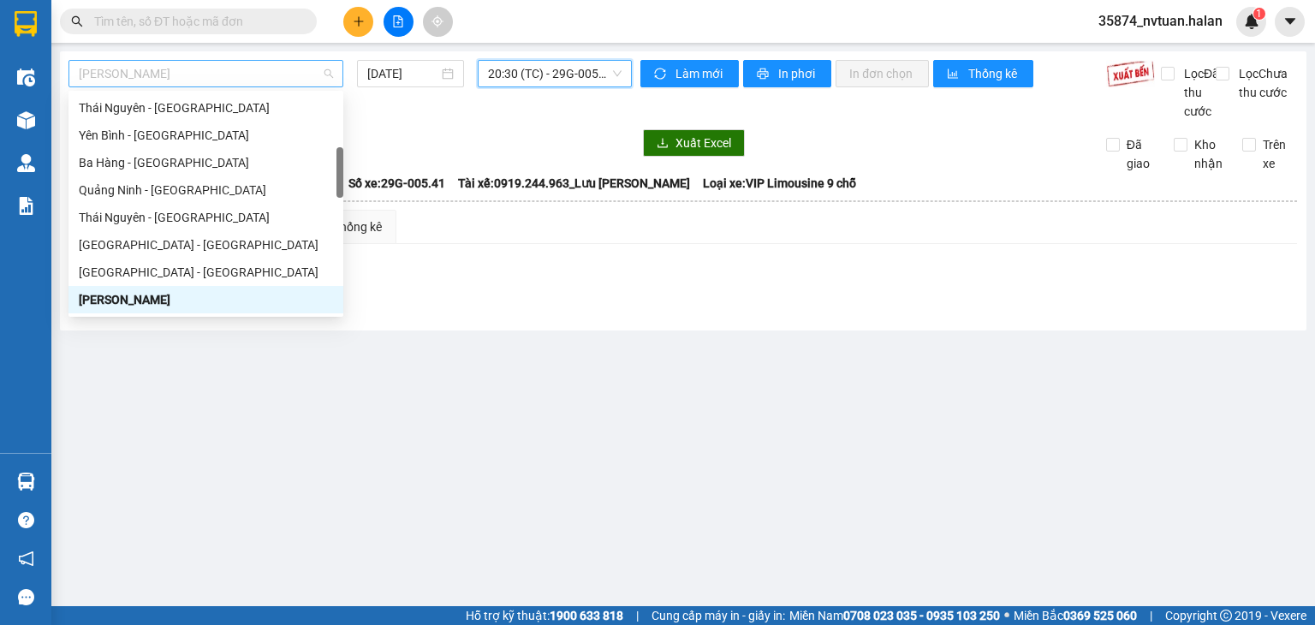
click at [253, 75] on span "[PERSON_NAME]" at bounding box center [206, 74] width 254 height 26
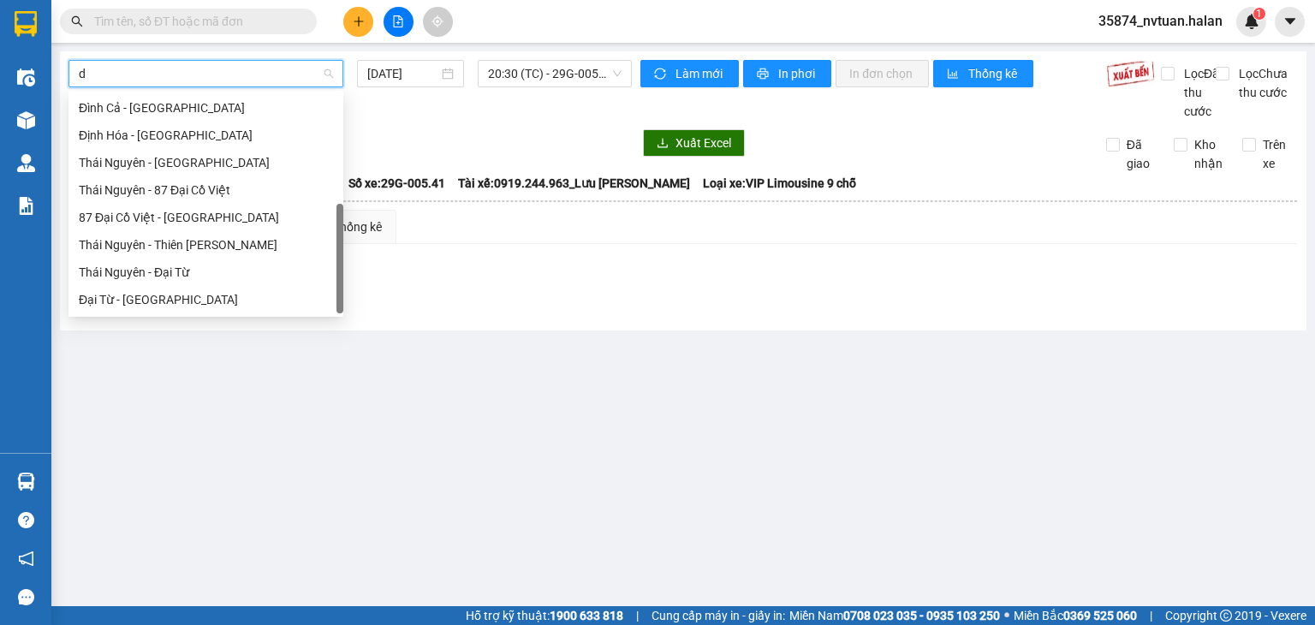
type input "dh"
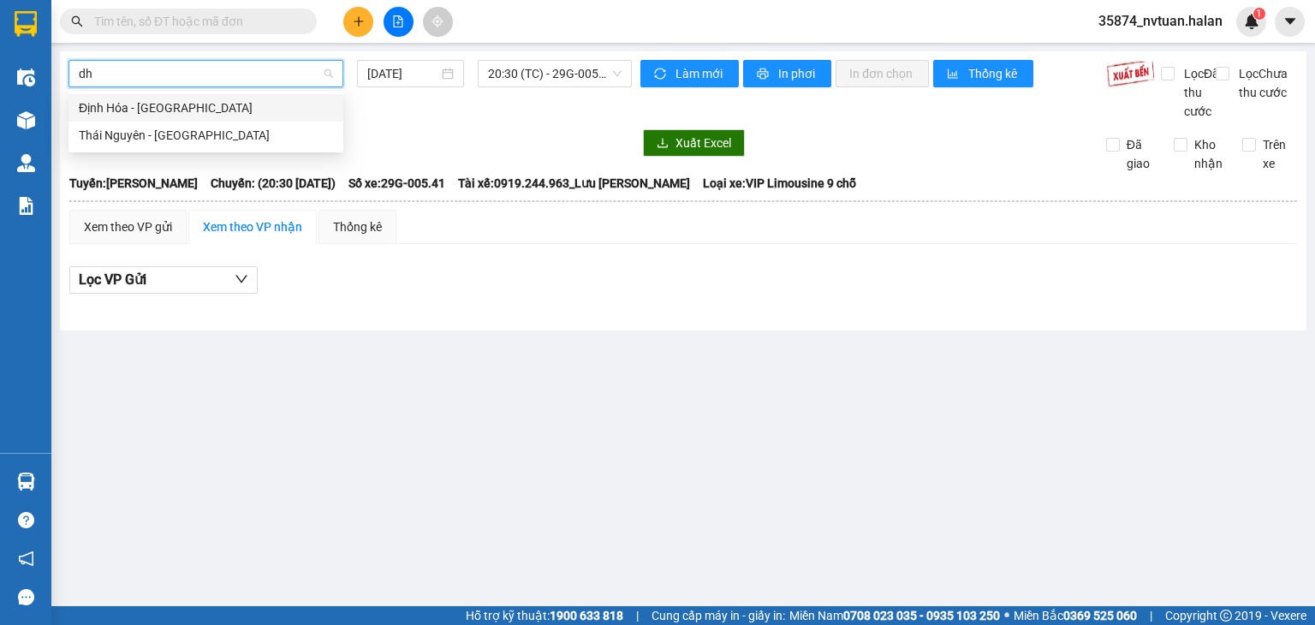
scroll to position [0, 0]
click at [200, 133] on div "Thái Nguyên - [GEOGRAPHIC_DATA]" at bounding box center [206, 135] width 254 height 19
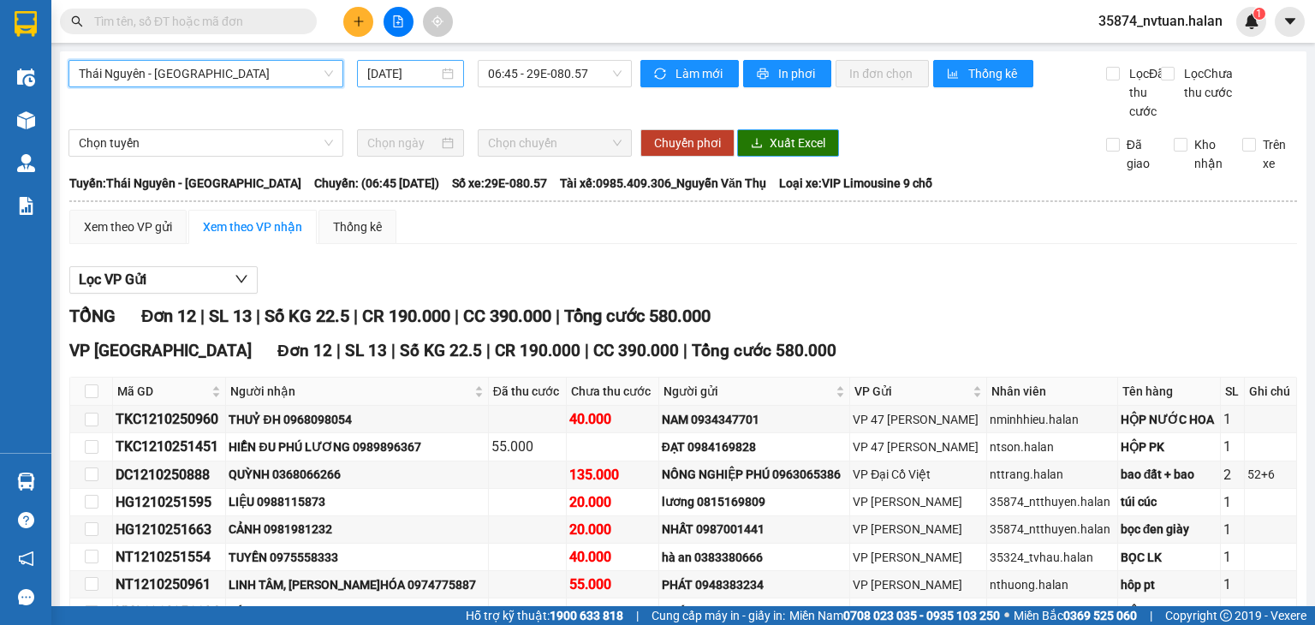
click at [429, 78] on input "[DATE]" at bounding box center [402, 73] width 70 height 19
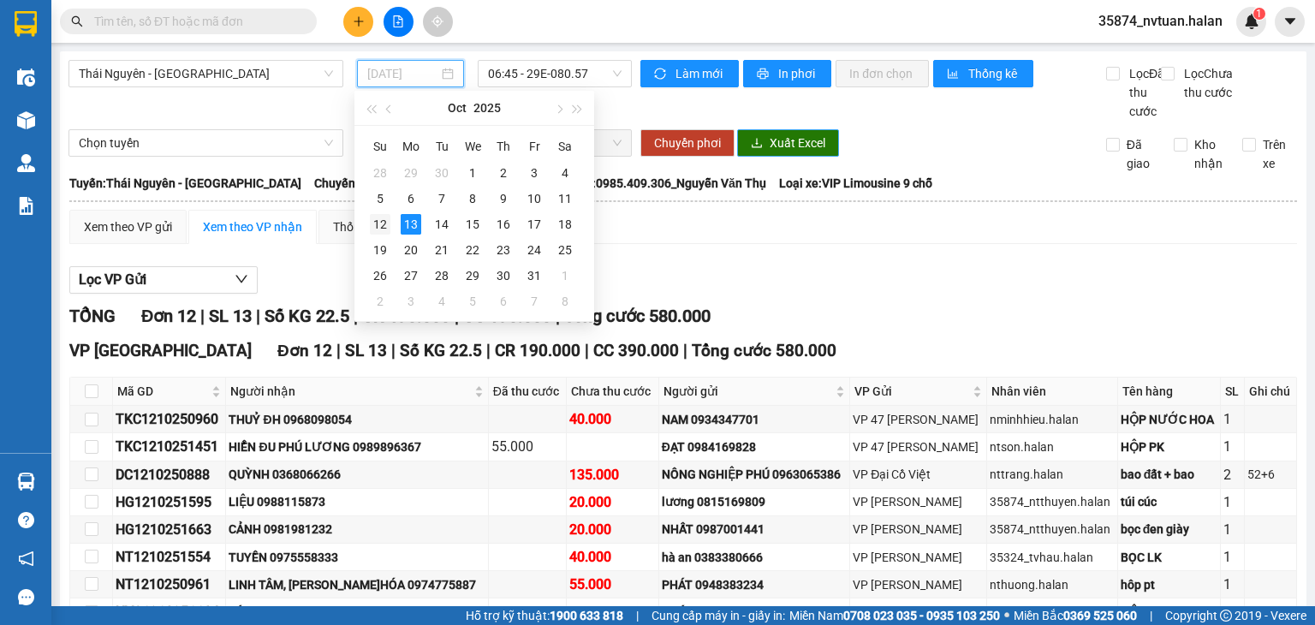
click at [389, 236] on td "12" at bounding box center [380, 225] width 31 height 26
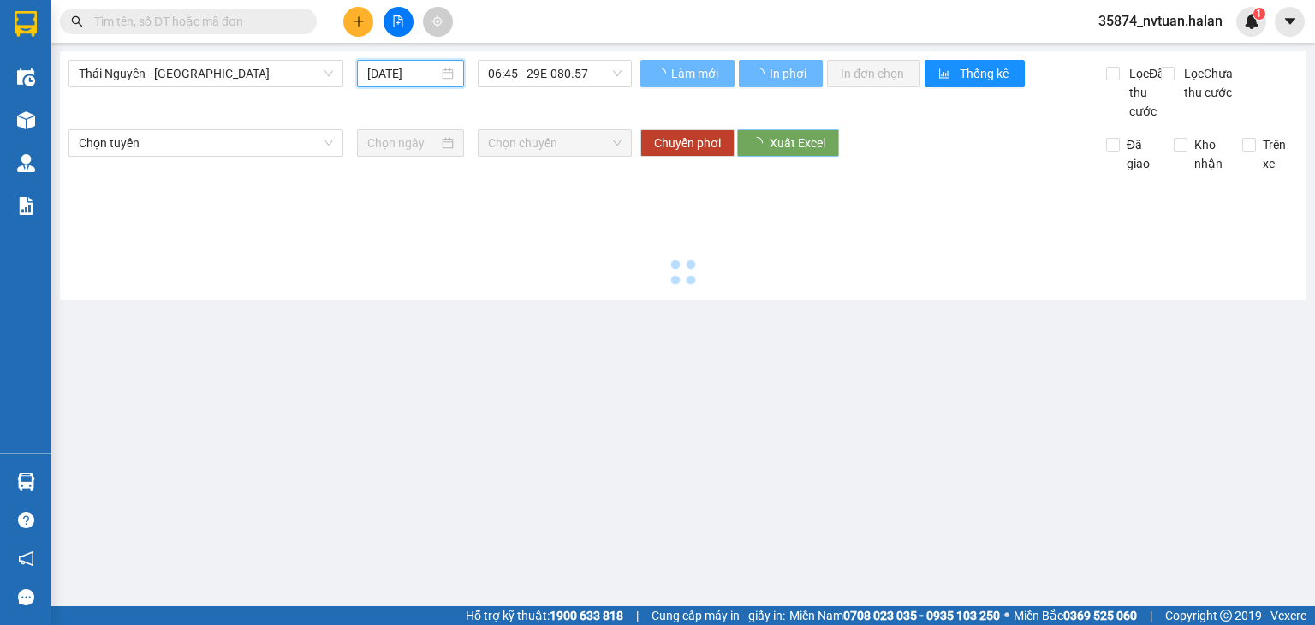
type input "[DATE]"
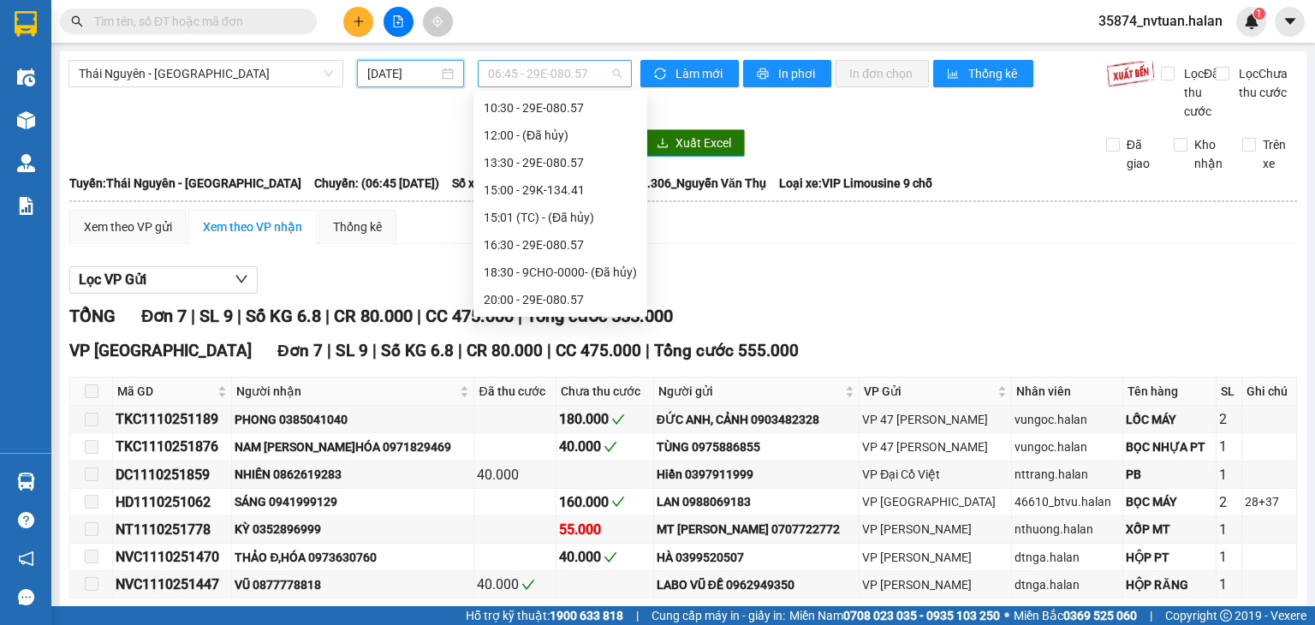
scroll to position [27, 0]
click at [558, 78] on span "06:45 - 29E-080.57" at bounding box center [555, 74] width 134 height 26
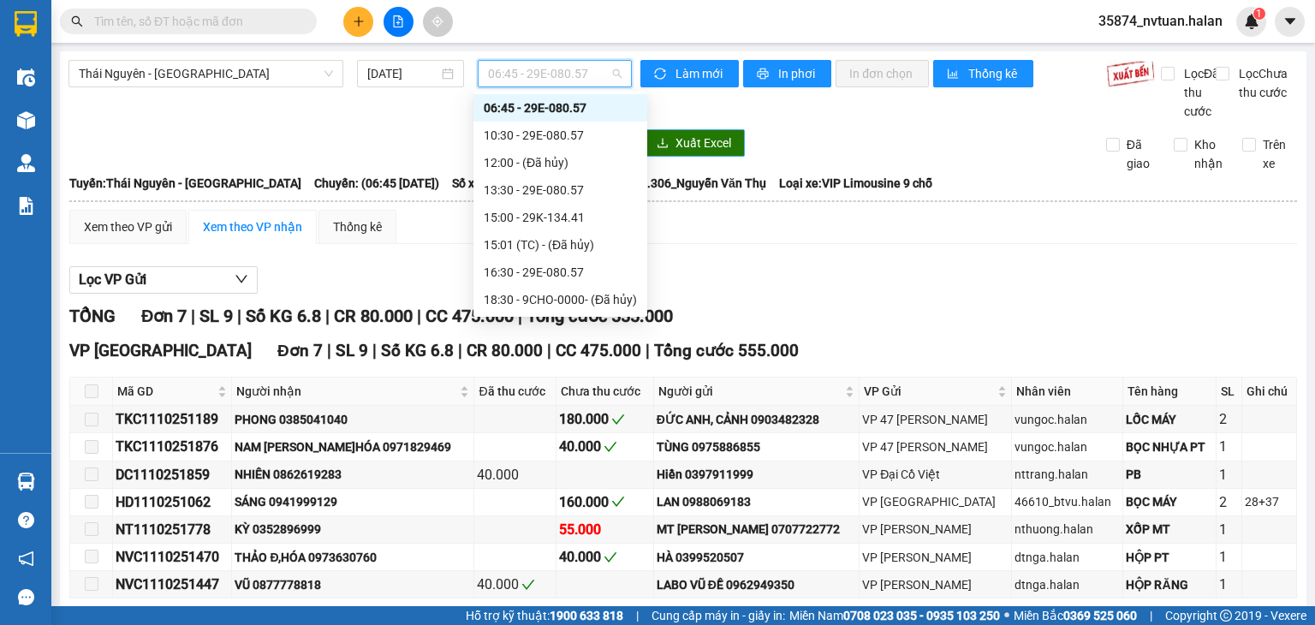
click at [558, 78] on span "06:45 - 29E-080.57" at bounding box center [555, 74] width 134 height 26
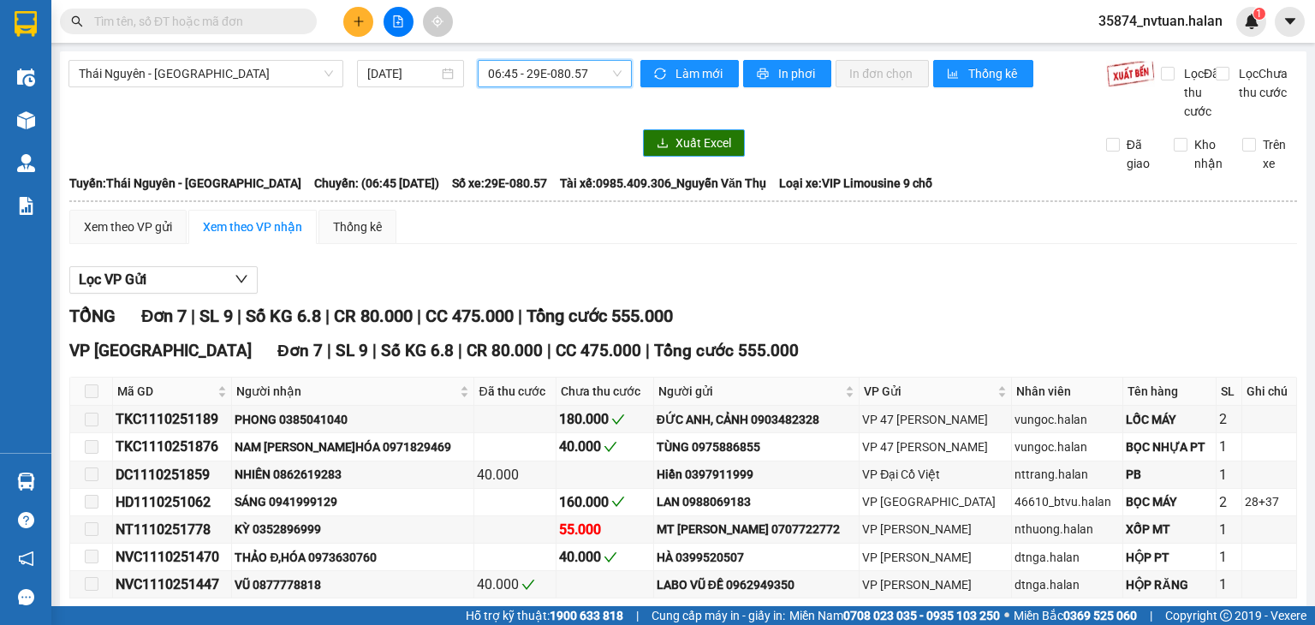
click at [558, 78] on span "06:45 - 29E-080.57" at bounding box center [555, 74] width 134 height 26
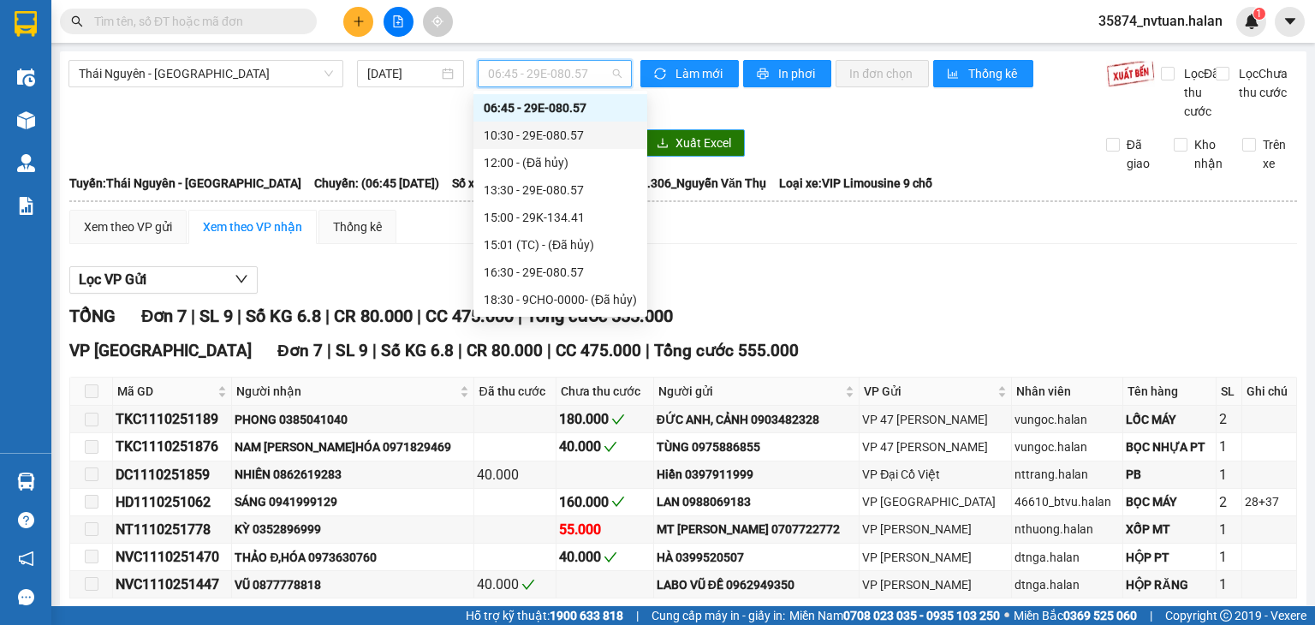
click at [573, 140] on div "10:30 - 29E-080.57" at bounding box center [560, 135] width 153 height 19
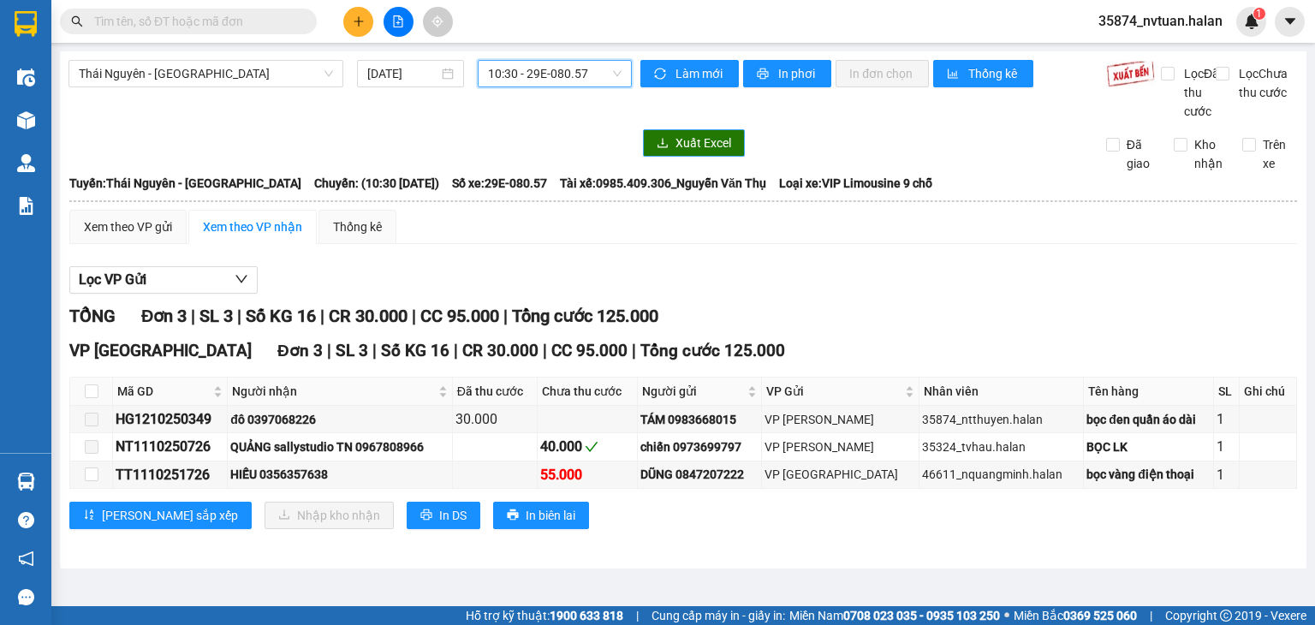
click at [529, 53] on div "[GEOGRAPHIC_DATA] - [GEOGRAPHIC_DATA] [DATE] 10:30 10:30 - 29E-080.57 Làm mới I…" at bounding box center [683, 309] width 1247 height 517
click at [525, 73] on span "10:30 - 29E-080.57" at bounding box center [555, 74] width 134 height 26
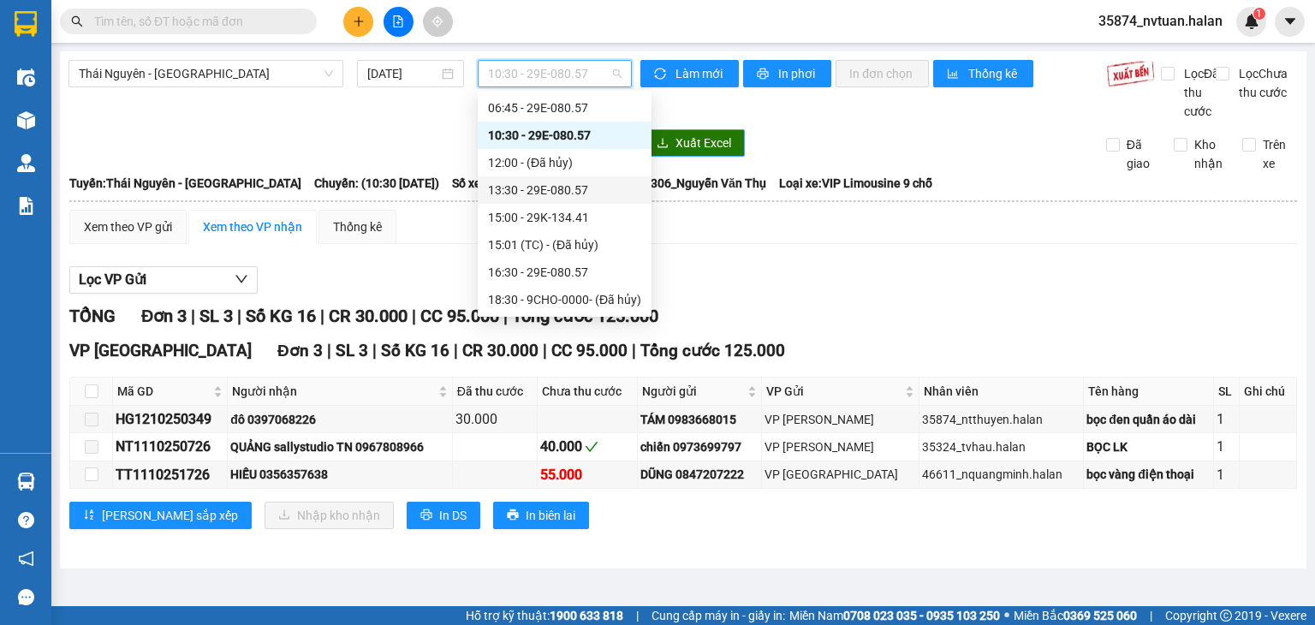
click at [563, 184] on div "13:30 - 29E-080.57" at bounding box center [564, 190] width 153 height 19
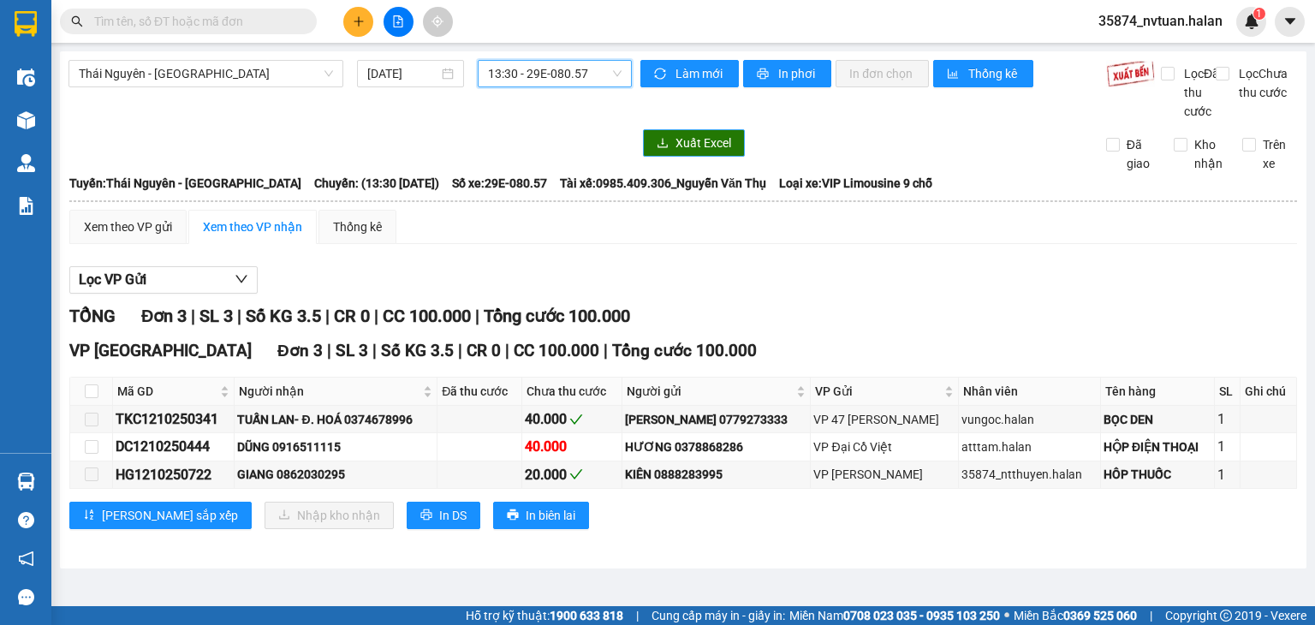
click at [527, 82] on span "13:30 - 29E-080.57" at bounding box center [555, 74] width 134 height 26
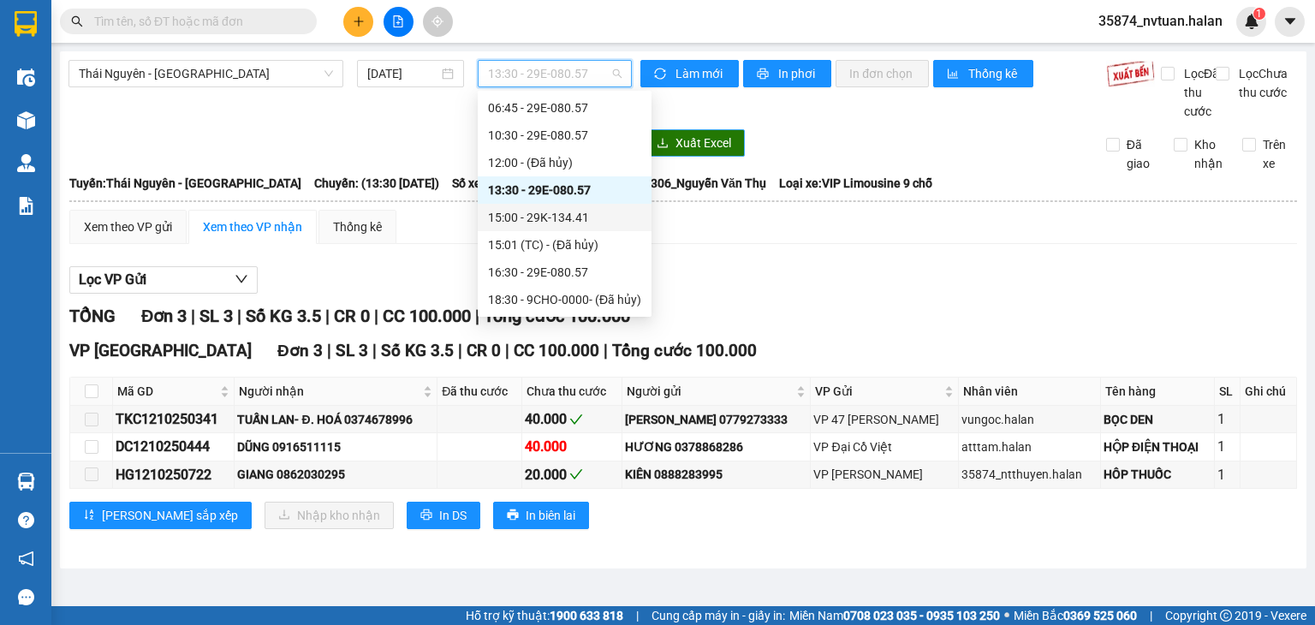
click at [538, 210] on div "15:00 - 29K-134.41" at bounding box center [564, 217] width 153 height 19
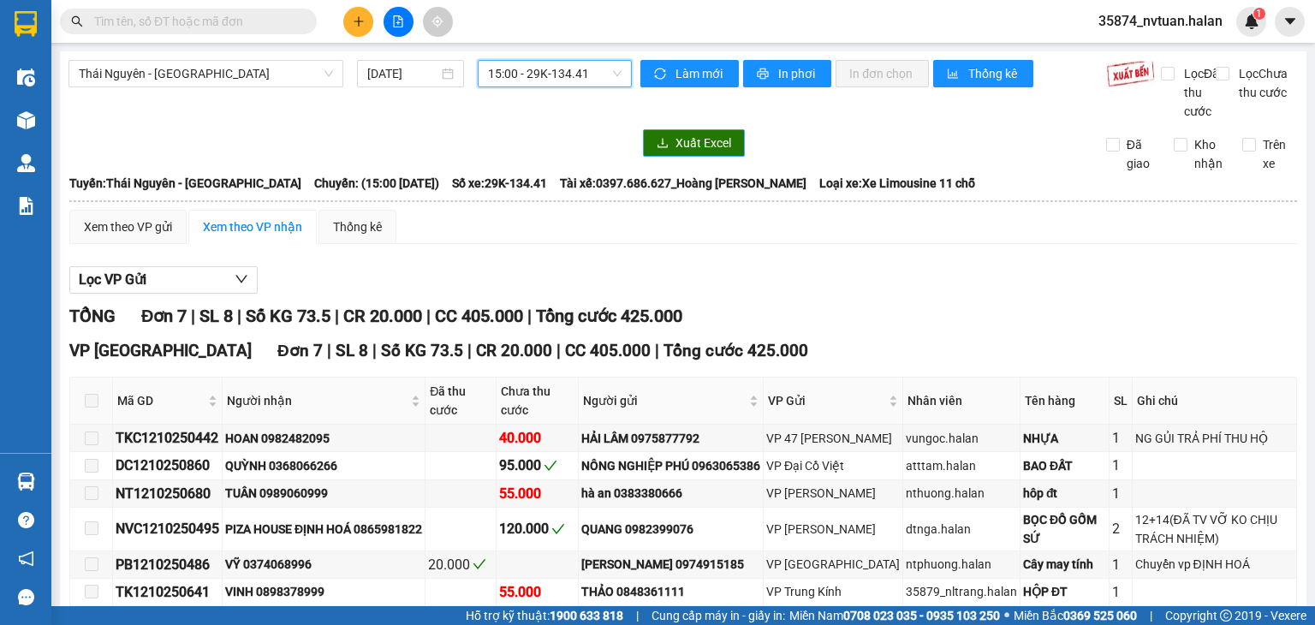
click at [572, 66] on span "15:00 - 29K-134.41" at bounding box center [555, 74] width 134 height 26
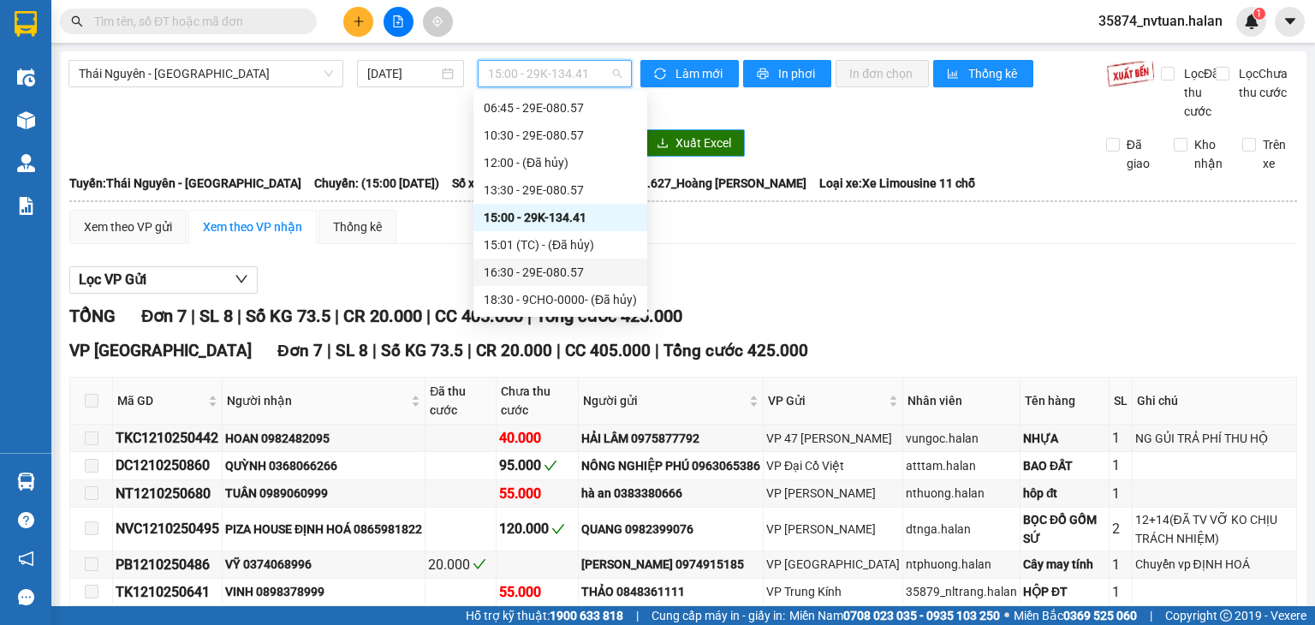
click at [542, 275] on div "16:30 - 29E-080.57" at bounding box center [560, 272] width 153 height 19
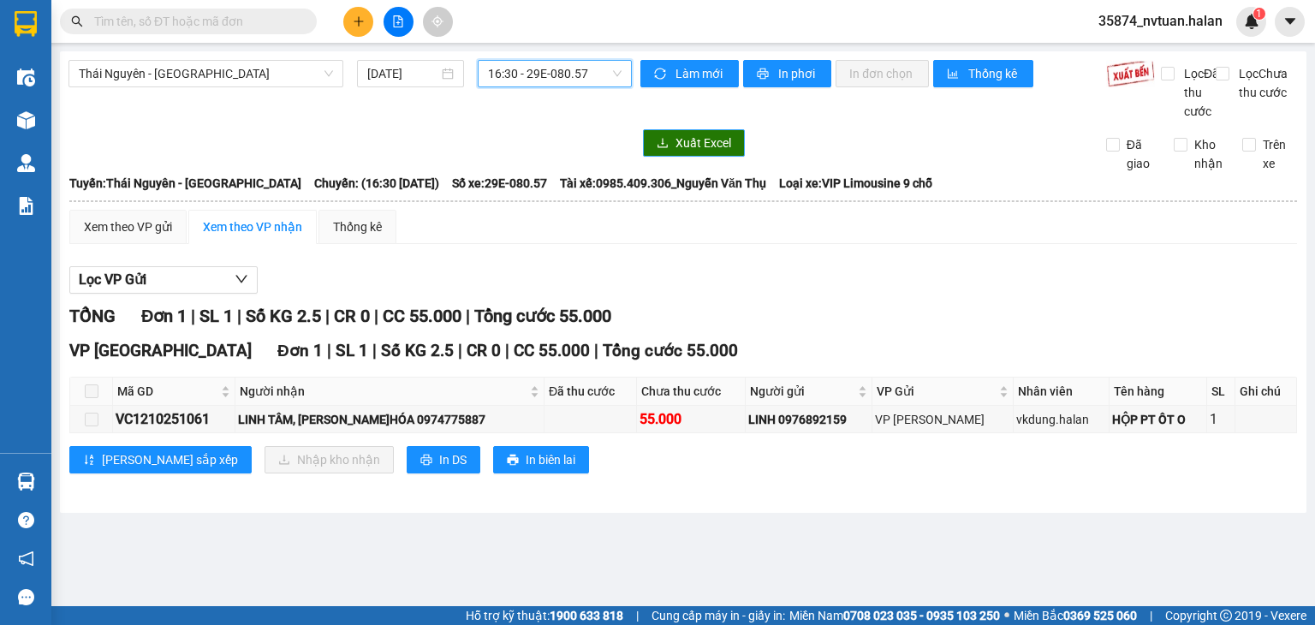
click at [506, 73] on span "16:30 - 29E-080.57" at bounding box center [555, 74] width 134 height 26
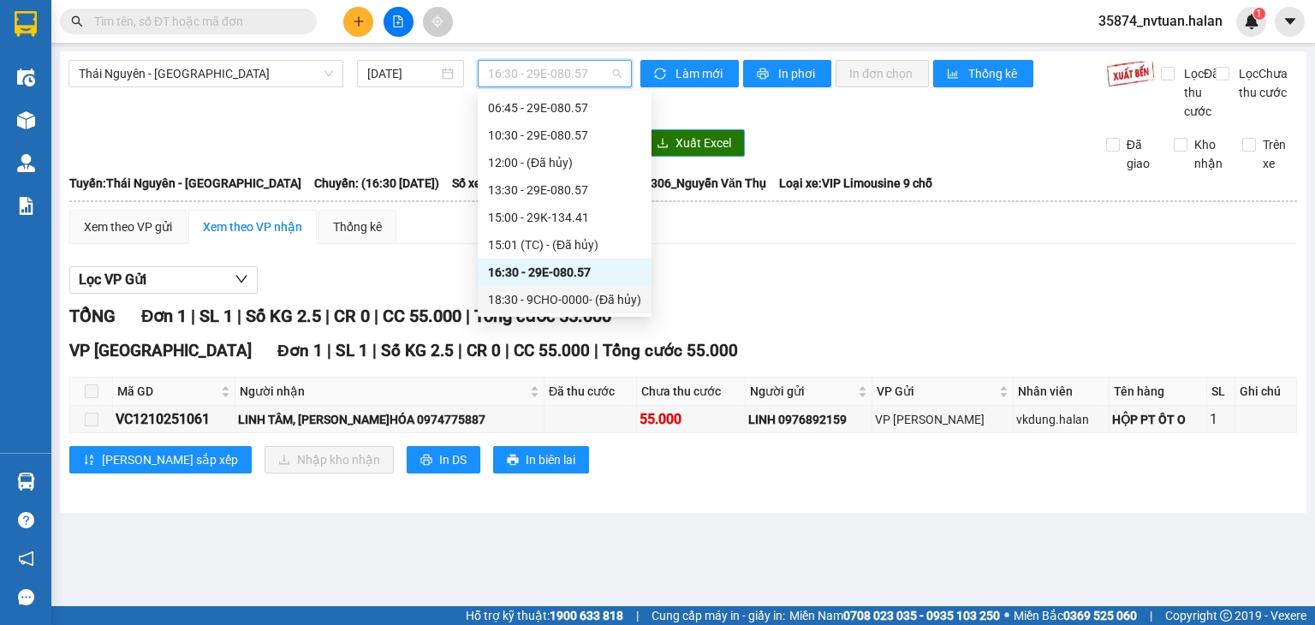
click at [555, 301] on div "18:30 - 9CHO-0000 - (Đã hủy)" at bounding box center [564, 299] width 153 height 19
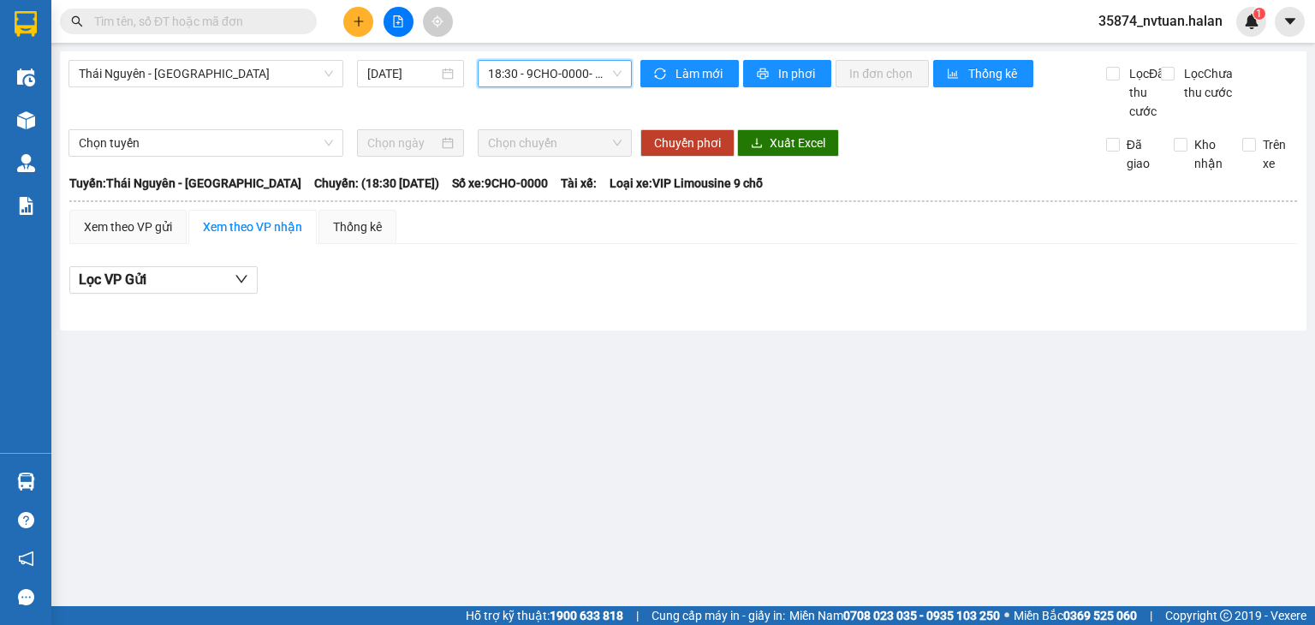
click at [570, 81] on span "18:30 - 9CHO-0000 - (Đã hủy)" at bounding box center [555, 74] width 134 height 26
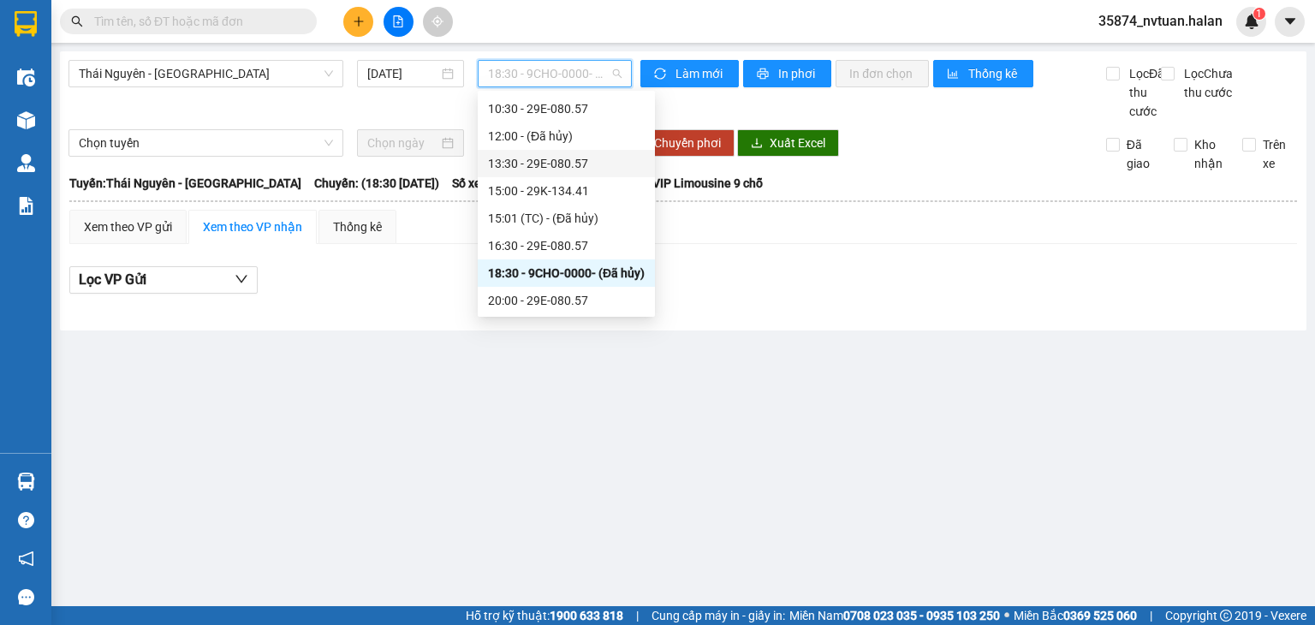
scroll to position [55, 0]
click at [623, 292] on div "20:00 - 29E-080.57" at bounding box center [566, 299] width 157 height 19
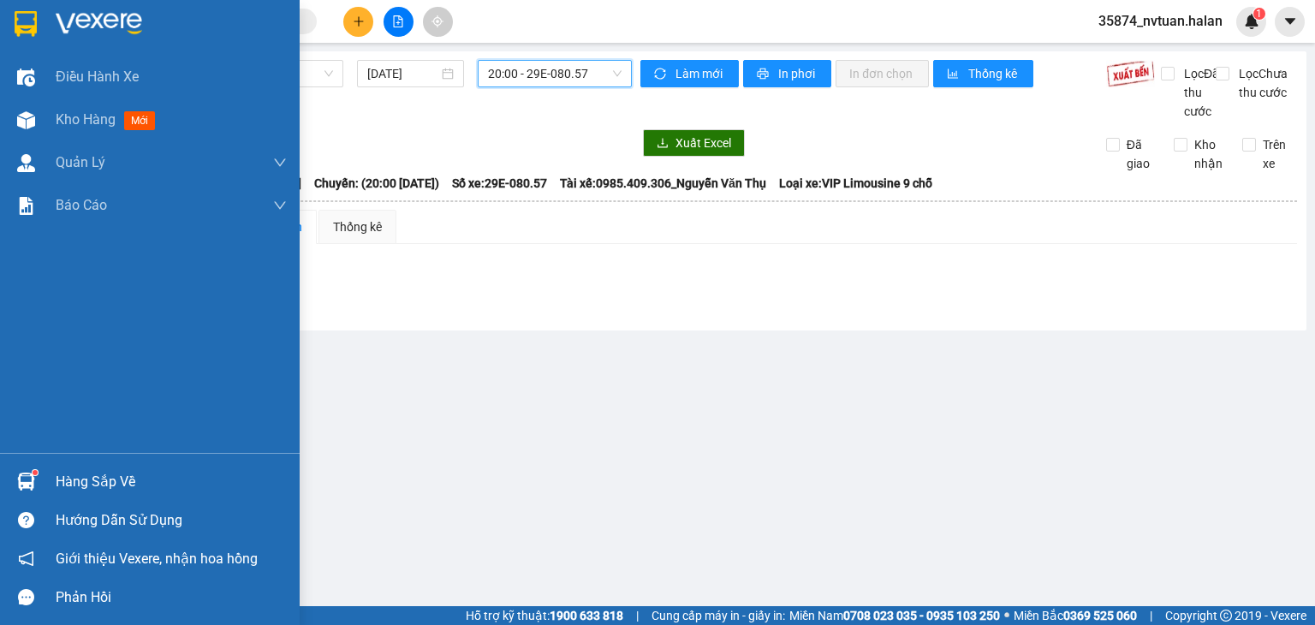
click at [86, 493] on div "Hàng sắp về" at bounding box center [171, 482] width 231 height 26
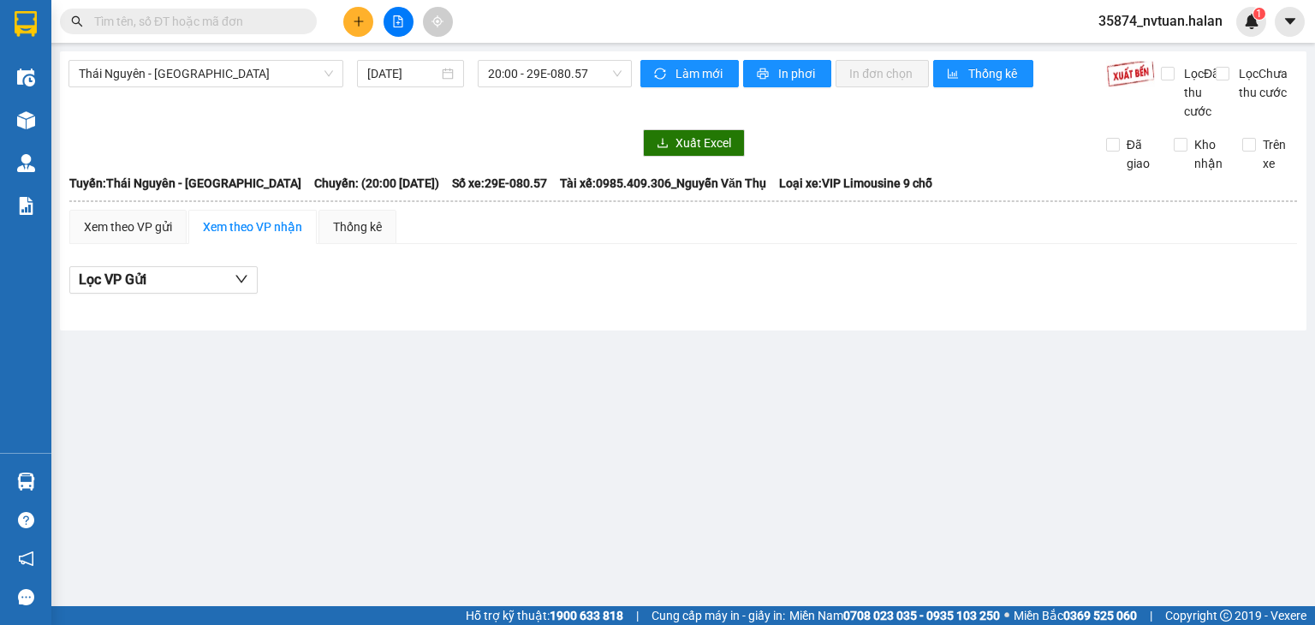
click at [911, 426] on section "Kết quả tìm kiếm ( 0 ) Bộ lọc No Data 35874_nvtuan.halan 1 Điều hành xe Kho hàn…" at bounding box center [657, 312] width 1315 height 625
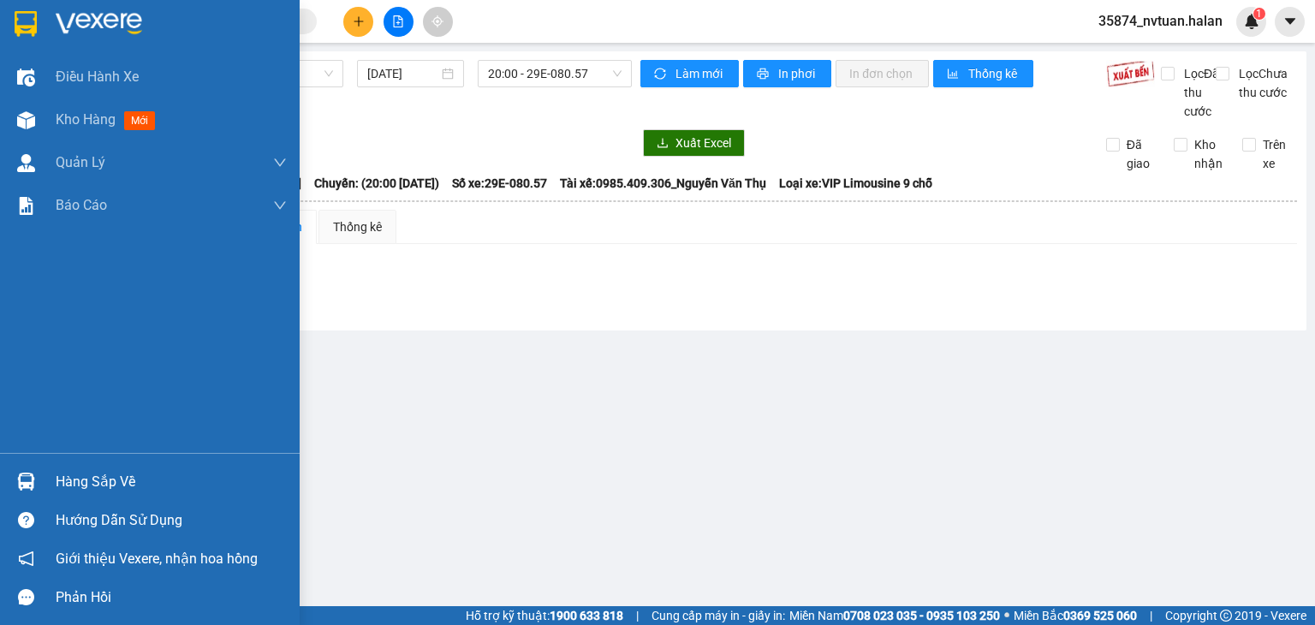
click at [109, 491] on div "Hàng sắp về" at bounding box center [171, 482] width 231 height 26
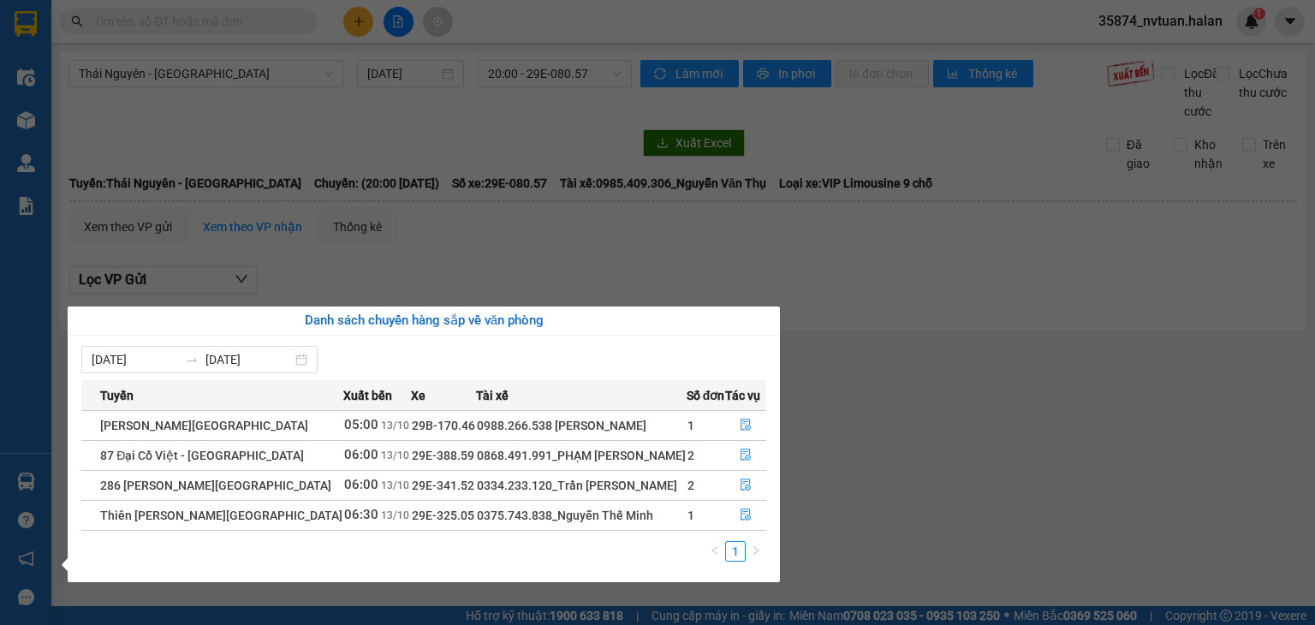
drag, startPoint x: 984, startPoint y: 426, endPoint x: 469, endPoint y: 487, distance: 518.4
click at [976, 429] on section "Kết quả tìm kiếm ( 0 ) Bộ lọc No Data 35874_nvtuan.halan 1 Điều hành xe Kho hàn…" at bounding box center [657, 312] width 1315 height 625
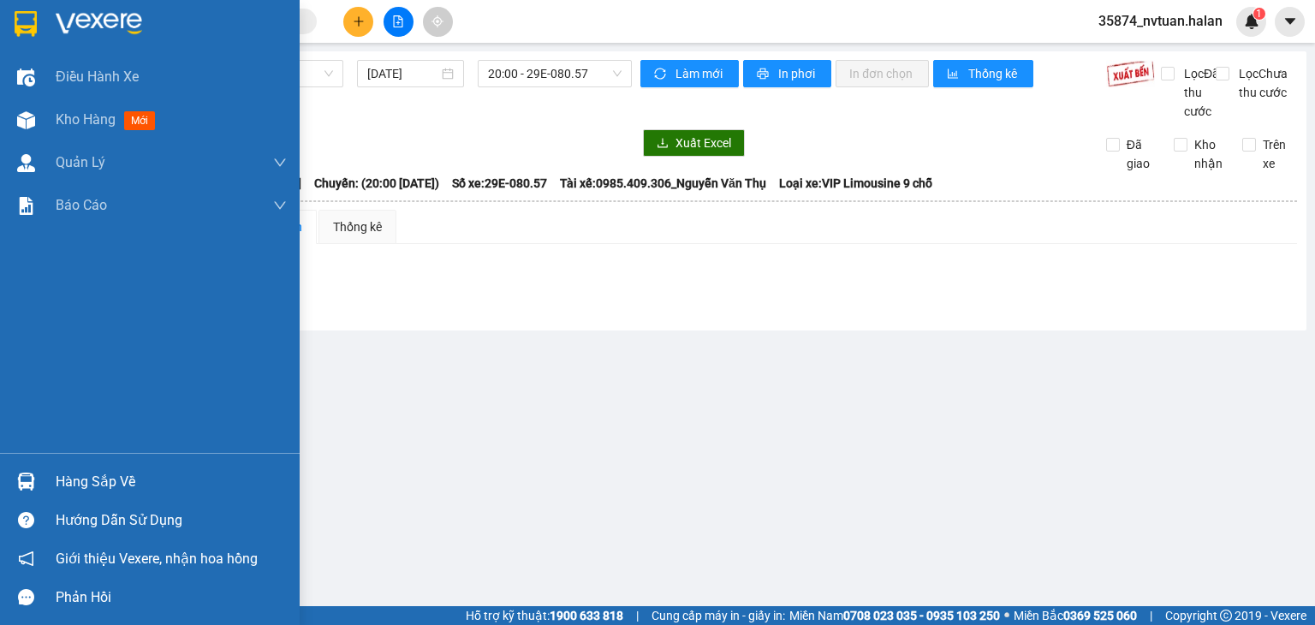
click at [40, 469] on div at bounding box center [26, 482] width 30 height 30
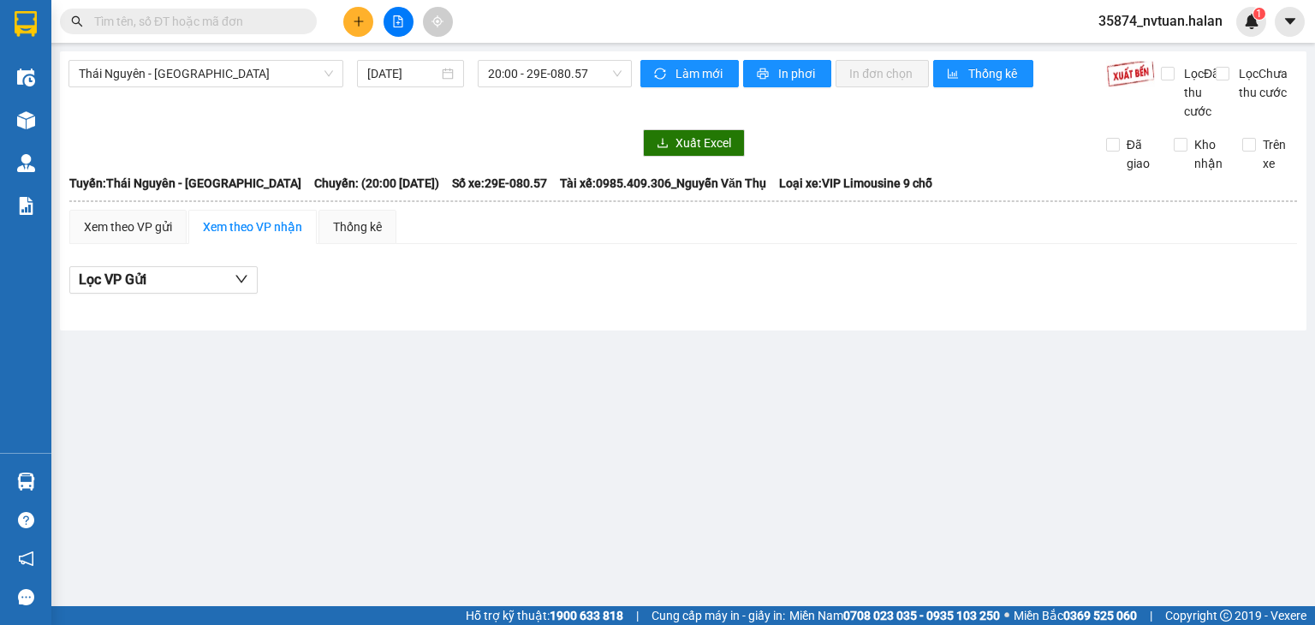
click at [955, 389] on section "Kết quả tìm kiếm ( 0 ) Bộ lọc No Data 35874_nvtuan.halan 1 Điều hành xe Kho hàn…" at bounding box center [657, 312] width 1315 height 625
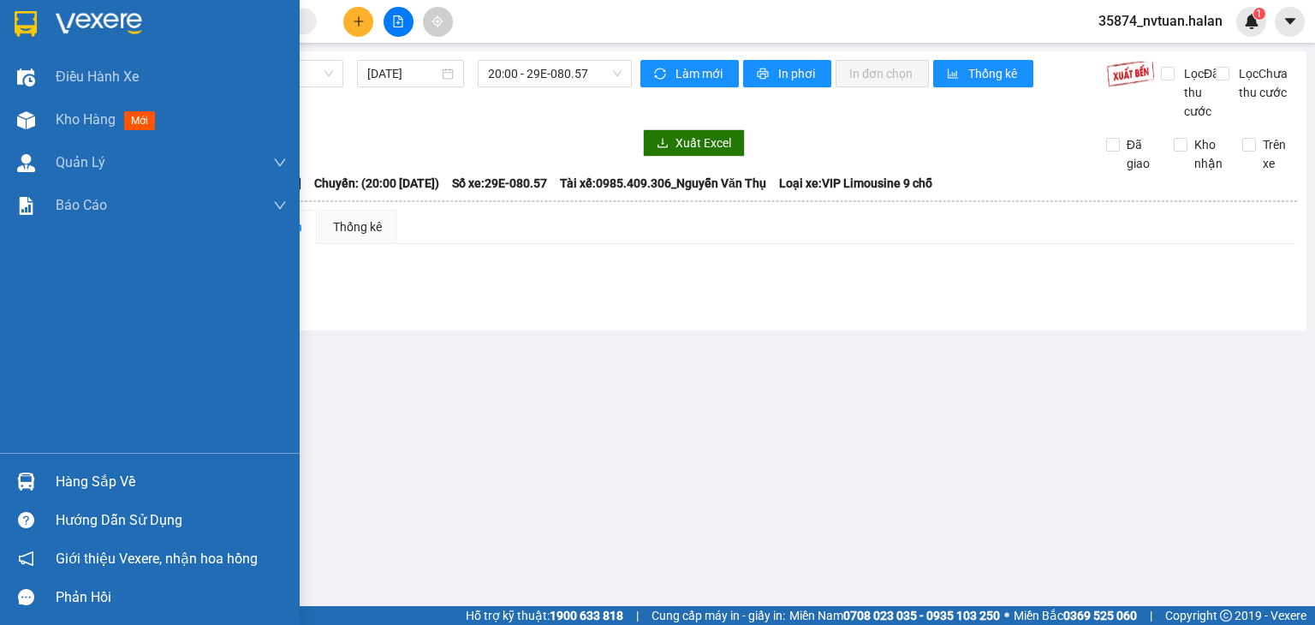
click at [92, 470] on div "Hàng sắp về" at bounding box center [171, 482] width 231 height 26
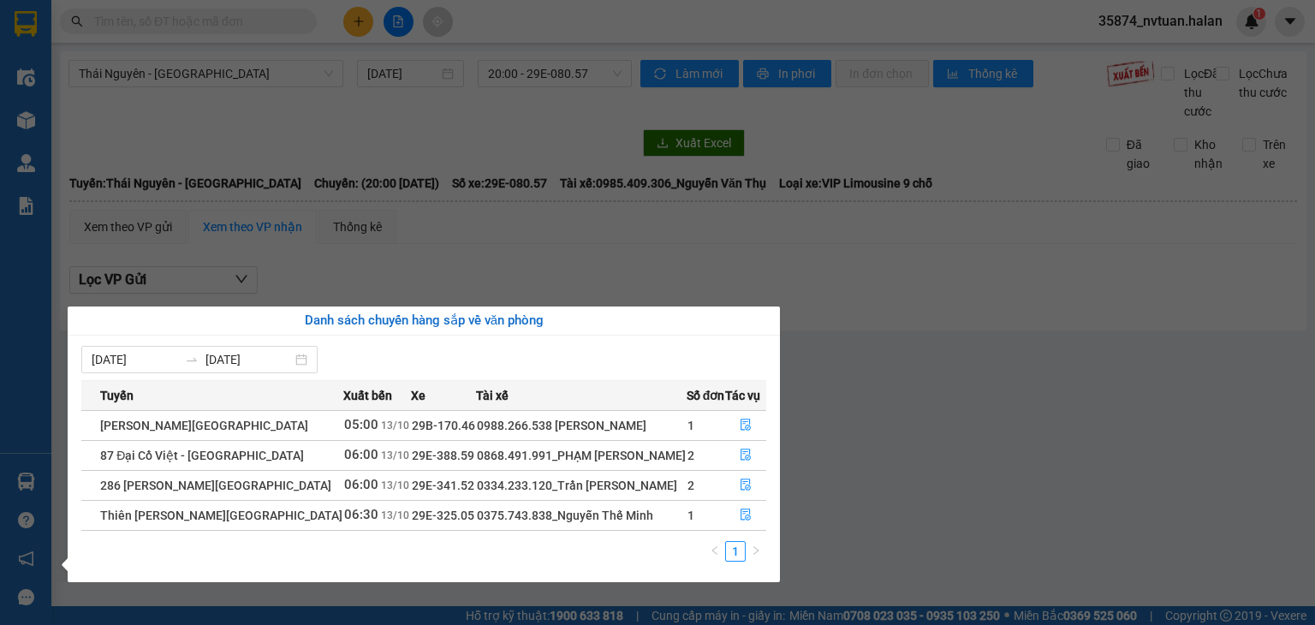
click at [16, 138] on div "Điều hành xe Kho hàng mới Quản [PERSON_NAME] lý chuyến Quản lý kiểm kho Báo cáo…" at bounding box center [25, 312] width 51 height 625
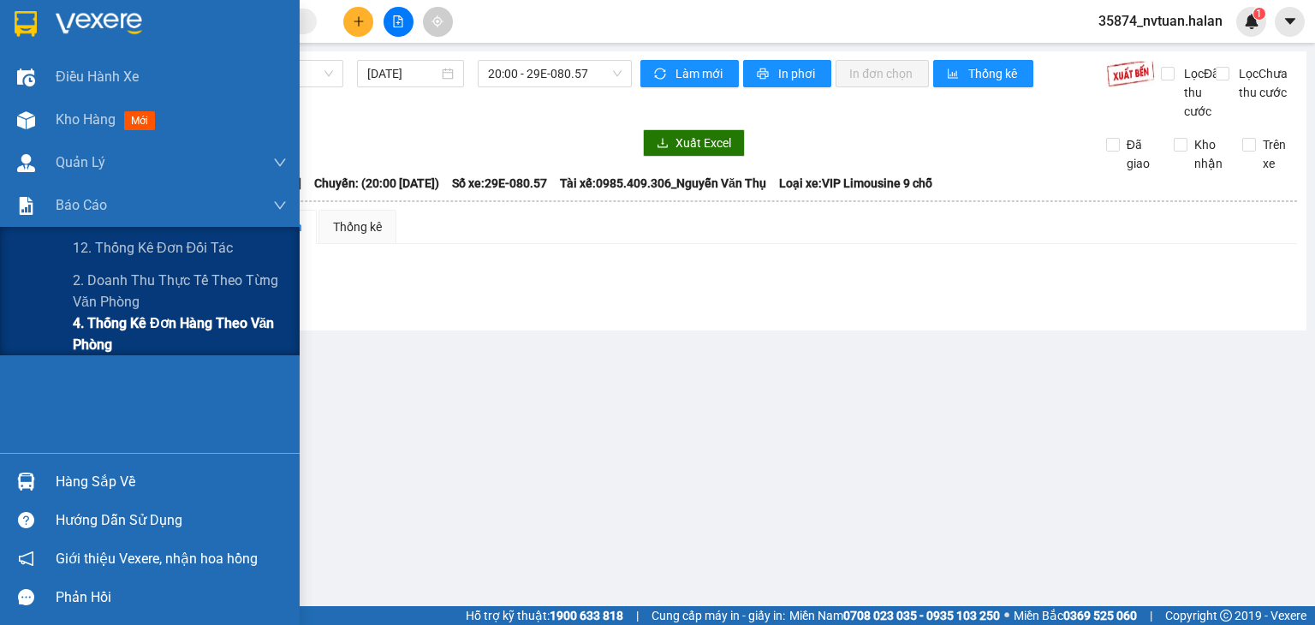
click at [96, 337] on span "4. Thống kê đơn hàng theo văn phòng" at bounding box center [180, 334] width 214 height 43
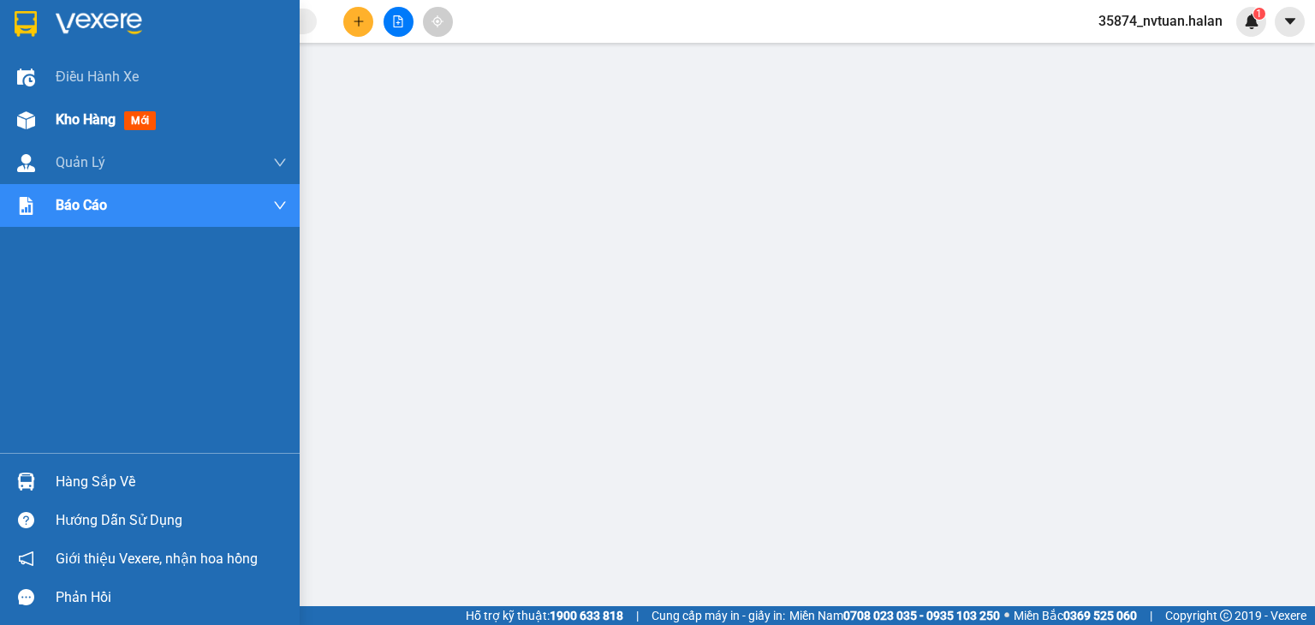
click at [42, 118] on div "Kho hàng mới" at bounding box center [150, 119] width 300 height 43
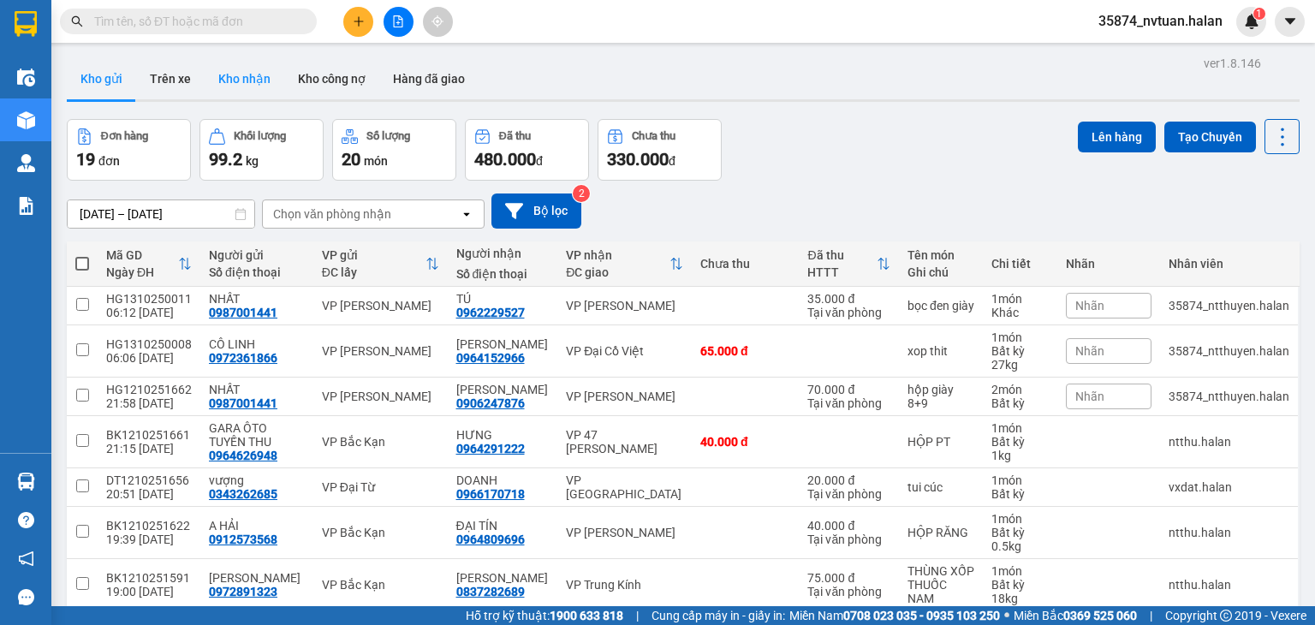
click at [271, 83] on button "Kho nhận" at bounding box center [245, 78] width 80 height 41
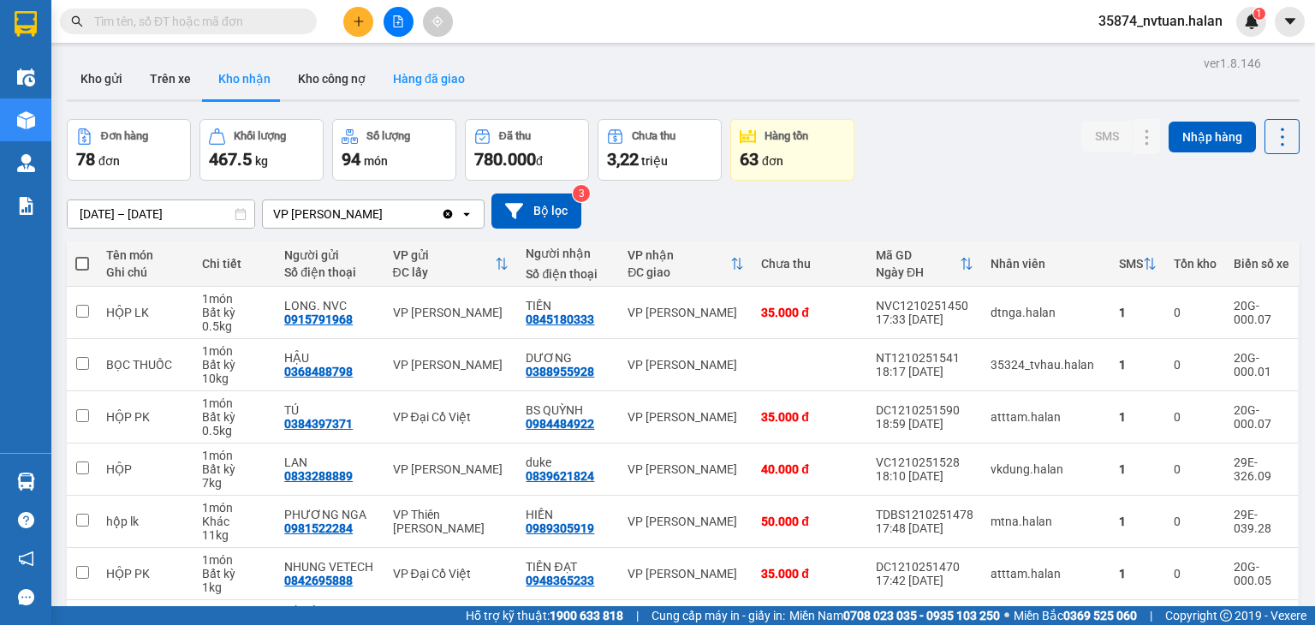
click at [403, 84] on button "Hàng đã giao" at bounding box center [428, 78] width 99 height 41
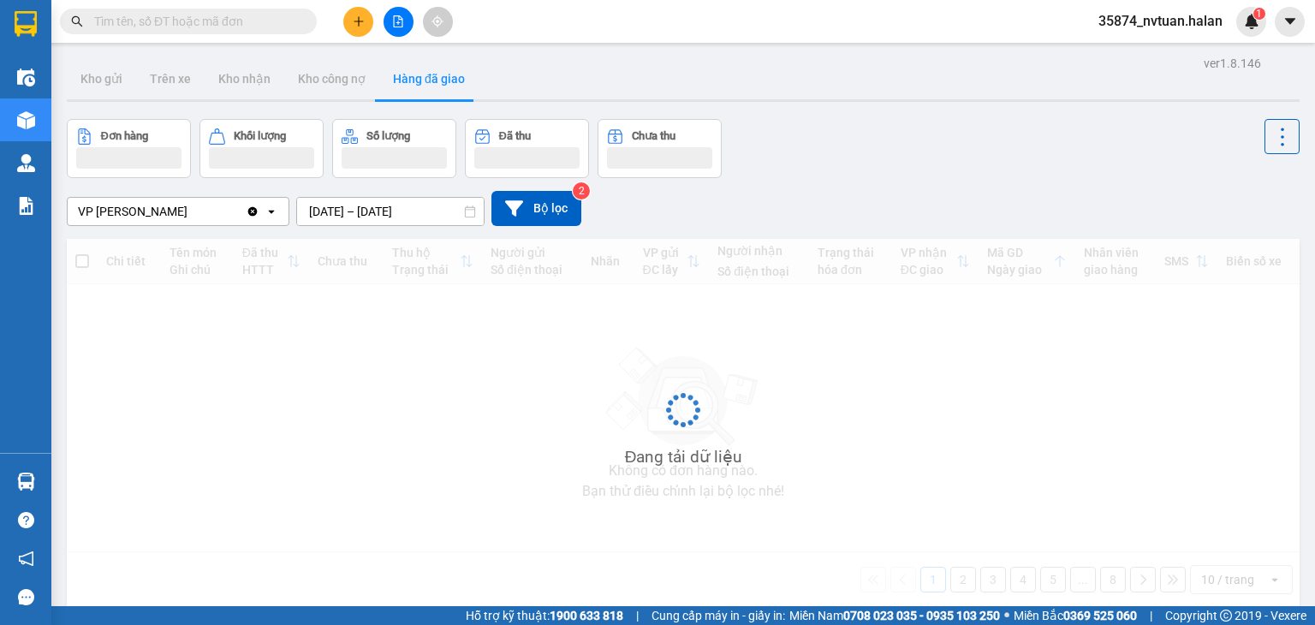
click at [325, 210] on input "11/10/2025 – 13/10/2025" at bounding box center [390, 211] width 187 height 27
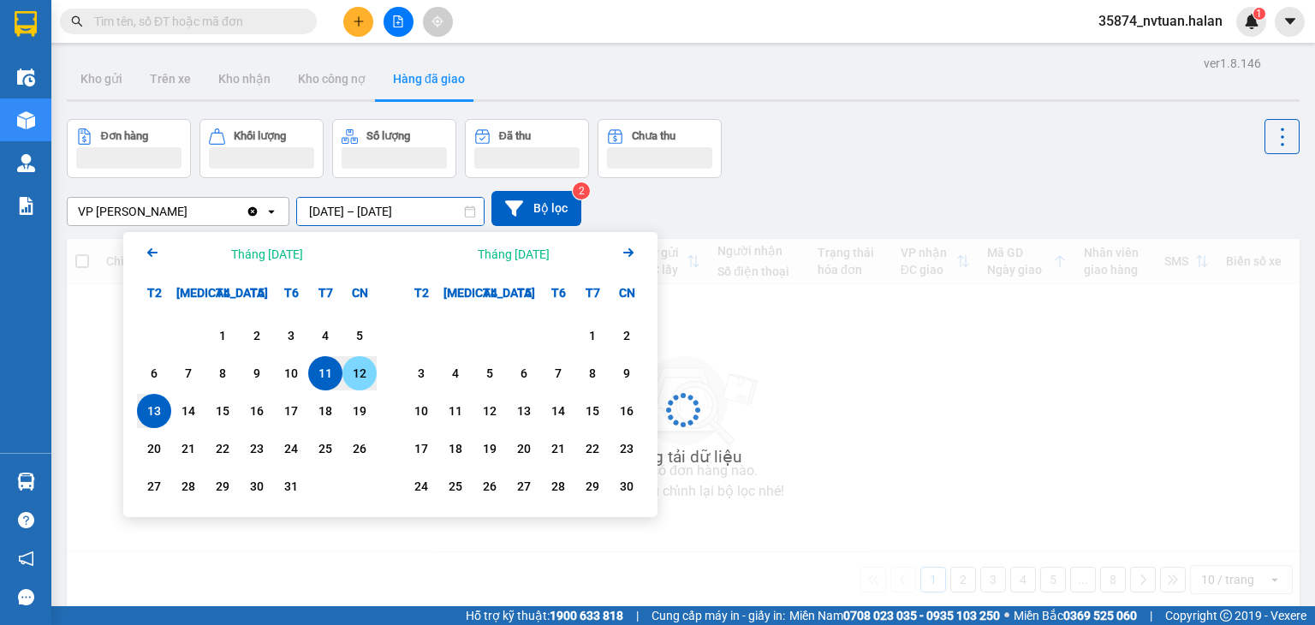
click at [354, 379] on div "12" at bounding box center [360, 373] width 24 height 21
click at [363, 380] on div "12" at bounding box center [360, 373] width 24 height 21
type input "12/10/2025 – 12/10/2025"
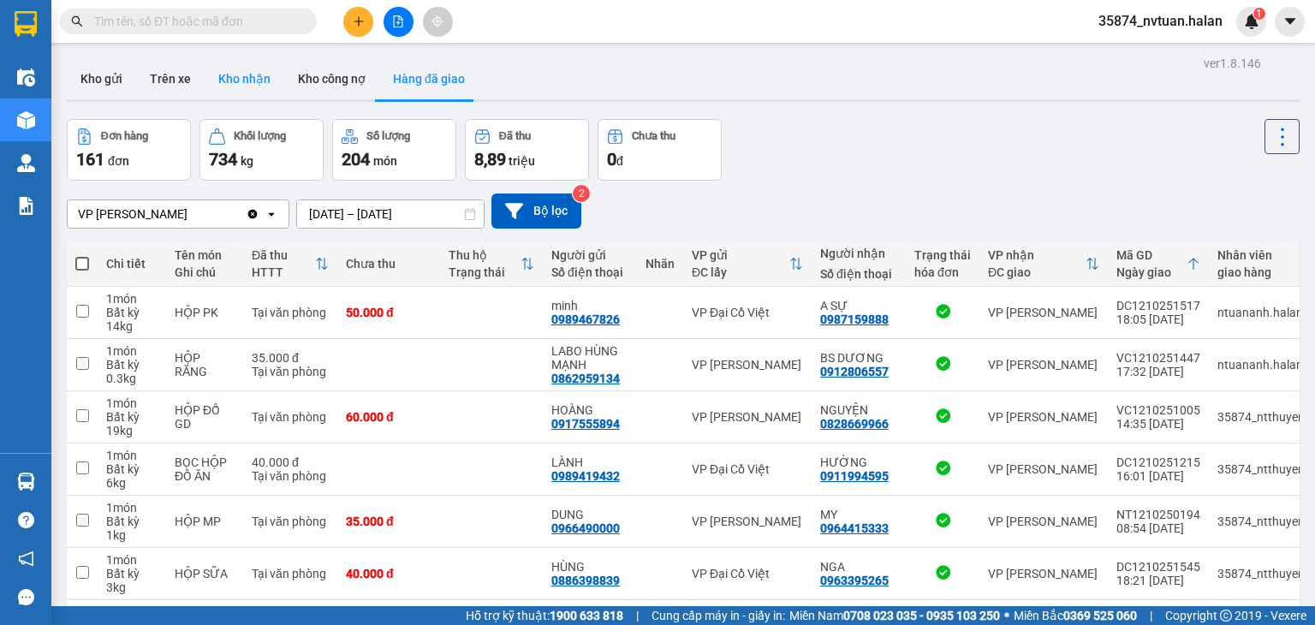
click at [240, 76] on button "Kho nhận" at bounding box center [245, 78] width 80 height 41
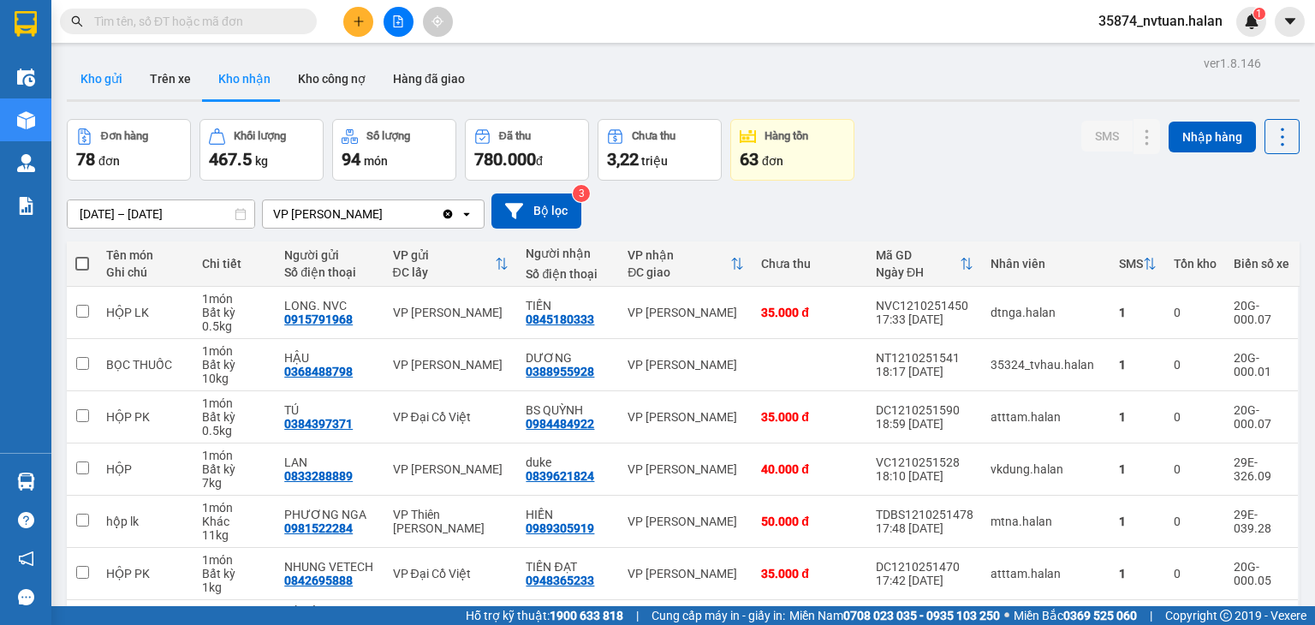
click at [116, 83] on button "Kho gửi" at bounding box center [101, 78] width 69 height 41
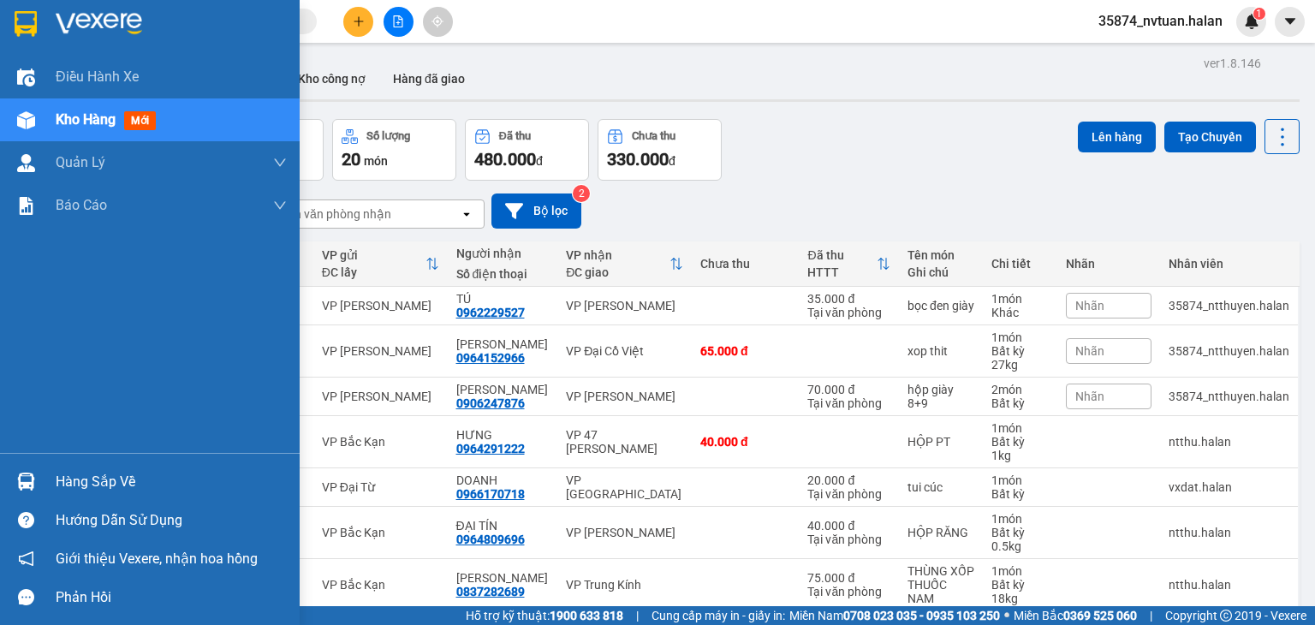
click at [94, 490] on div "Hàng sắp về" at bounding box center [171, 482] width 231 height 26
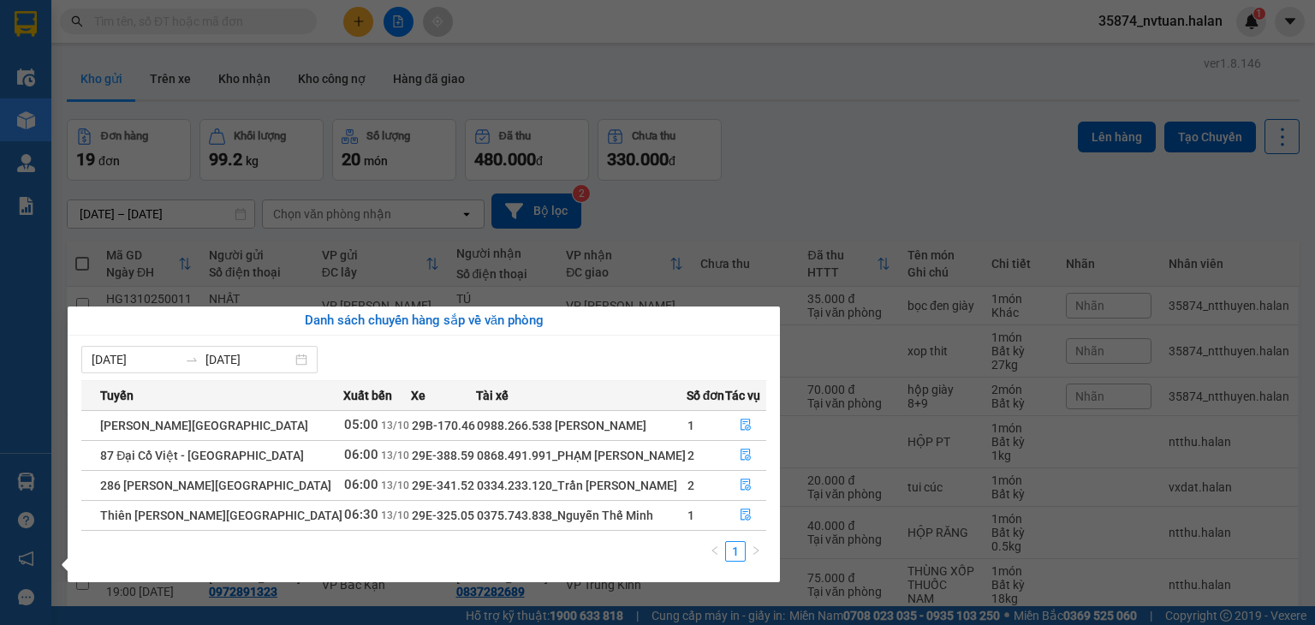
click at [854, 168] on section "Kết quả tìm kiếm ( 0 ) Bộ lọc No Data 35874_nvtuan.halan 1 Điều hành xe Kho hàn…" at bounding box center [657, 312] width 1315 height 625
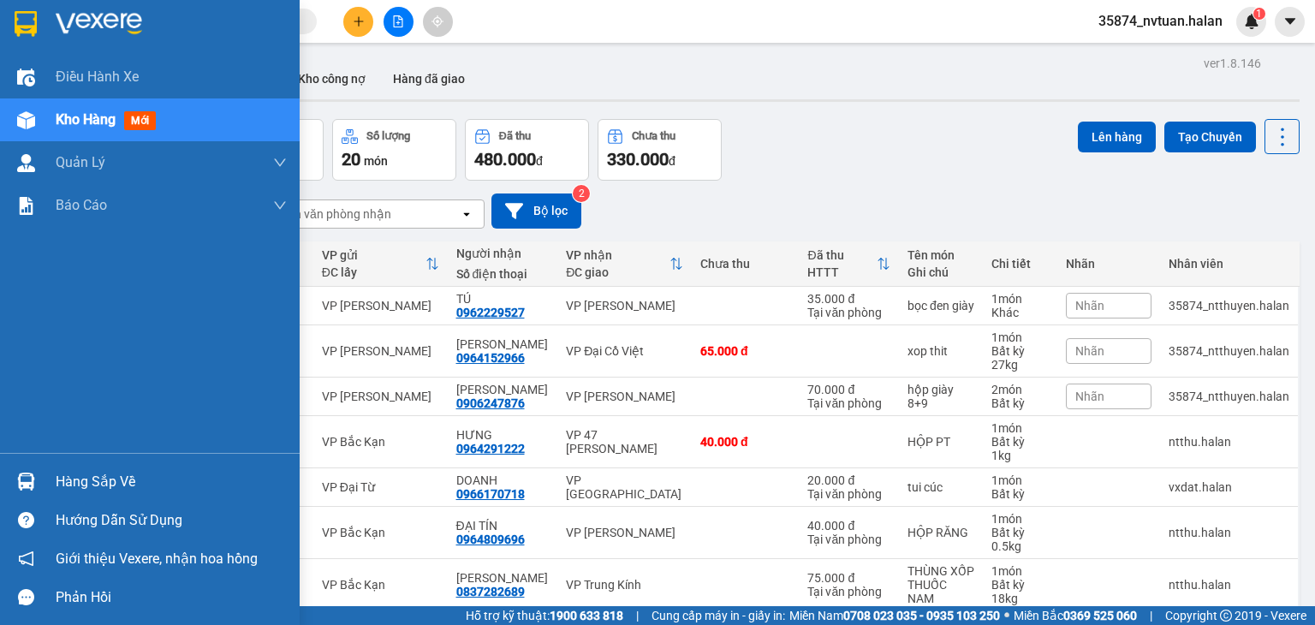
drag, startPoint x: 75, startPoint y: 498, endPoint x: 84, endPoint y: 498, distance: 9.5
click at [76, 498] on div "Hàng sắp về" at bounding box center [150, 481] width 300 height 39
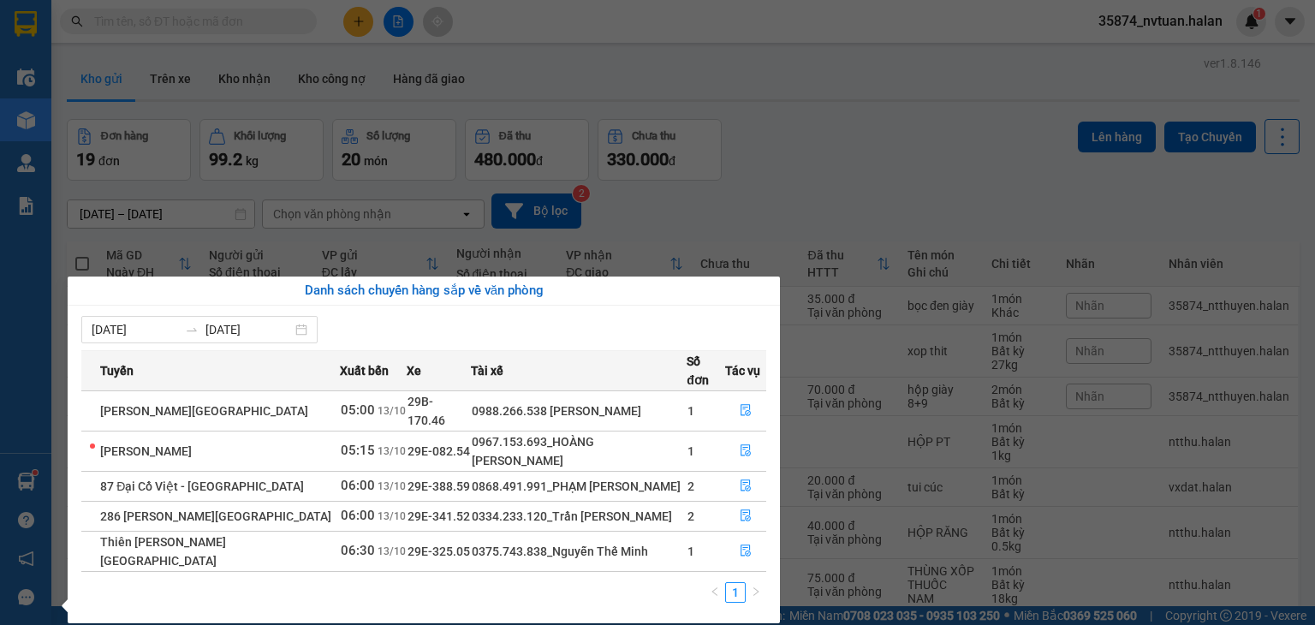
click at [884, 112] on section "Kết quả tìm kiếm ( 0 ) Bộ lọc No Data 35874_nvtuan.halan 1 Điều hành xe Kho hàn…" at bounding box center [657, 312] width 1315 height 625
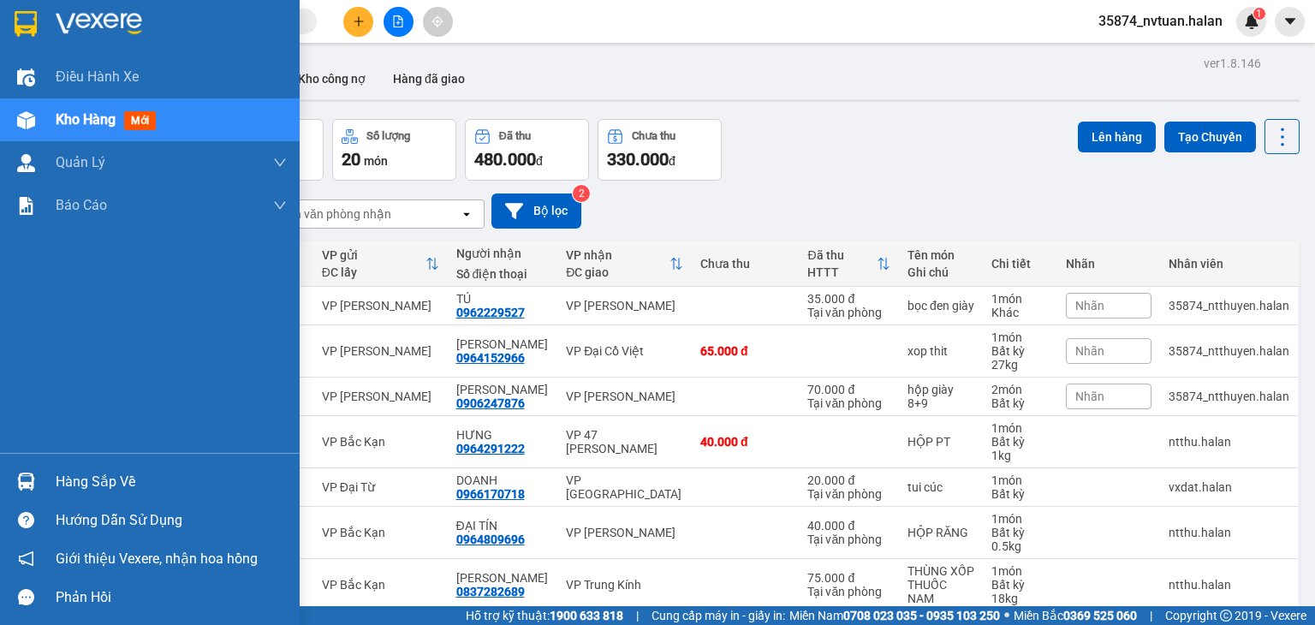
drag, startPoint x: 121, startPoint y: 483, endPoint x: 182, endPoint y: 491, distance: 61.3
click at [128, 486] on div "Hàng sắp về" at bounding box center [171, 482] width 231 height 26
